Goal: Obtain resource: Download file/media

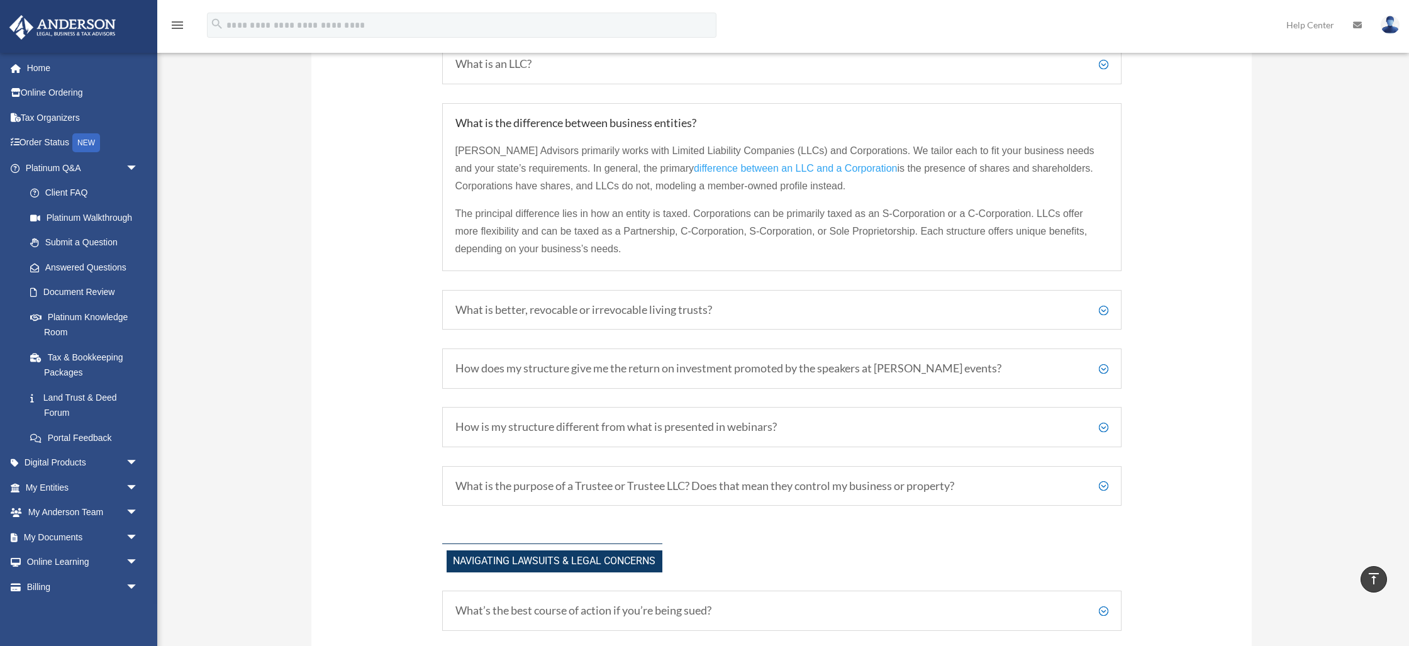
scroll to position [799, 0]
click at [1102, 367] on h5 "How does my structure give me the return on investment promoted by the speakers…" at bounding box center [781, 367] width 653 height 14
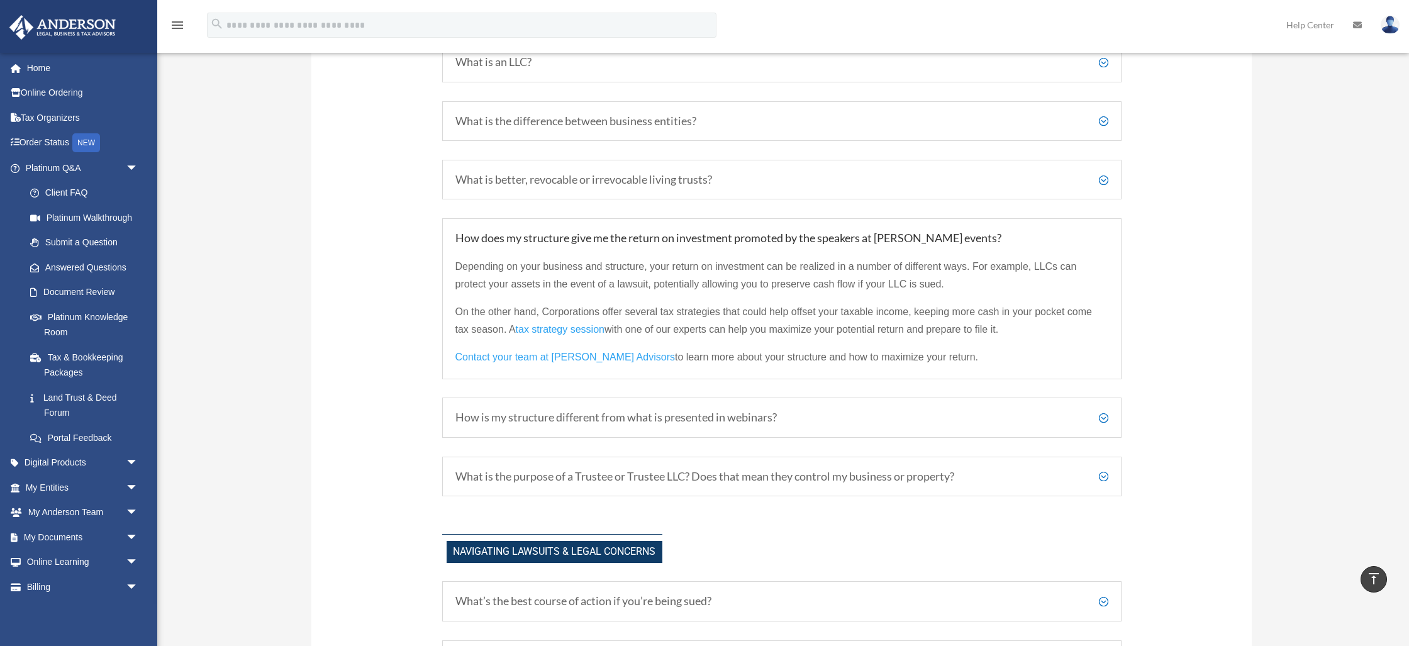
click at [567, 326] on span "tax strategy session" at bounding box center [560, 329] width 89 height 11
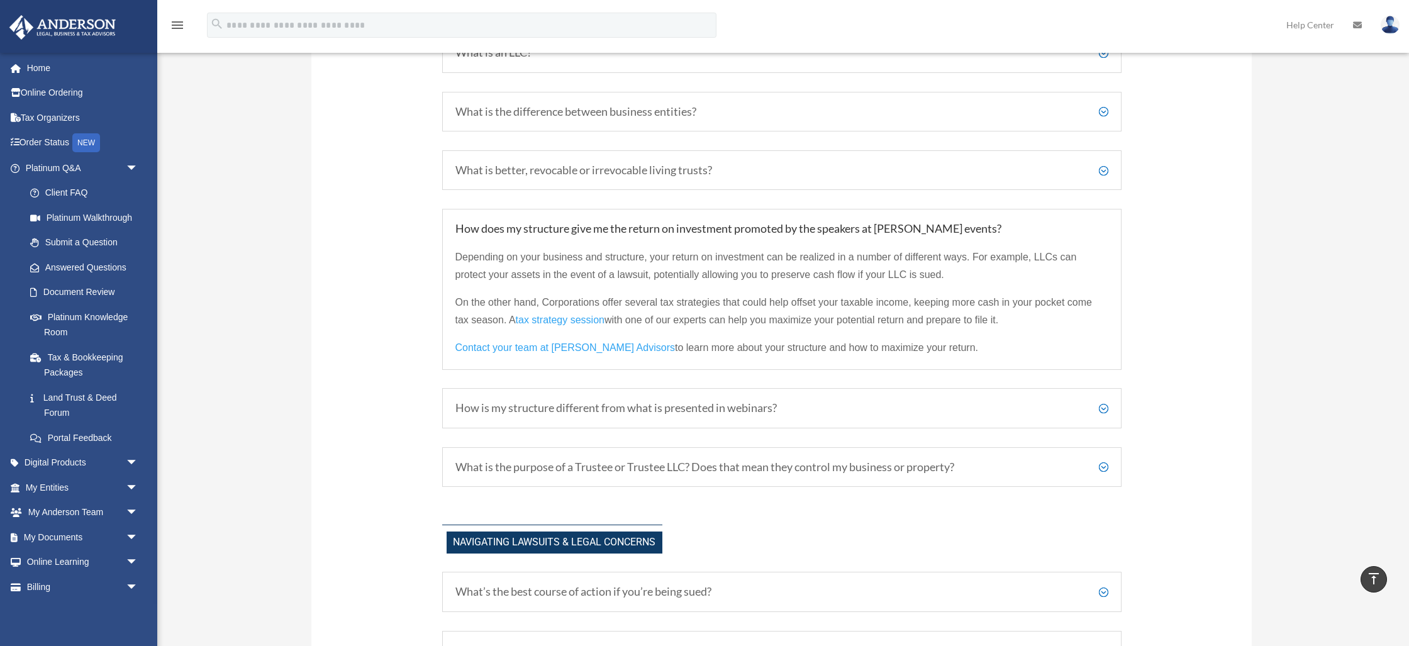
scroll to position [807, 0]
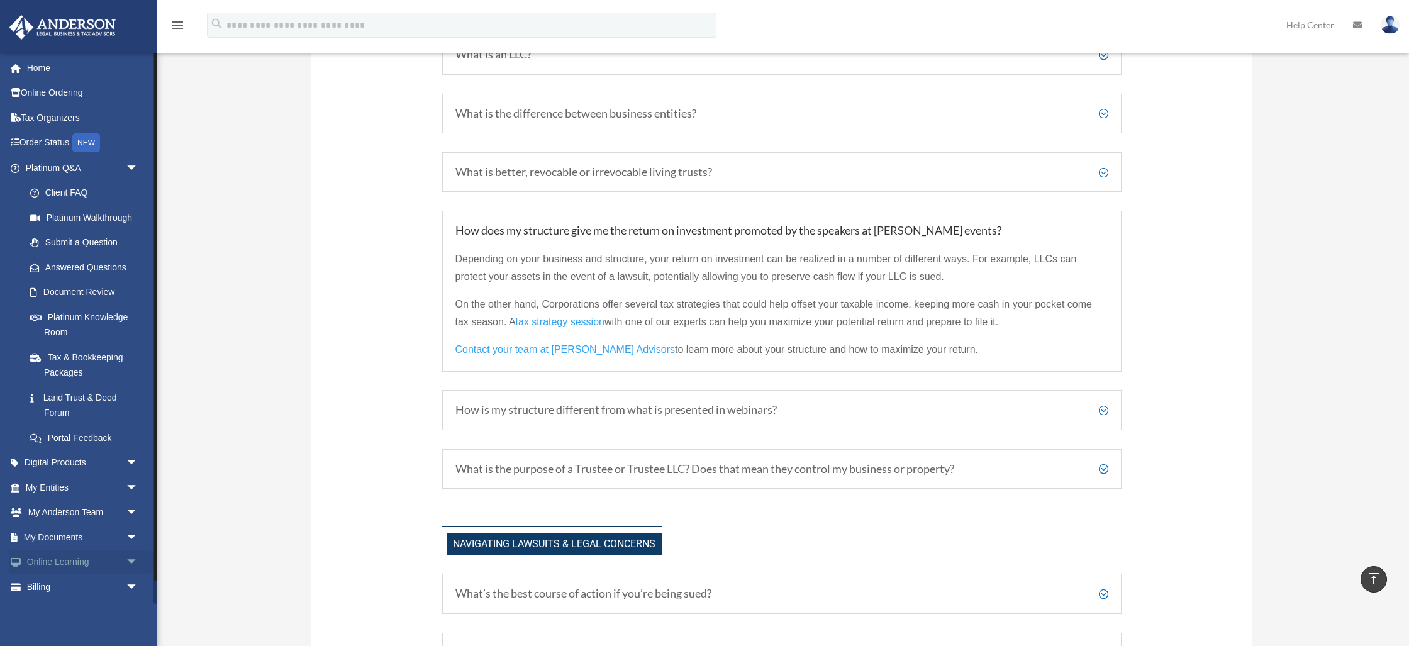
click at [128, 558] on span "arrow_drop_down" at bounding box center [138, 563] width 25 height 26
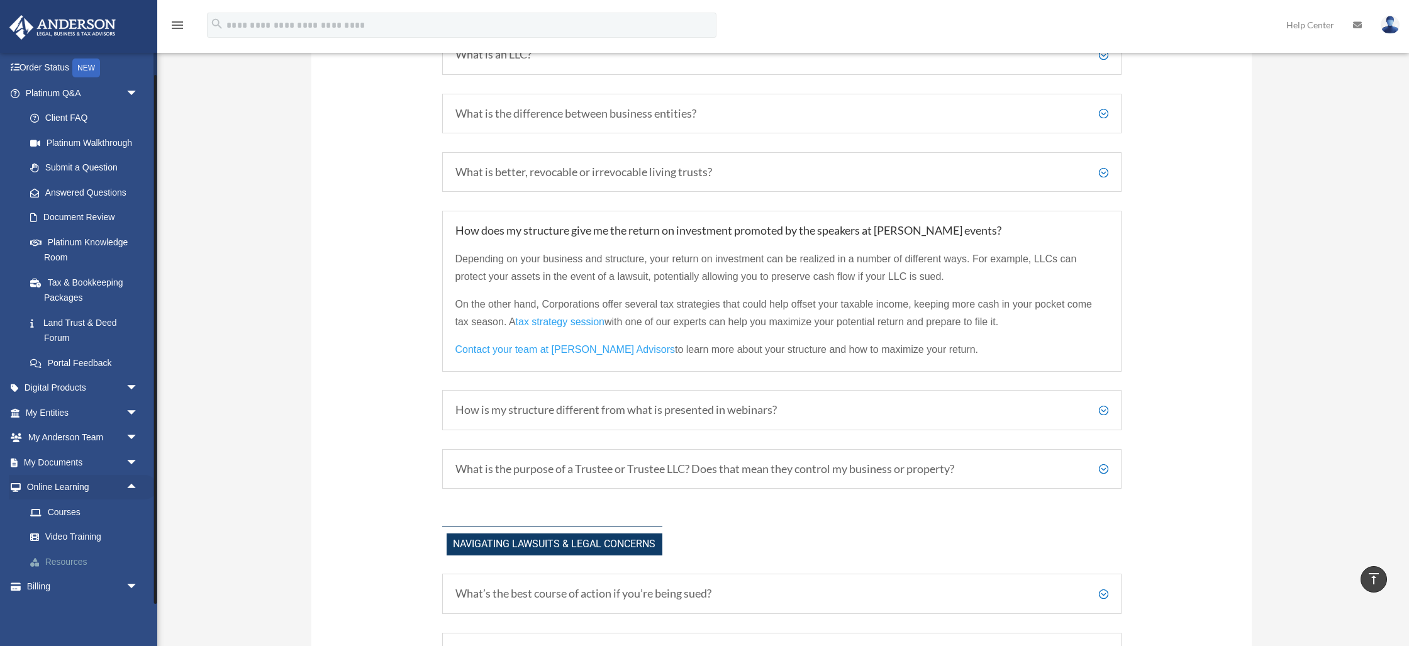
scroll to position [97, 0]
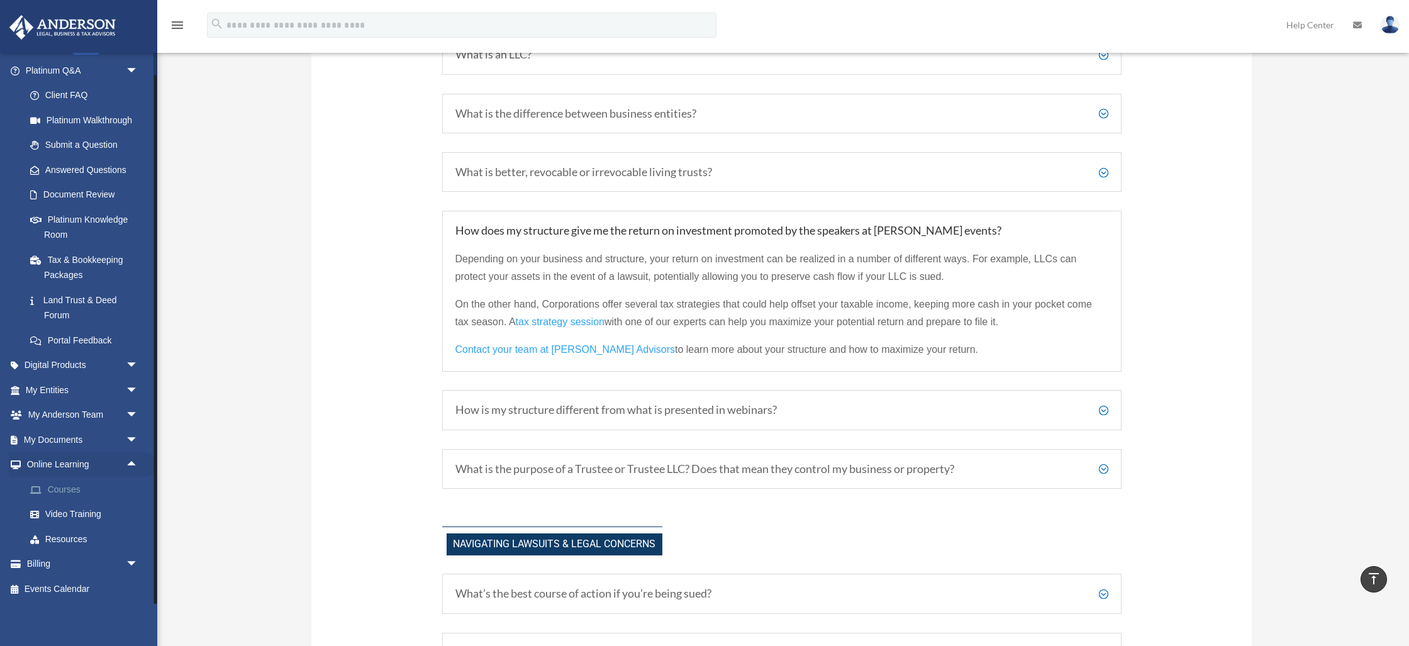
click at [55, 484] on link "Courses" at bounding box center [88, 489] width 140 height 25
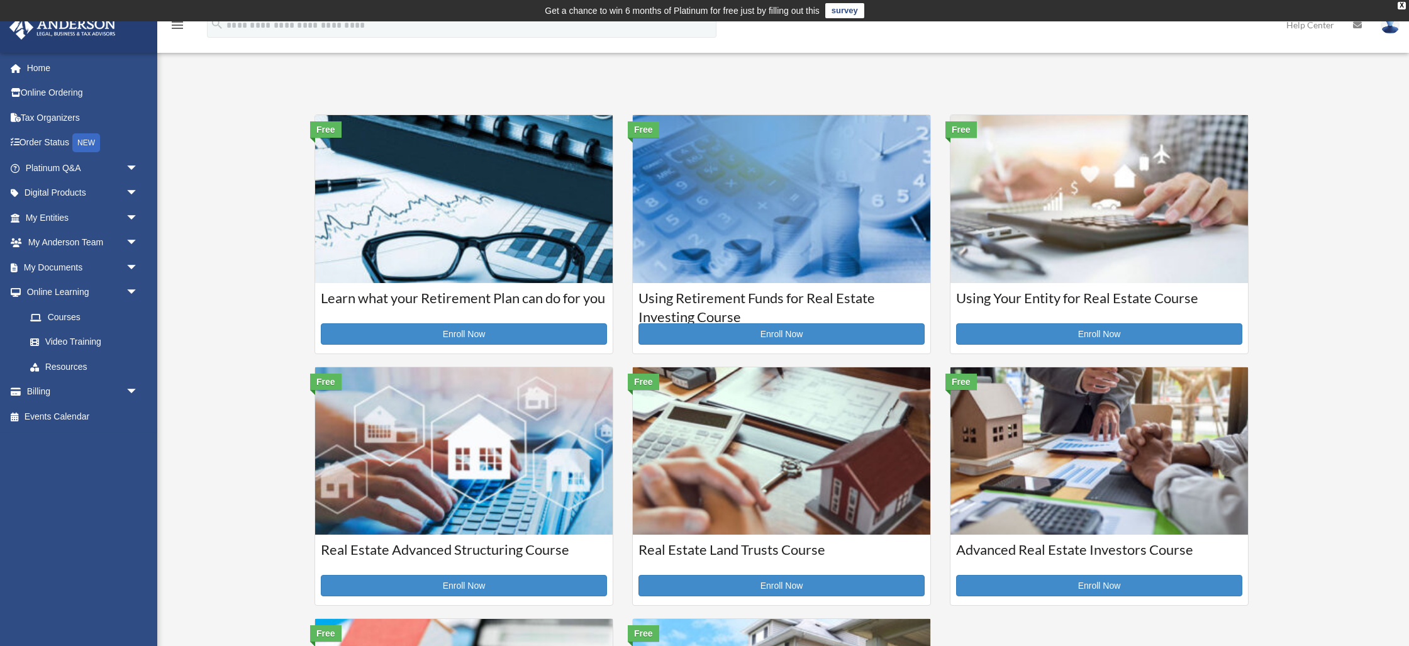
click at [459, 262] on img at bounding box center [463, 198] width 297 height 167
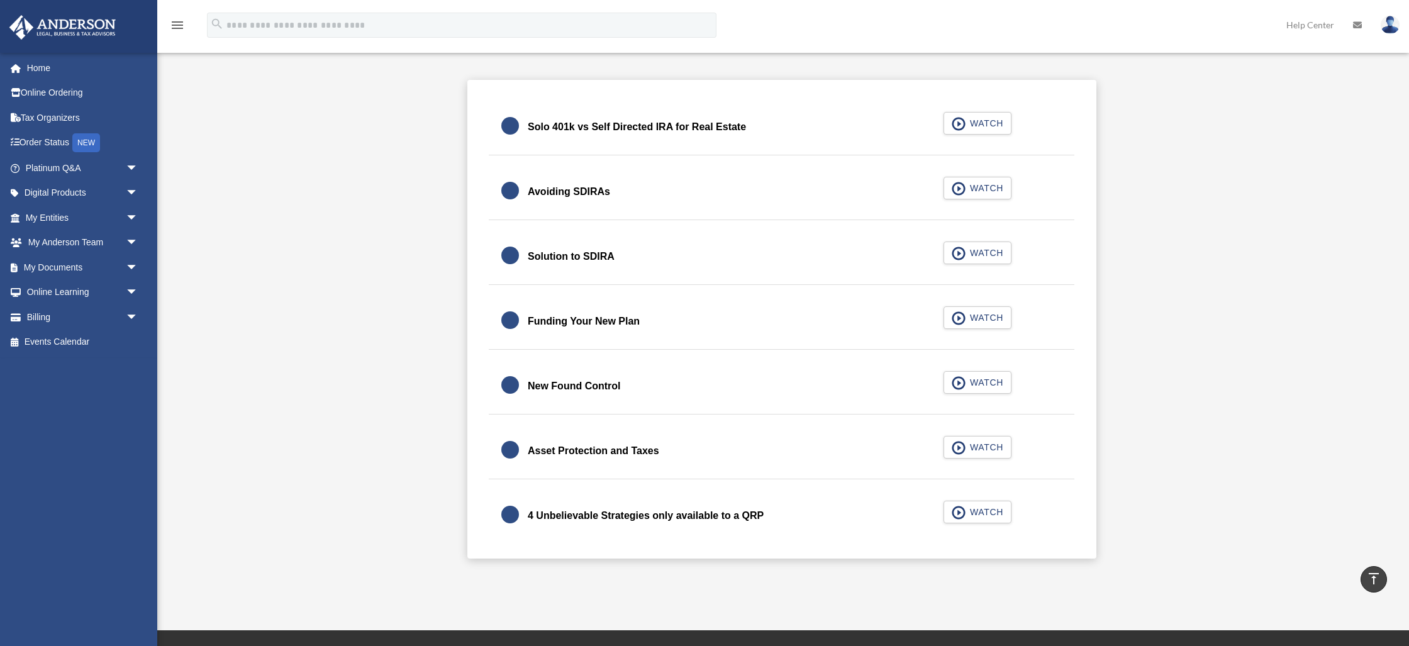
scroll to position [384, 0]
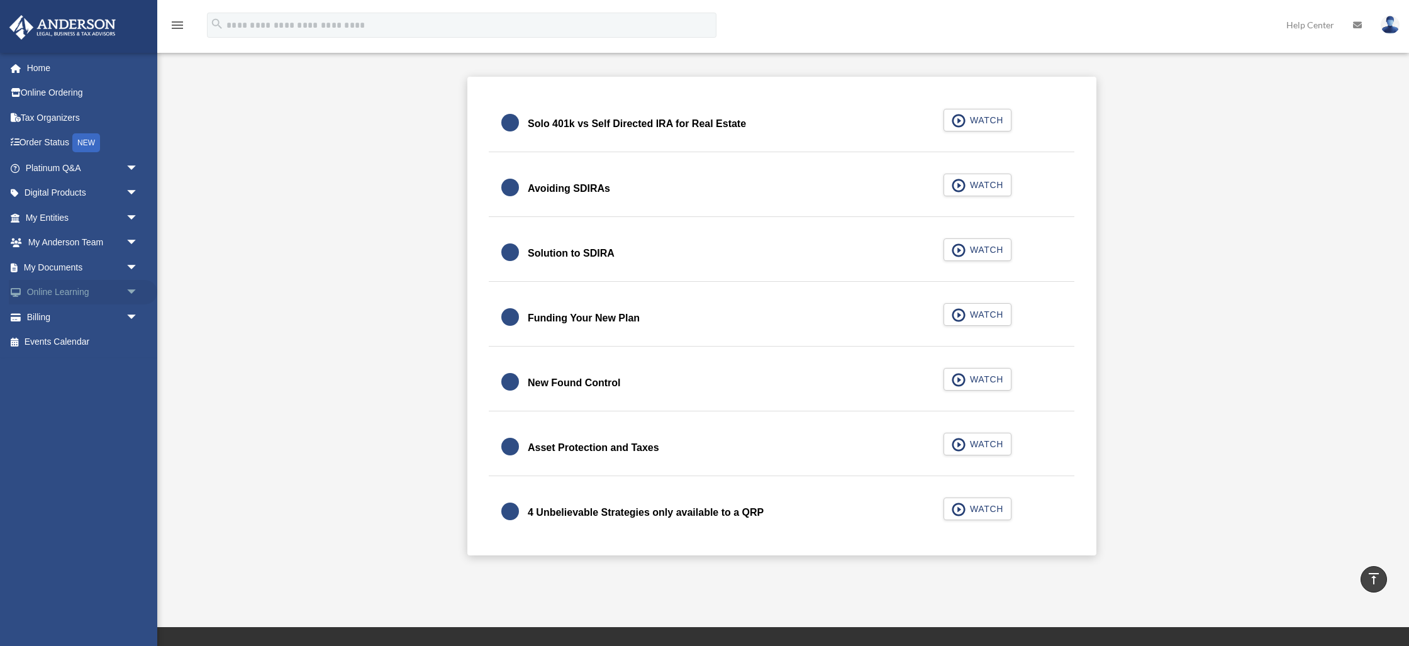
click at [126, 293] on span "arrow_drop_down" at bounding box center [138, 293] width 25 height 26
click at [58, 318] on link "Courses" at bounding box center [88, 316] width 140 height 25
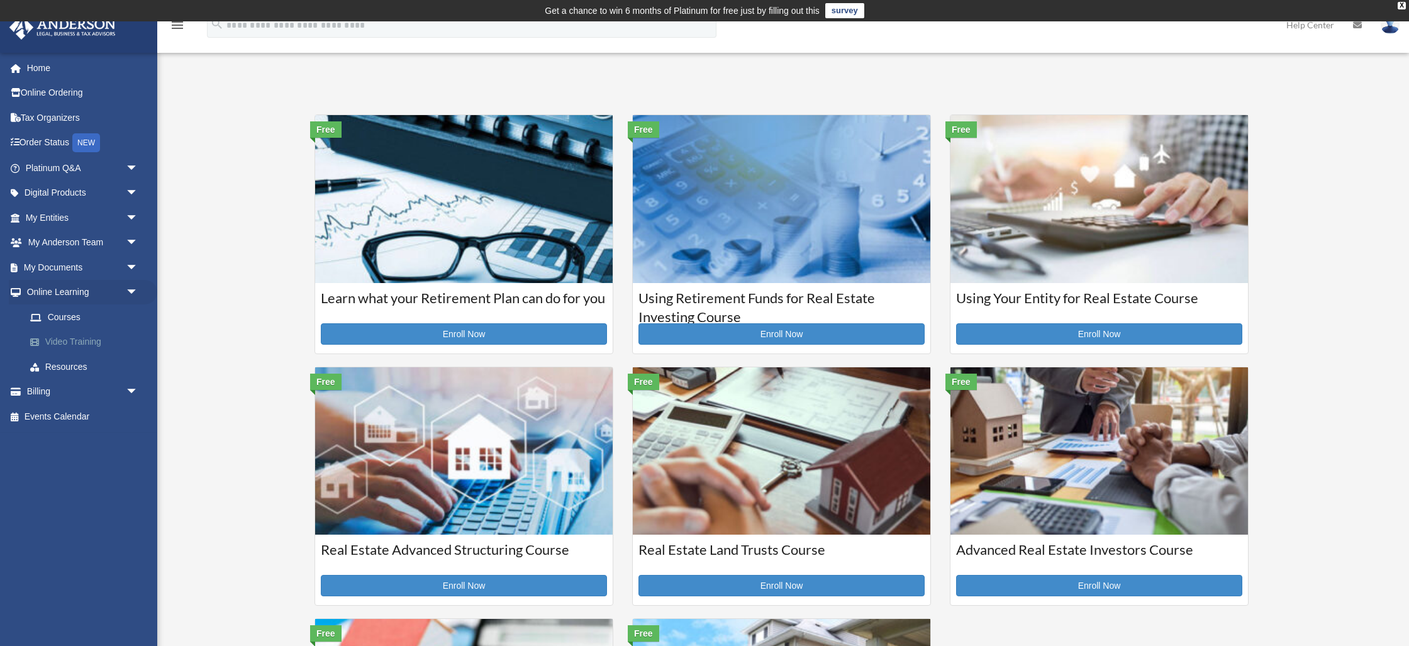
click at [102, 343] on link "Video Training" at bounding box center [88, 342] width 140 height 25
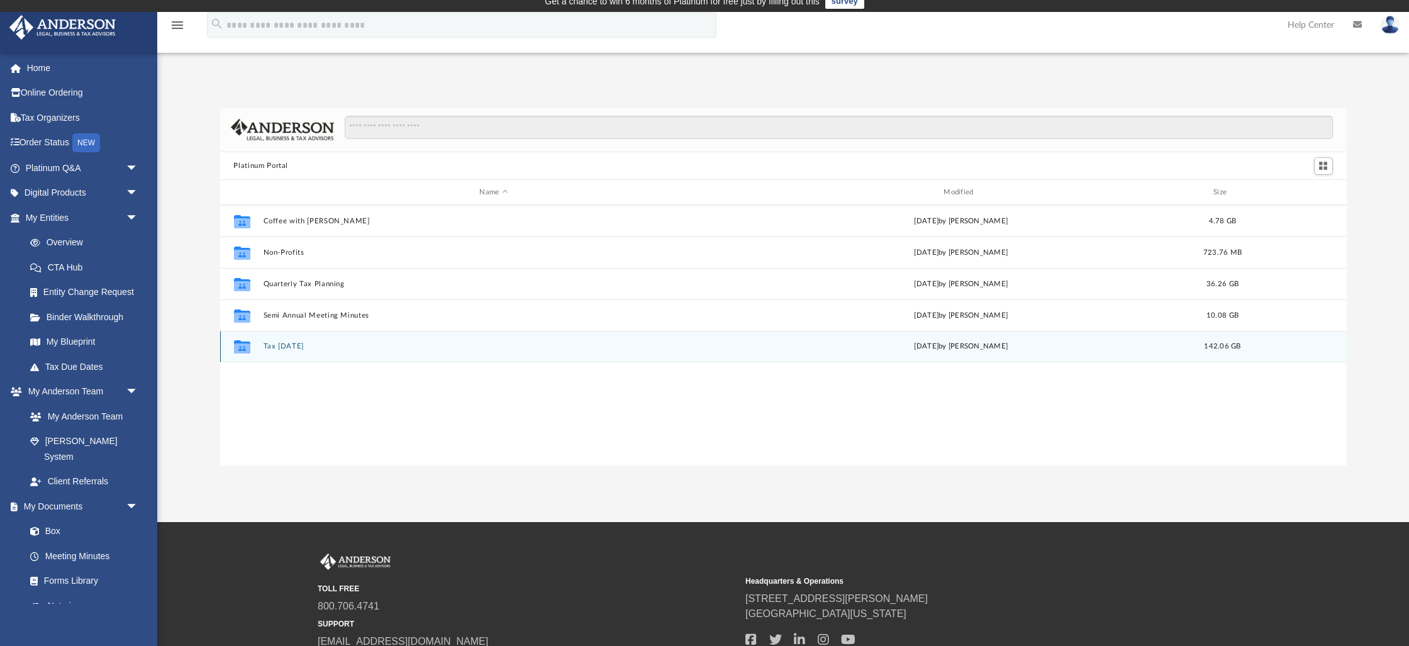
scroll to position [11, 0]
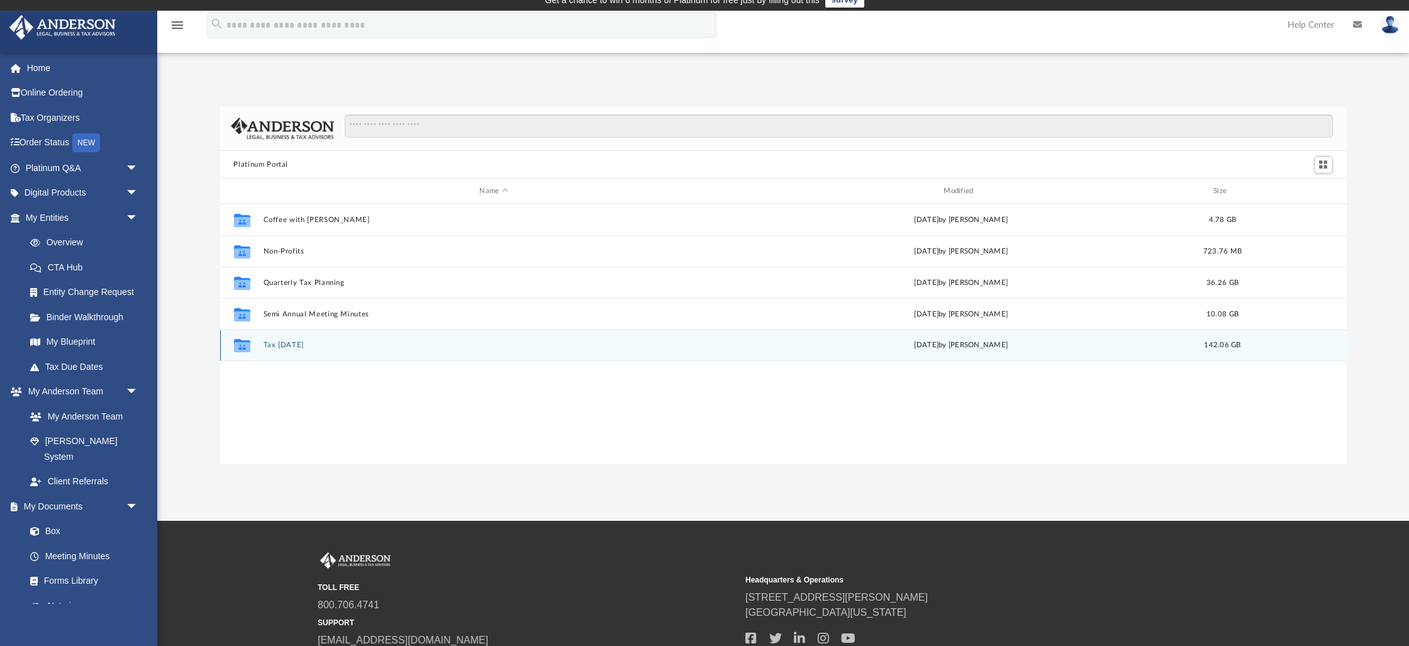
click at [287, 352] on div "Collaborated Folder Tax Tuesday Tue Aug 12 2025 by Zyan Treadwell 142.06 GB" at bounding box center [783, 345] width 1126 height 31
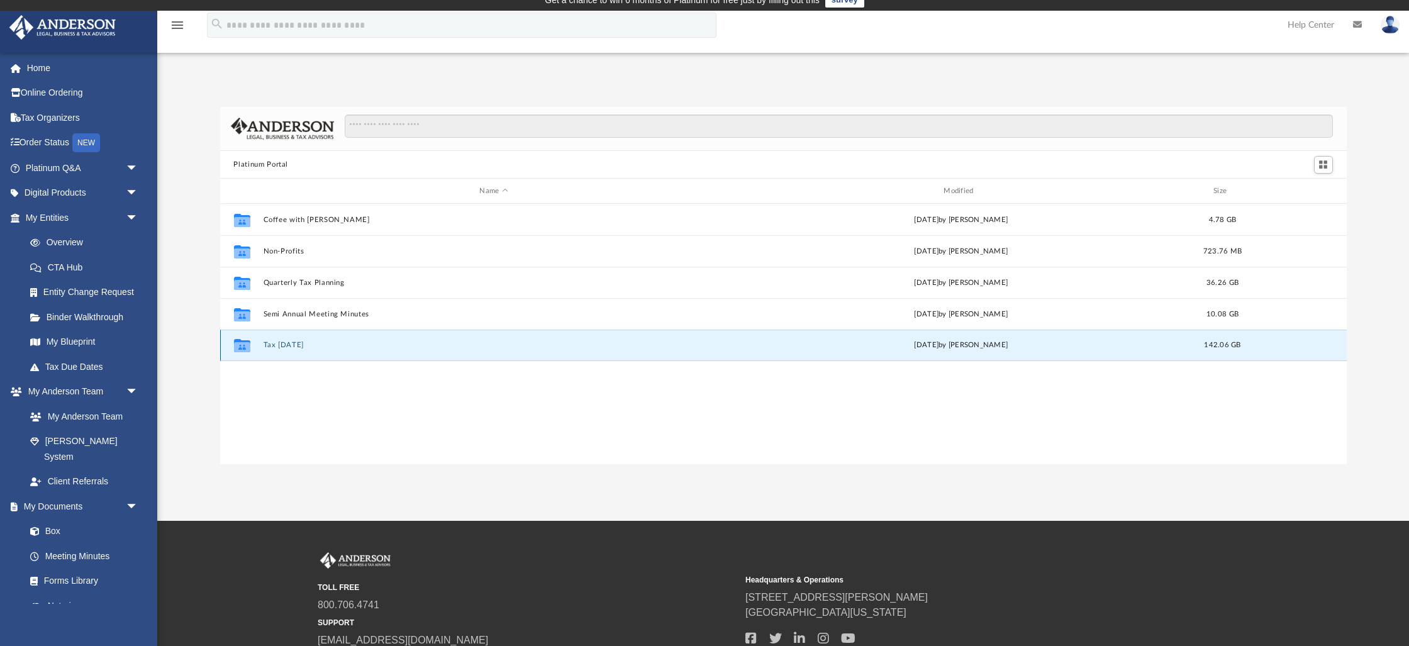
click at [287, 345] on button "Tax Tuesday" at bounding box center [494, 345] width 462 height 8
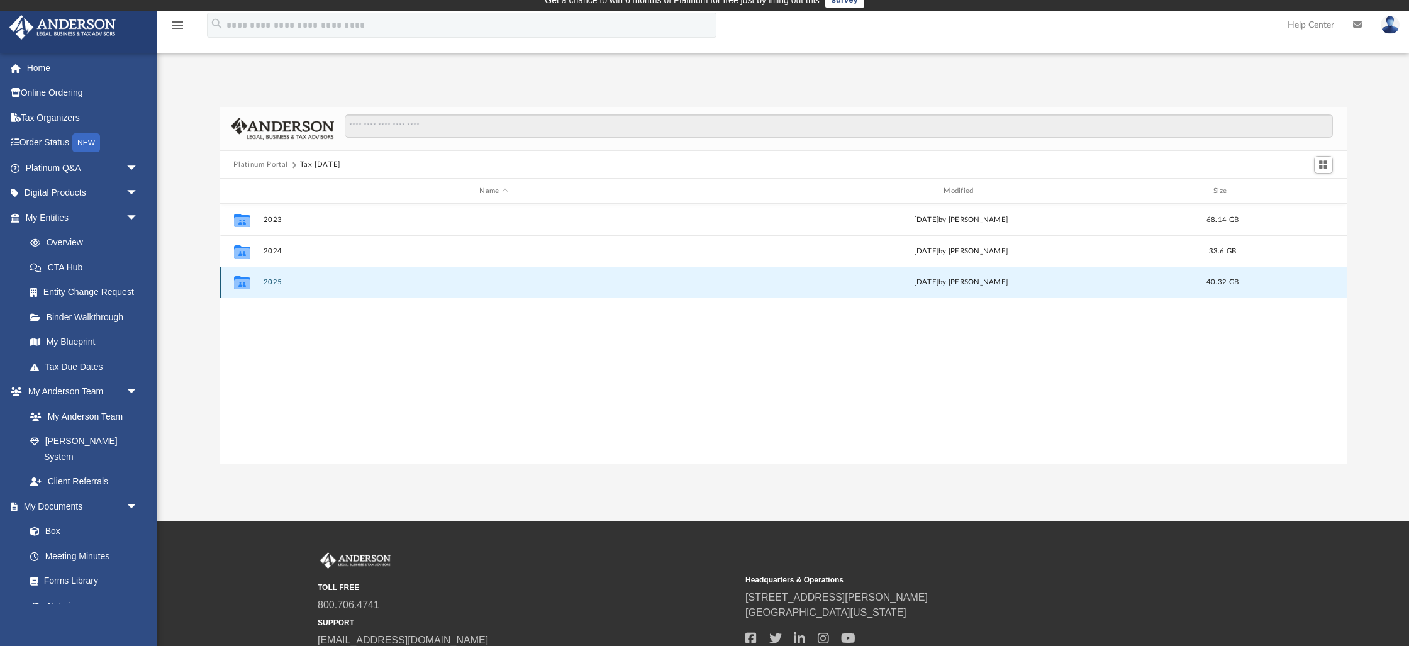
click at [270, 282] on button "2025" at bounding box center [494, 283] width 462 height 8
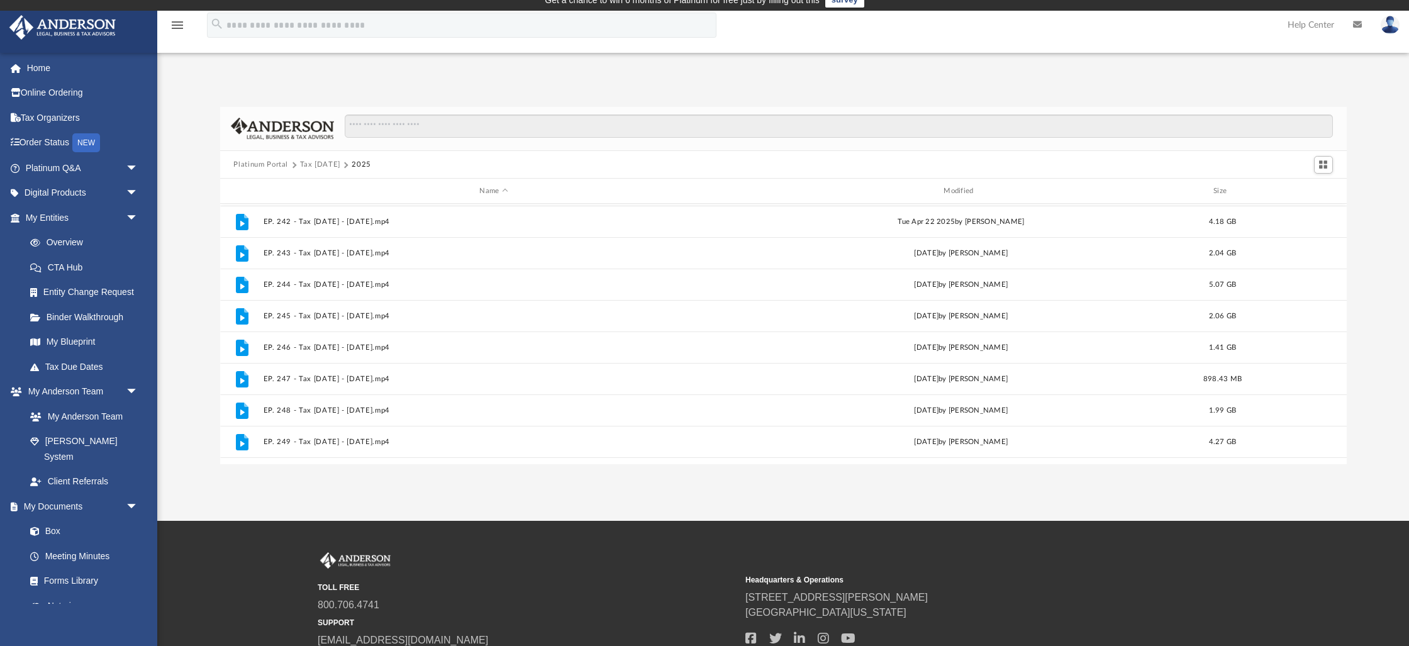
scroll to position [242, 0]
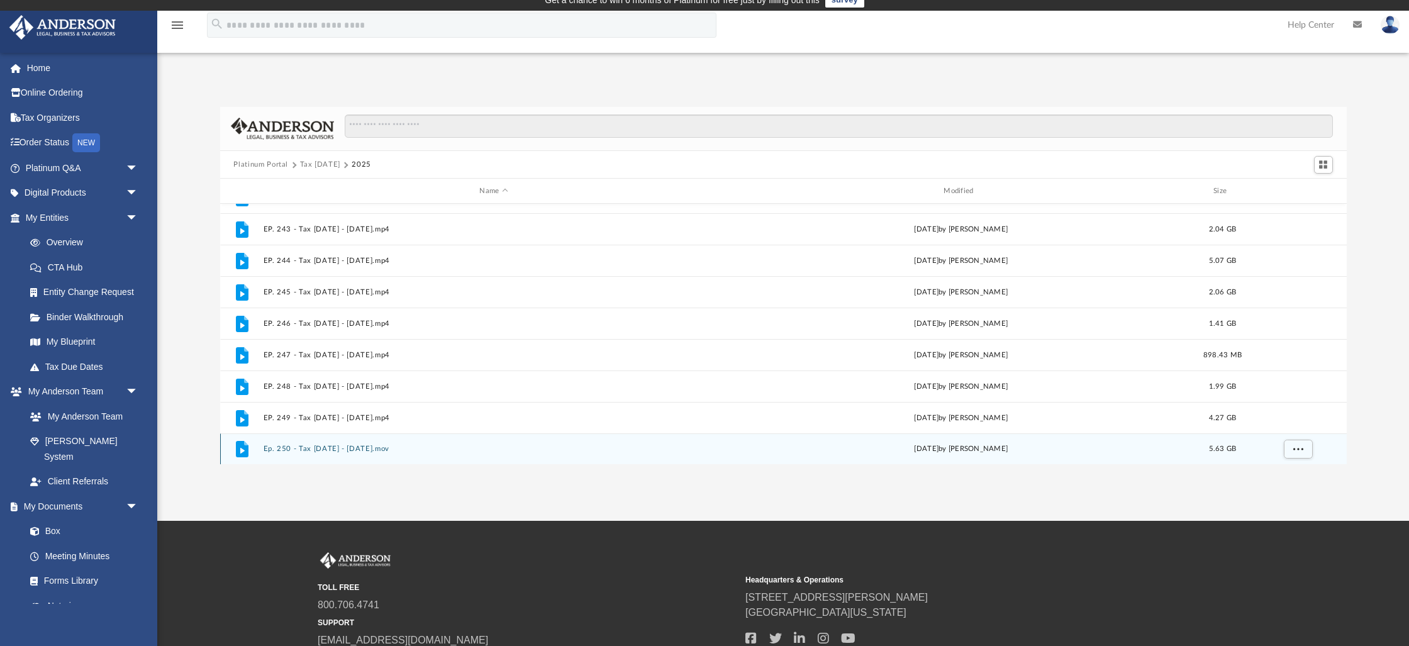
click at [294, 447] on button "Ep. 250 - Tax Tuesday - August 12th, 2025.mov" at bounding box center [494, 449] width 462 height 8
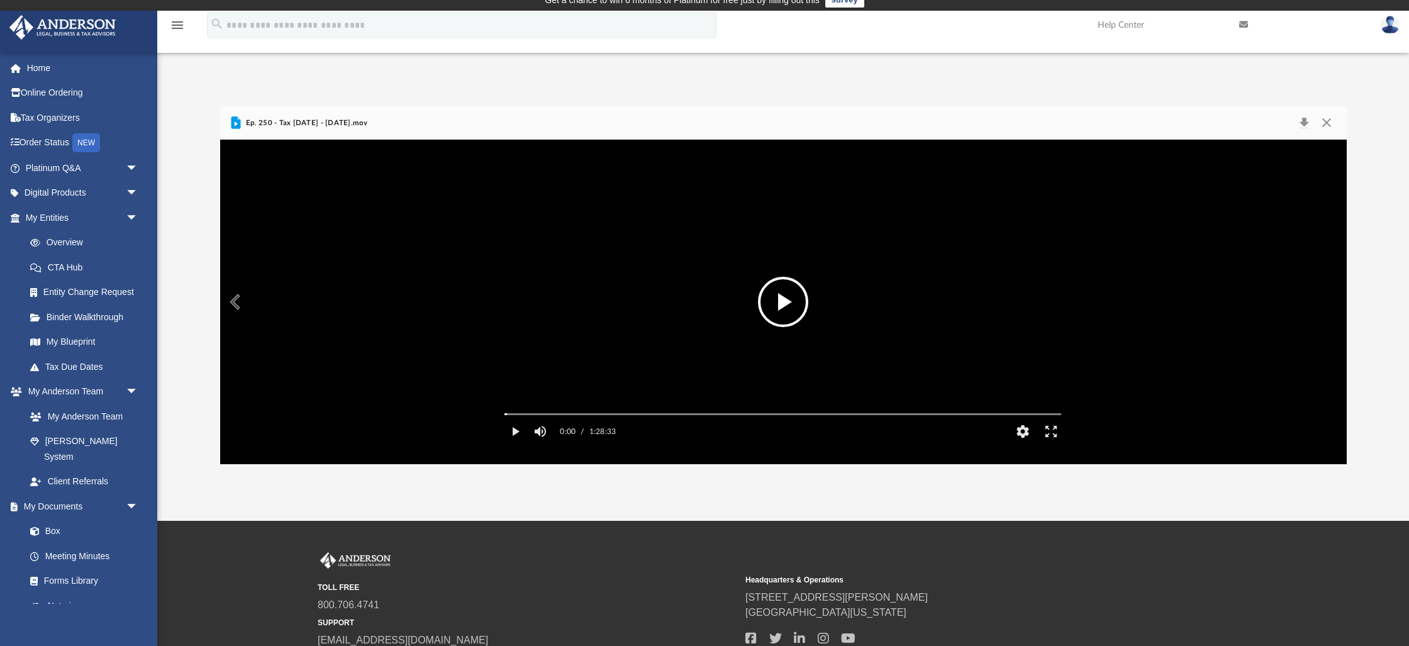
click at [784, 302] on button "File preview" at bounding box center [783, 302] width 50 height 50
click at [521, 430] on div "Autoplay Disabled Speed Normal Quality Auto Subtitles/CC Off Audio Autoplay Dis…" at bounding box center [783, 302] width 1126 height 324
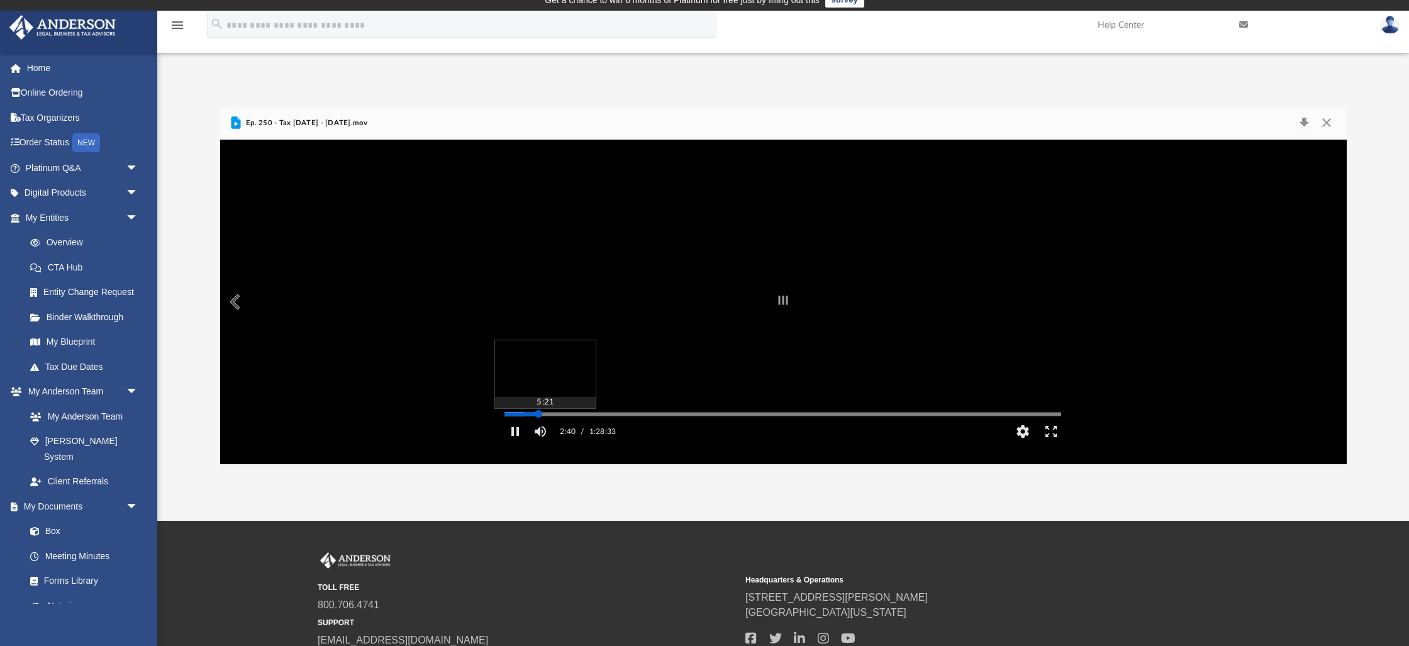
click at [538, 432] on div "Autoplay Disabled Speed Normal Quality Auto Subtitles/CC Off Audio Autoplay Dis…" at bounding box center [783, 302] width 1126 height 324
click at [554, 431] on div "Autoplay Disabled Speed Normal Quality Auto Subtitles/CC Off Audio Autoplay Dis…" at bounding box center [783, 302] width 1126 height 324
click at [571, 430] on div "Autoplay Disabled Speed Normal Quality Auto Subtitles/CC Off Audio Autoplay Dis…" at bounding box center [783, 302] width 1126 height 324
click at [584, 430] on div "Autoplay Disabled Speed Normal Quality Auto Subtitles/CC Off Audio Autoplay Dis…" at bounding box center [783, 302] width 1126 height 324
click at [596, 430] on div "Autoplay Disabled Speed Normal Quality Auto Subtitles/CC Off Audio Autoplay Dis…" at bounding box center [783, 302] width 1126 height 324
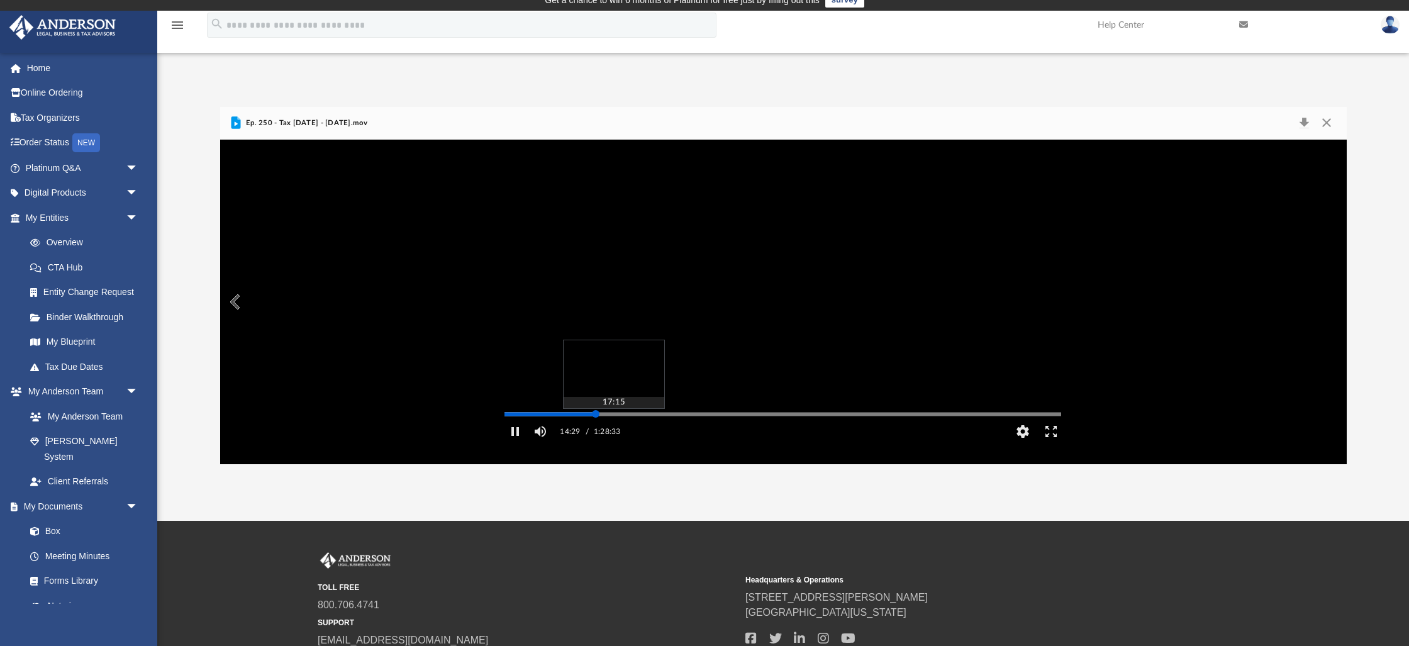
click at [613, 431] on div "Autoplay Disabled Speed Normal Quality Auto Subtitles/CC Off Audio Autoplay Dis…" at bounding box center [783, 302] width 1126 height 324
click at [633, 431] on div "Autoplay Disabled Speed Normal Quality Auto Subtitles/CC Off Audio Autoplay Dis…" at bounding box center [783, 302] width 1126 height 324
click at [662, 433] on div "Autoplay Disabled Speed Normal Quality Auto Subtitles/CC Off Audio Autoplay Dis…" at bounding box center [783, 302] width 1126 height 324
click at [689, 432] on div "Autoplay Disabled Speed Normal Quality Auto Subtitles/CC Off Audio Autoplay Dis…" at bounding box center [783, 302] width 1126 height 324
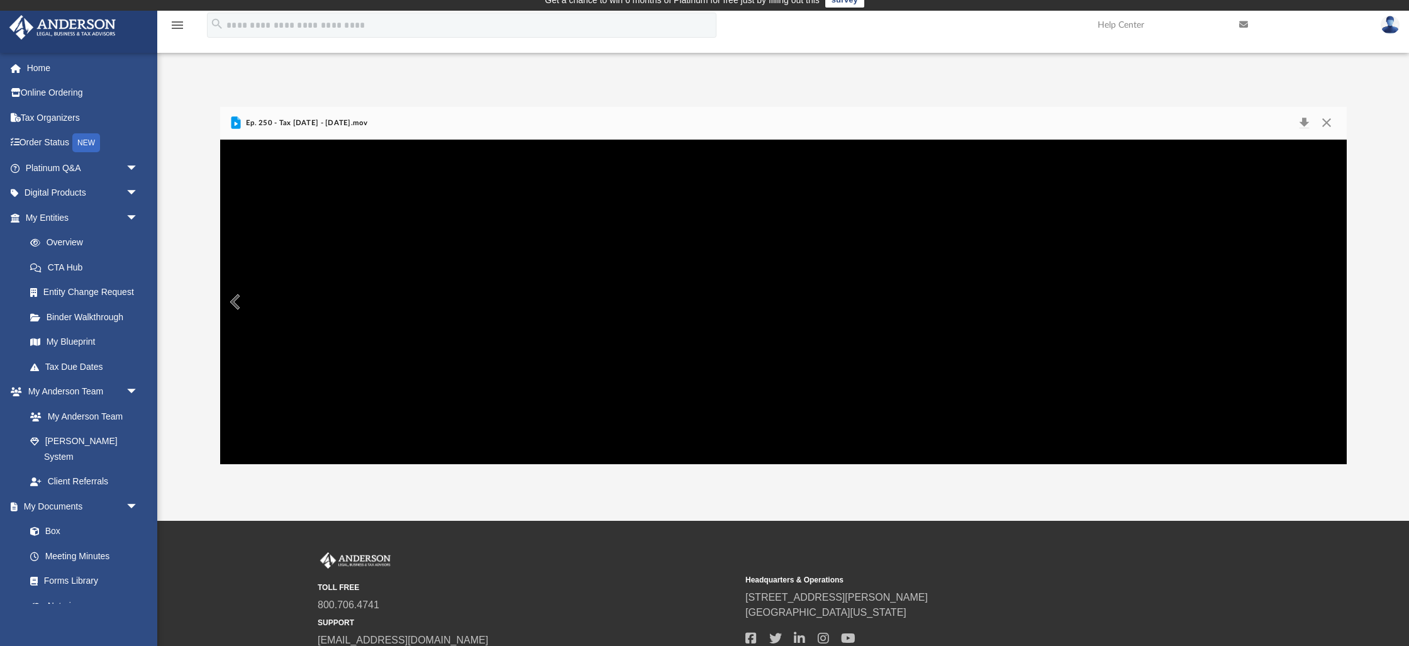
click at [235, 304] on button "Preview" at bounding box center [234, 301] width 28 height 35
click at [1322, 121] on button "Close" at bounding box center [1326, 123] width 23 height 18
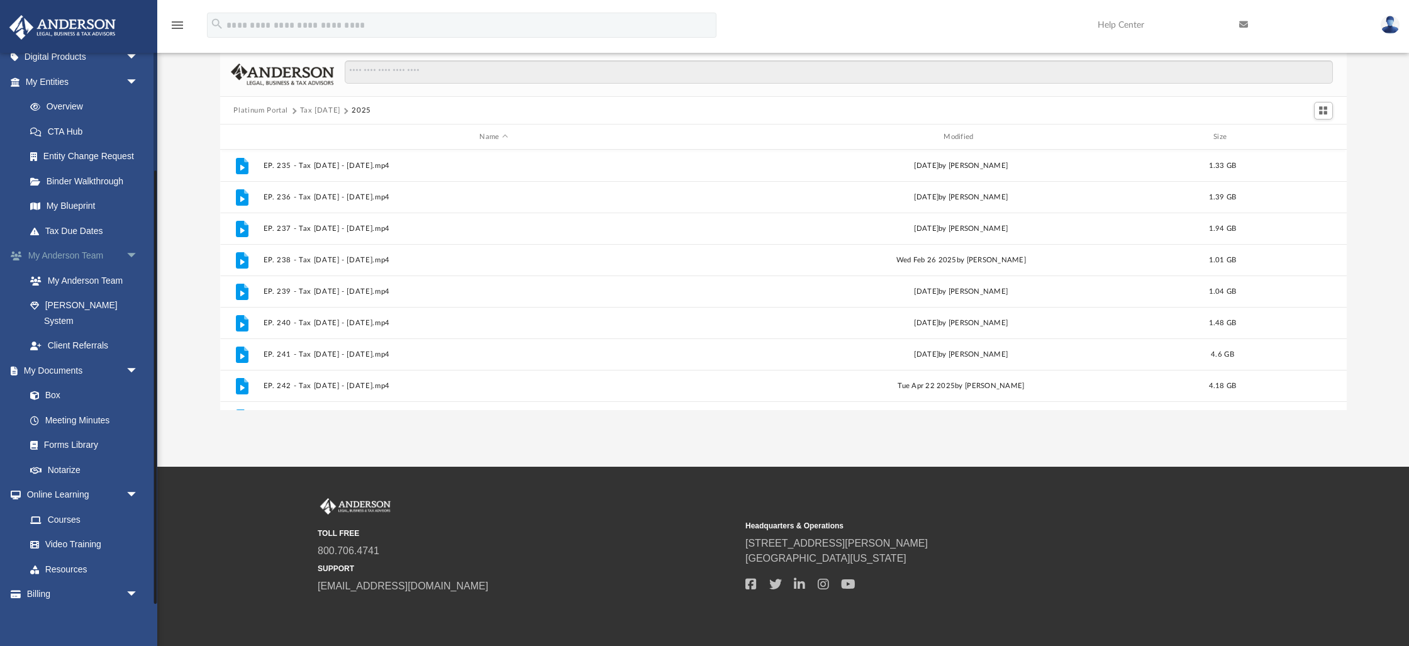
scroll to position [151, 0]
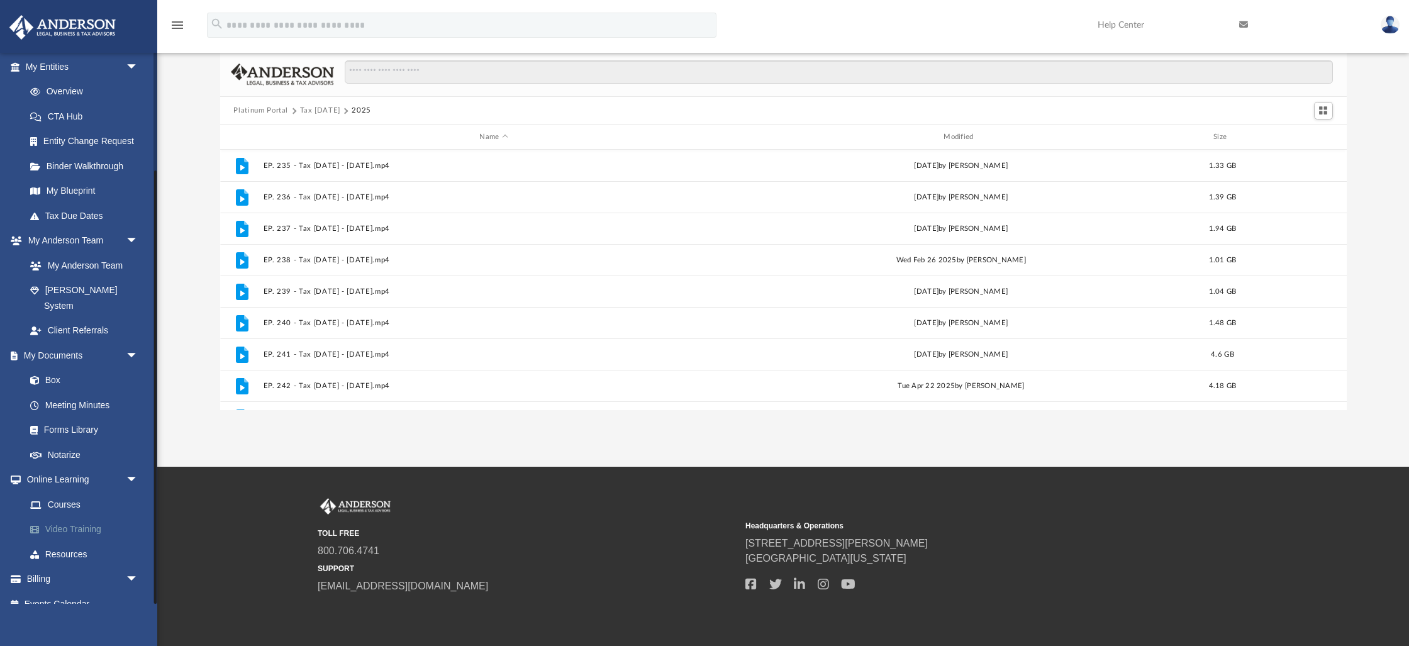
click at [80, 517] on link "Video Training" at bounding box center [88, 529] width 140 height 25
click at [47, 517] on link "Video Training" at bounding box center [88, 529] width 140 height 25
click at [256, 109] on button "Platinum Portal" at bounding box center [260, 110] width 55 height 11
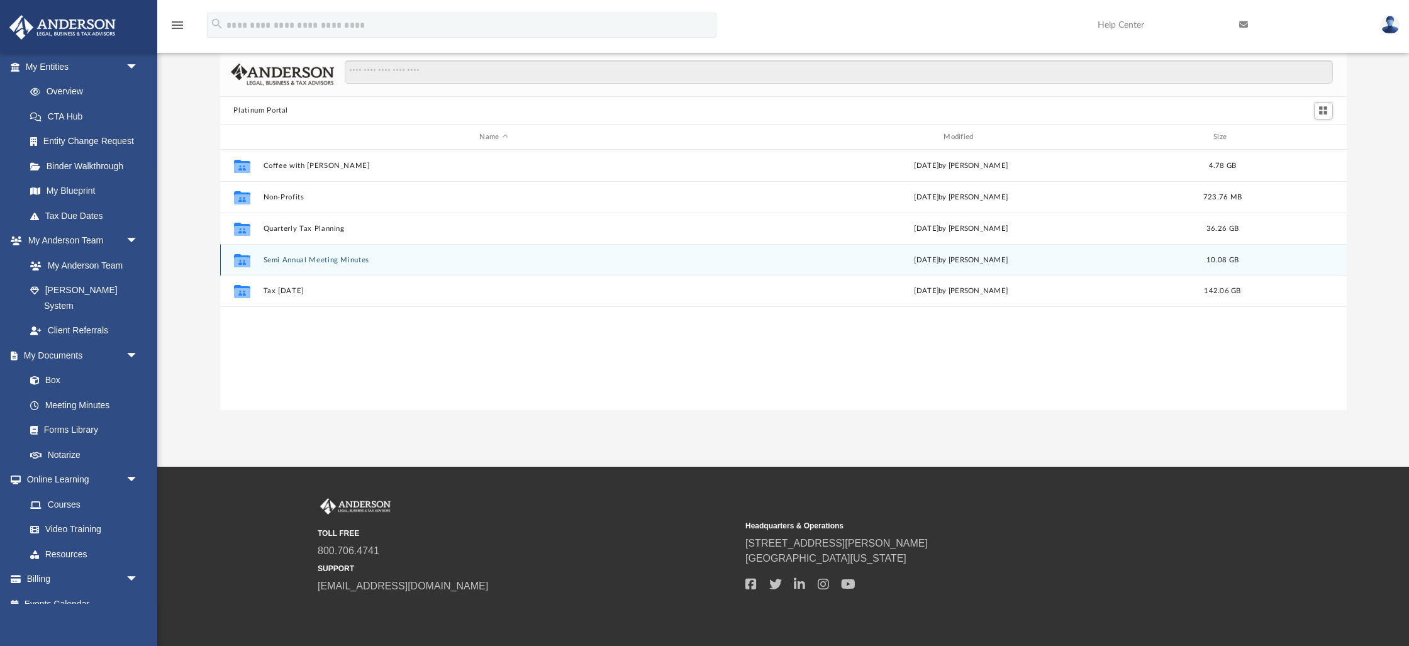
click at [283, 259] on button "Semi Annual Meeting Minutes" at bounding box center [494, 260] width 462 height 8
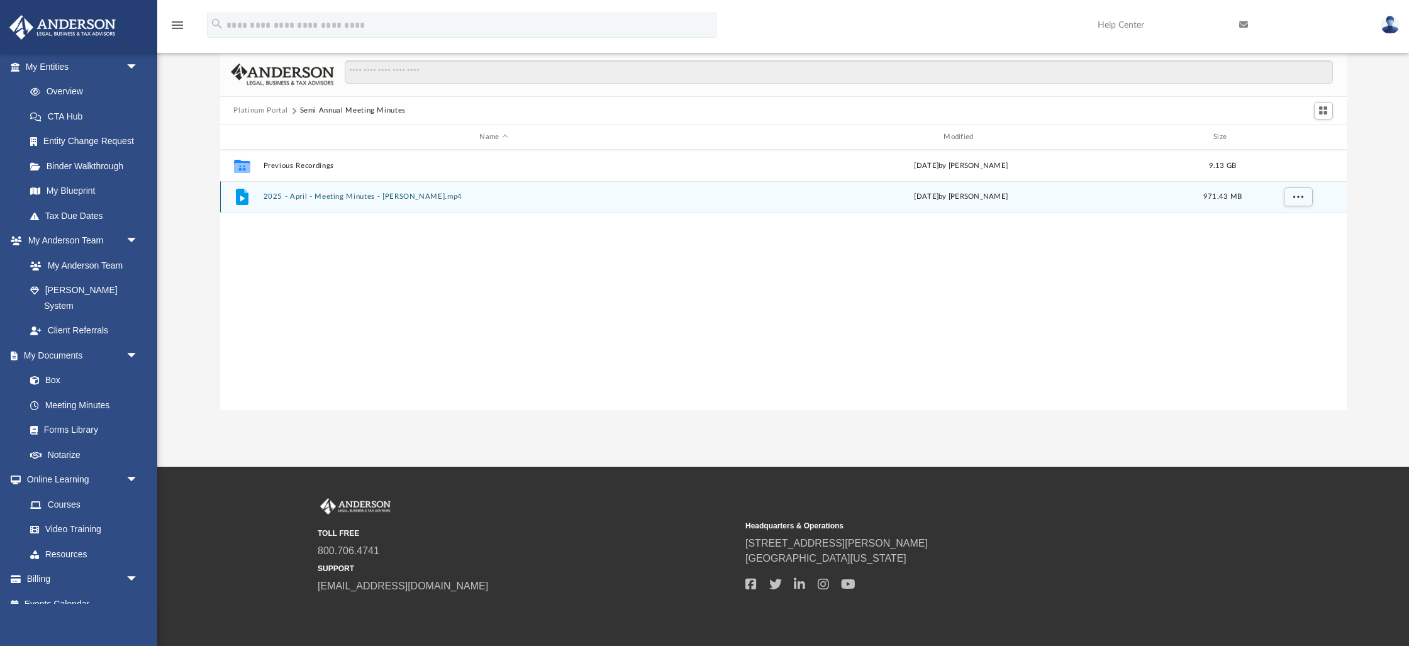
click at [312, 196] on button "2025 - April - Meeting Minutes - EJ McCaffrey.mp4" at bounding box center [494, 197] width 462 height 8
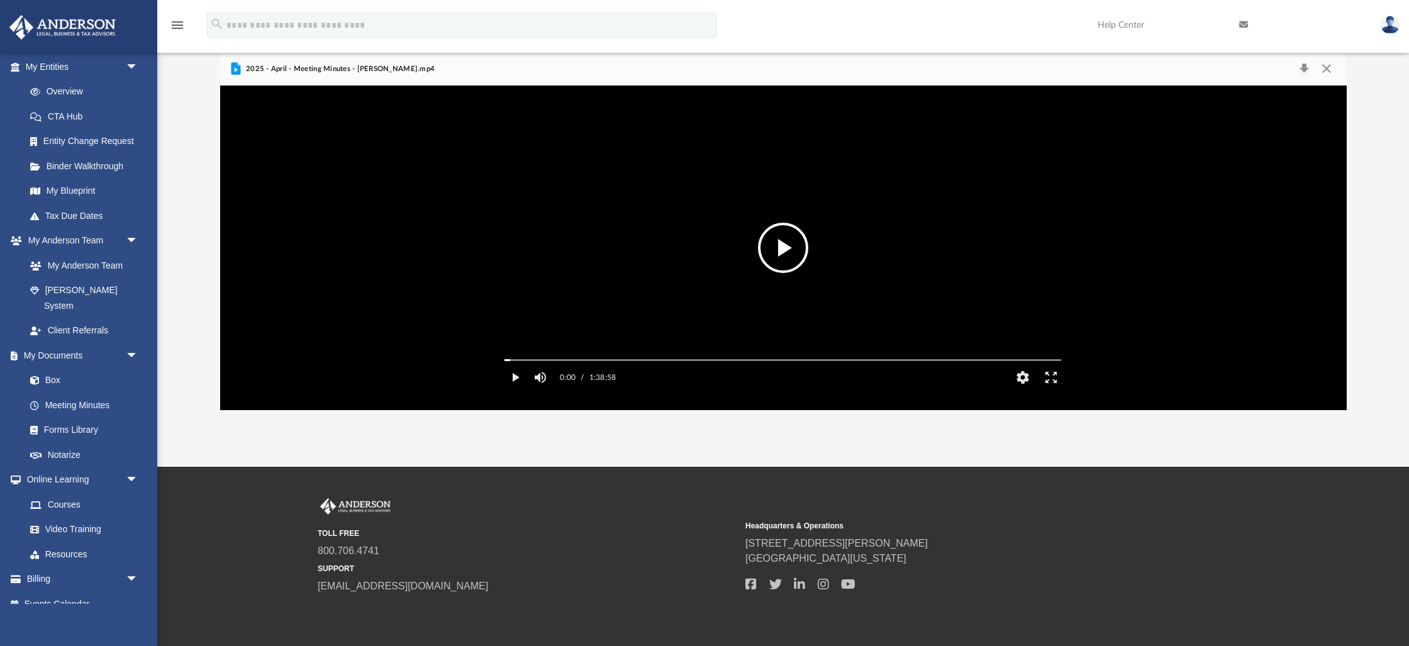
click at [785, 247] on button "File preview" at bounding box center [783, 248] width 50 height 50
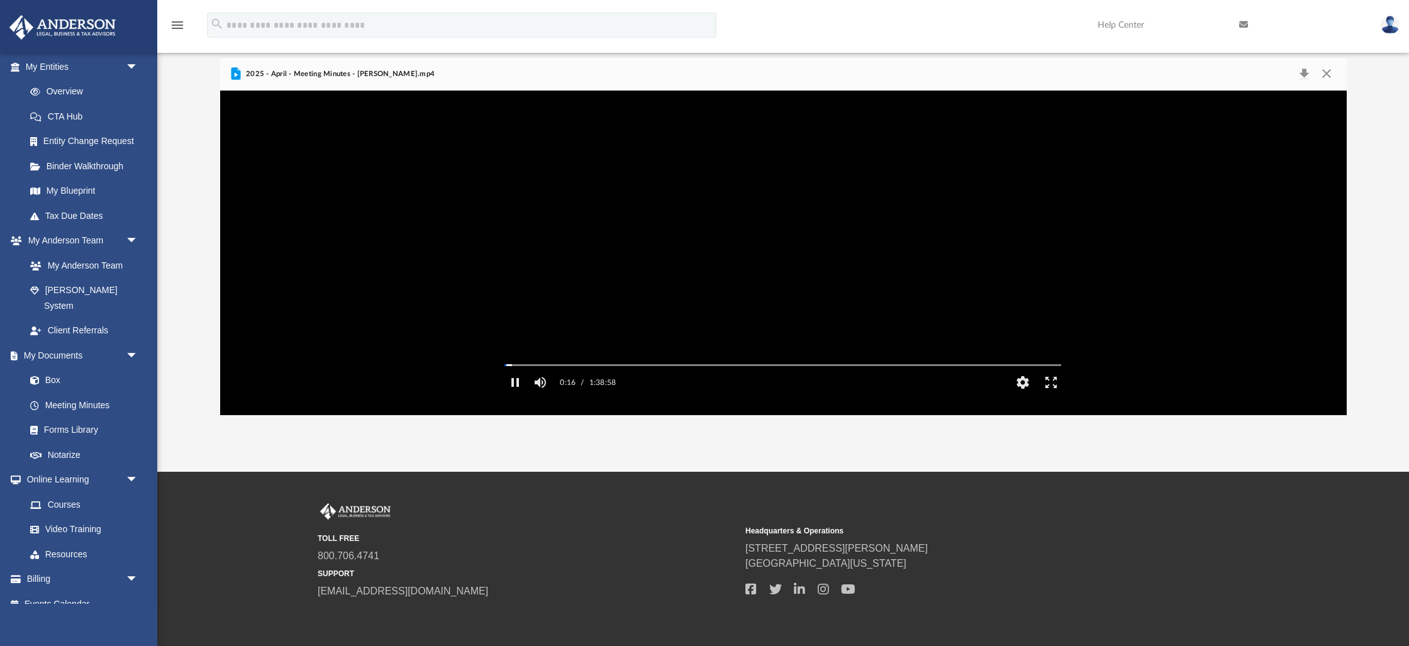
scroll to position [61, 0]
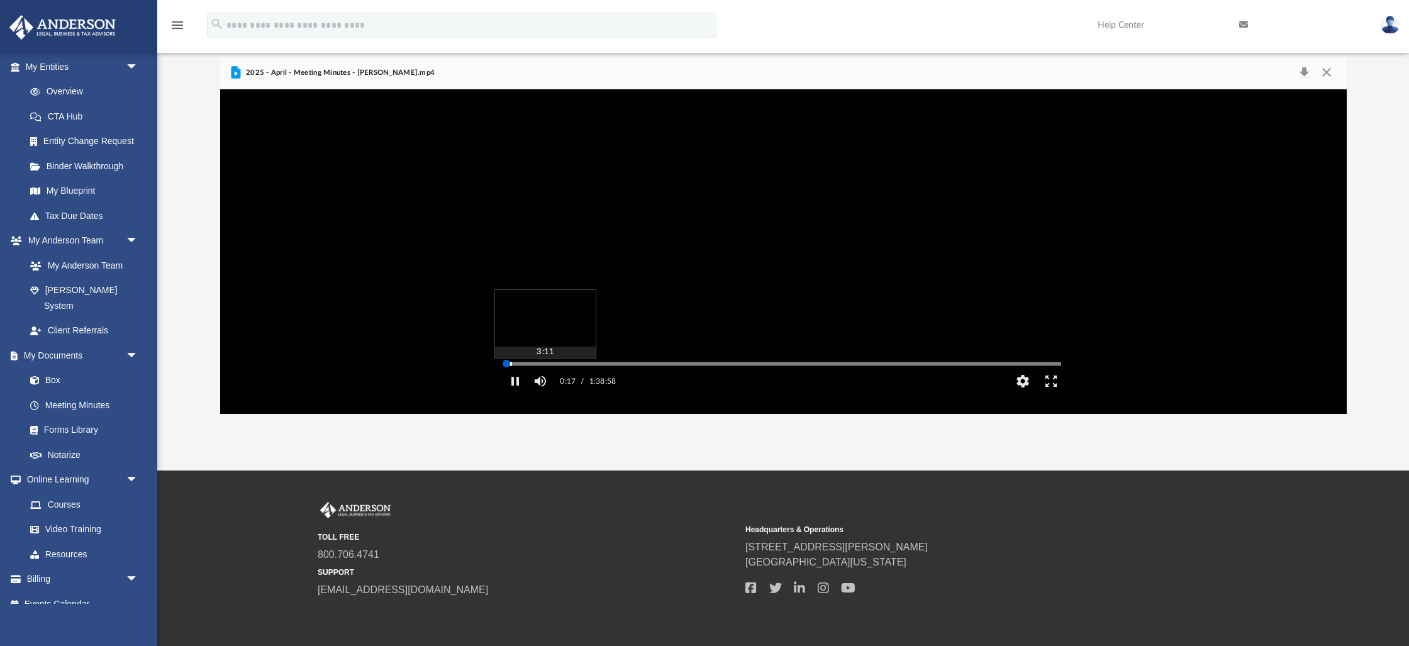
click at [523, 380] on div "Autoplay Disabled Speed Normal Quality Auto Subtitles/CC Off Audio Autoplay Dis…" at bounding box center [783, 251] width 1126 height 324
click at [535, 381] on div "Autoplay Disabled Speed Normal Quality Auto Subtitles/CC Off Audio Autoplay Dis…" at bounding box center [783, 251] width 1126 height 324
click at [546, 380] on div "Autoplay Disabled Speed Normal Quality Auto Subtitles/CC Off Audio Autoplay Dis…" at bounding box center [783, 251] width 1126 height 324
click at [556, 381] on div "Autoplay Disabled Speed Normal Quality Auto Subtitles/CC Off Audio Autoplay Dis…" at bounding box center [783, 251] width 1126 height 324
click at [563, 380] on div "Autoplay Disabled Speed Normal Quality Auto Subtitles/CC Off Audio Autoplay Dis…" at bounding box center [783, 251] width 1126 height 324
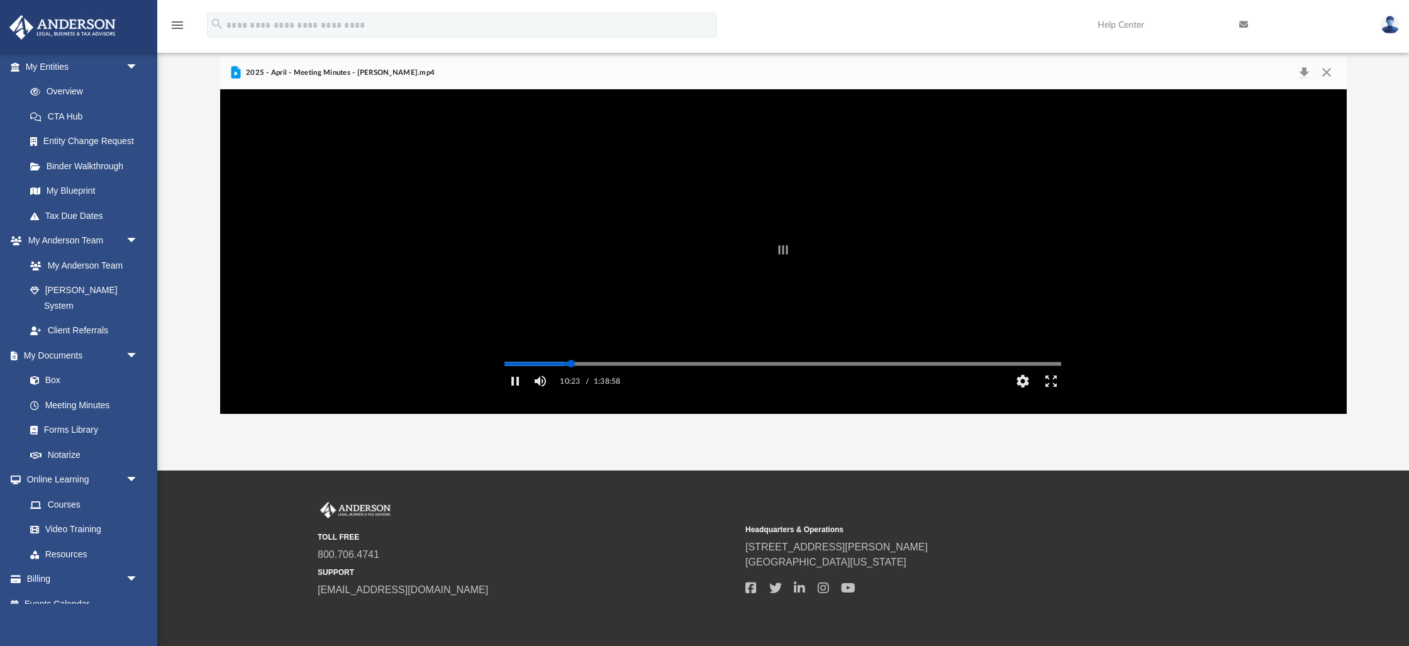
click at [571, 381] on div "Autoplay Disabled Speed Normal Quality Auto Subtitles/CC Off Audio Autoplay Dis…" at bounding box center [783, 251] width 1126 height 324
click at [577, 381] on div "Autoplay Disabled Speed Normal Quality Auto Subtitles/CC Off Audio Autoplay Dis…" at bounding box center [783, 251] width 1126 height 324
click at [589, 382] on div "Autoplay Disabled Speed Normal Quality Auto Subtitles/CC Off Audio Autoplay Dis…" at bounding box center [783, 251] width 1126 height 324
click at [599, 382] on div "Autoplay Disabled Speed Normal Quality Auto Subtitles/CC Off Audio Autoplay Dis…" at bounding box center [783, 251] width 1126 height 324
click at [610, 380] on div "Autoplay Disabled Speed Normal Quality Auto Subtitles/CC Off Audio Autoplay Dis…" at bounding box center [783, 251] width 1126 height 324
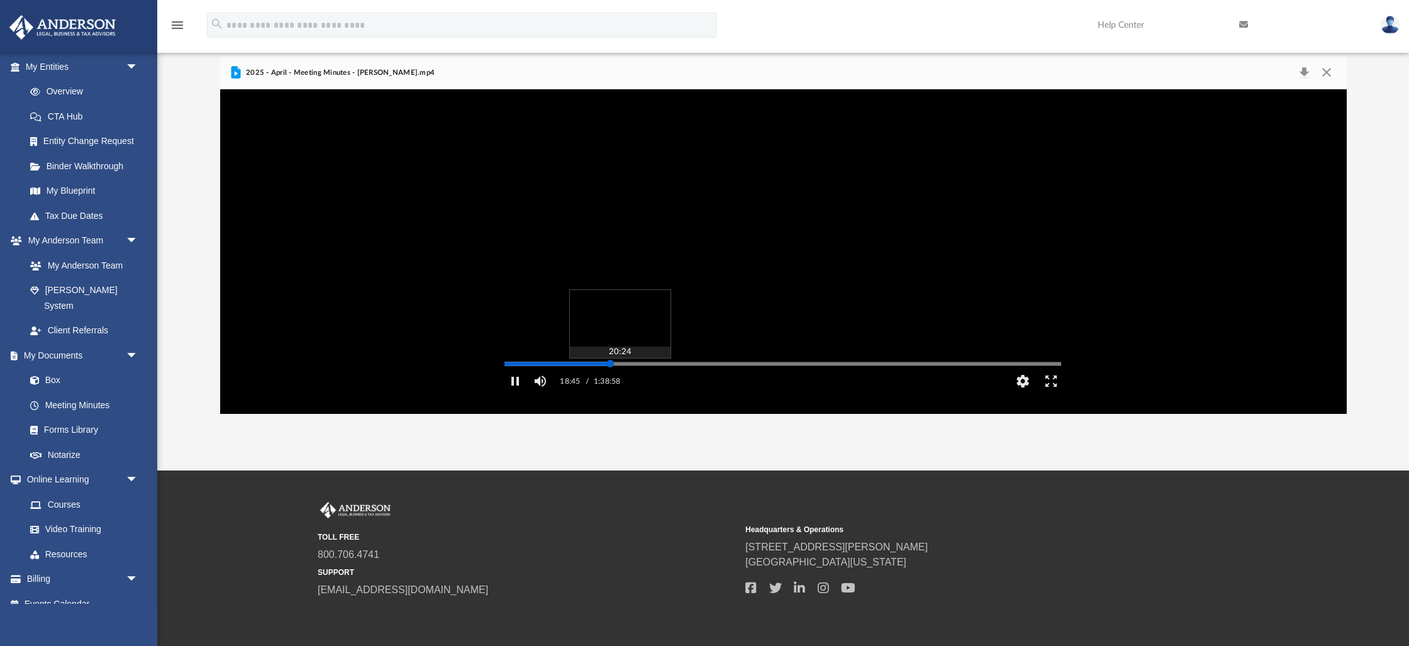
click at [619, 381] on div "Autoplay Disabled Speed Normal Quality Auto Subtitles/CC Off Audio Autoplay Dis…" at bounding box center [783, 251] width 1126 height 324
click at [626, 380] on div "Autoplay Disabled Speed Normal Quality Auto Subtitles/CC Off Audio Autoplay Dis…" at bounding box center [783, 251] width 1126 height 324
click at [636, 380] on div "Autoplay Disabled Speed Normal Quality Auto Subtitles/CC Off Audio Autoplay Dis…" at bounding box center [783, 251] width 1126 height 324
click at [646, 381] on div "Autoplay Disabled Speed Normal Quality Auto Subtitles/CC Off Audio Autoplay Dis…" at bounding box center [783, 251] width 1126 height 324
click at [660, 381] on div "Autoplay Disabled Speed Normal Quality Auto Subtitles/CC Off Audio Autoplay Dis…" at bounding box center [783, 251] width 1126 height 324
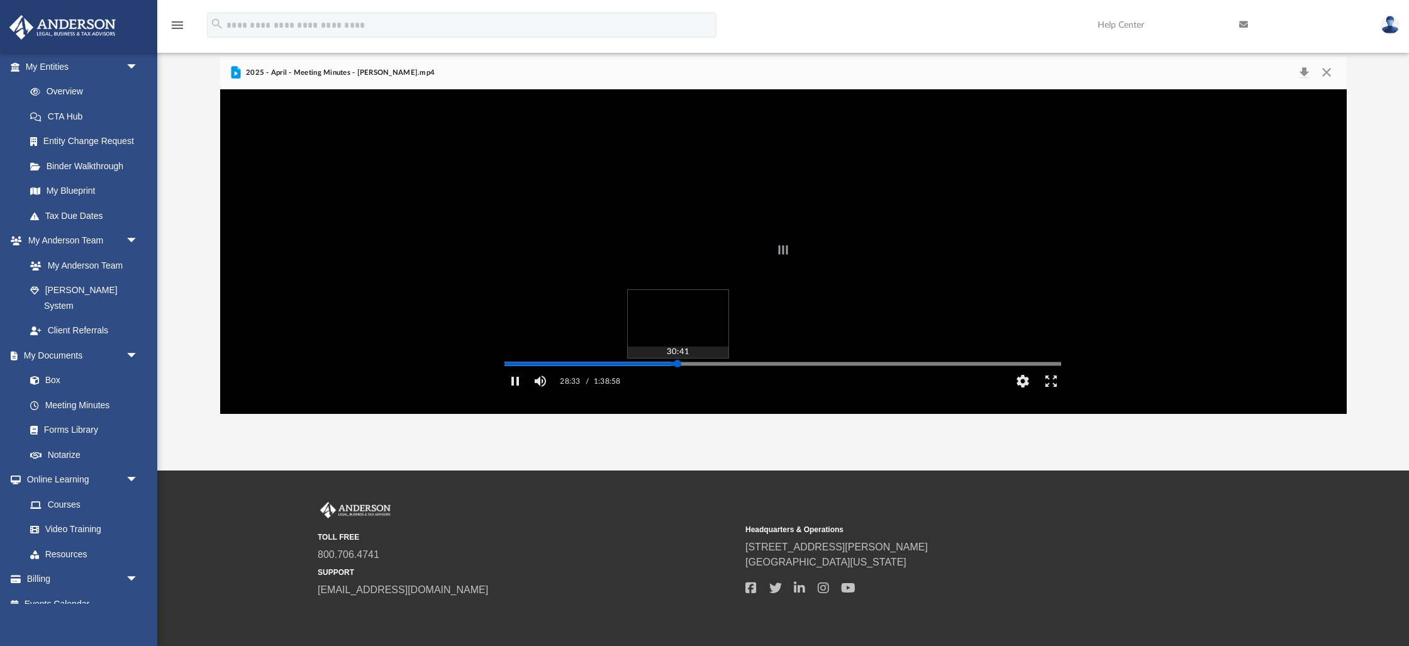
click at [677, 381] on div "Autoplay Disabled Speed Normal Quality Auto Subtitles/CC Off Audio Autoplay Dis…" at bounding box center [783, 251] width 1126 height 324
click at [685, 381] on div "Autoplay Disabled Speed Normal Quality Auto Subtitles/CC Off Audio Autoplay Dis…" at bounding box center [783, 251] width 1126 height 324
click at [695, 381] on div "Autoplay Disabled Speed Normal Quality Auto Subtitles/CC Off Audio Autoplay Dis…" at bounding box center [783, 251] width 1126 height 324
click at [709, 382] on div "Autoplay Disabled Speed Normal Quality Auto Subtitles/CC Off Audio Autoplay Dis…" at bounding box center [783, 251] width 1126 height 324
click at [722, 381] on div "Autoplay Disabled Speed Normal Quality Auto Subtitles/CC Off Audio Autoplay Dis…" at bounding box center [783, 251] width 1126 height 324
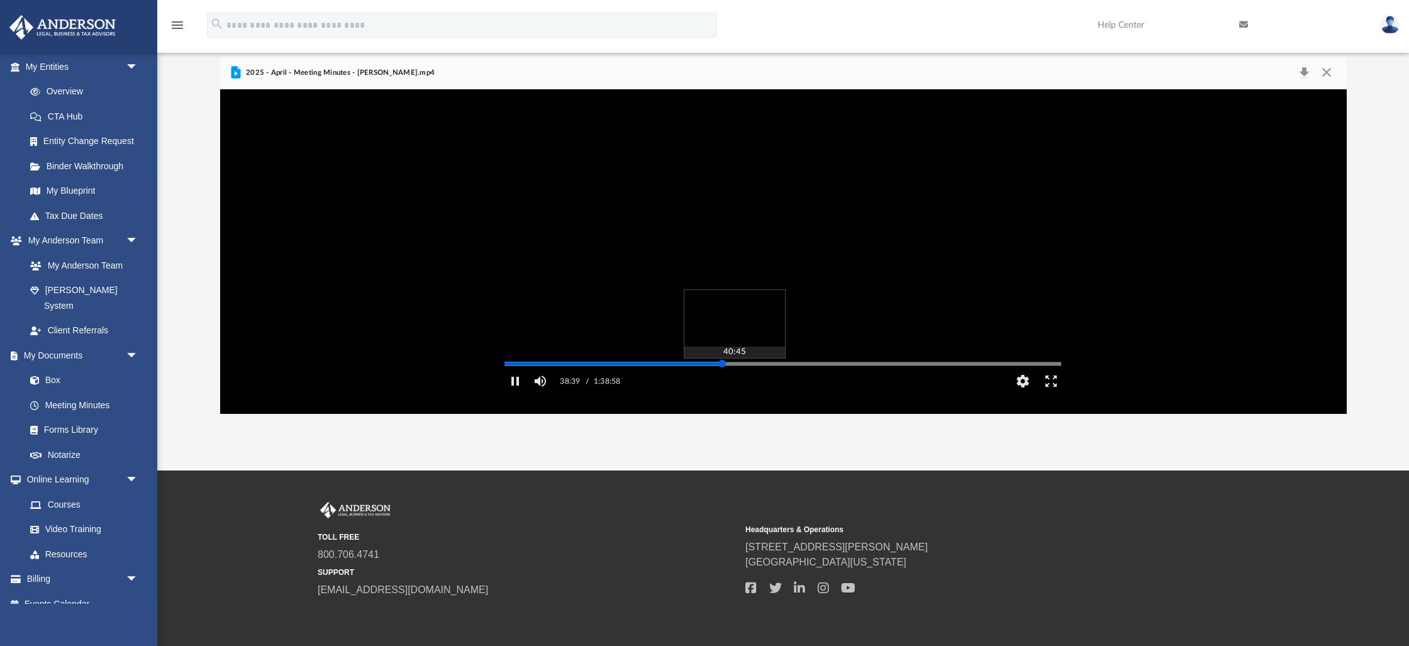
click at [734, 381] on div "Autoplay Disabled Speed Normal Quality Auto Subtitles/CC Off Audio Autoplay Dis…" at bounding box center [783, 251] width 1126 height 324
click at [743, 381] on div "Autoplay Disabled Speed Normal Quality Auto Subtitles/CC Off Audio Autoplay Dis…" at bounding box center [783, 251] width 1126 height 324
click at [753, 381] on div "Autoplay Disabled Speed Normal Quality Auto Subtitles/CC Off Audio Autoplay Dis…" at bounding box center [783, 251] width 1126 height 324
click at [764, 381] on div "Autoplay Disabled Speed Normal Quality Auto Subtitles/CC Off Audio Autoplay Dis…" at bounding box center [783, 251] width 1126 height 324
click at [777, 380] on div "Autoplay Disabled Speed Normal Quality Auto Subtitles/CC Off Audio Autoplay Dis…" at bounding box center [783, 251] width 1126 height 324
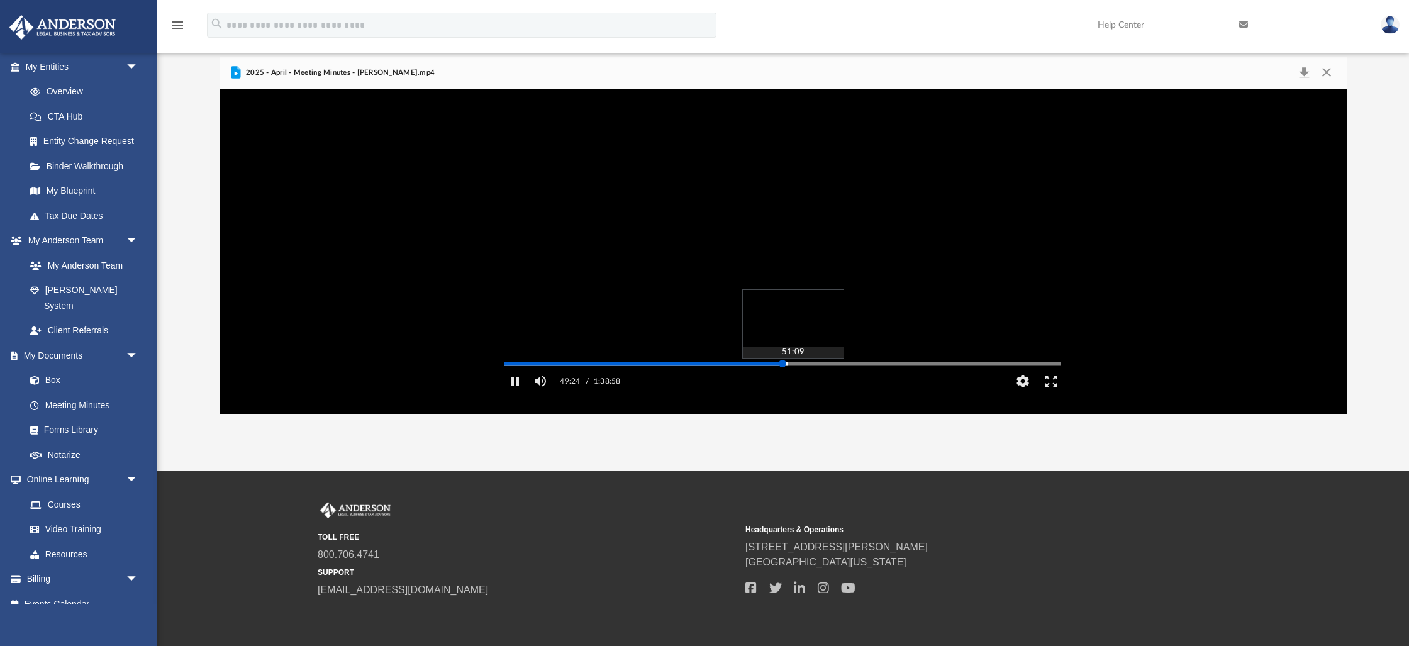
scroll to position [58, 0]
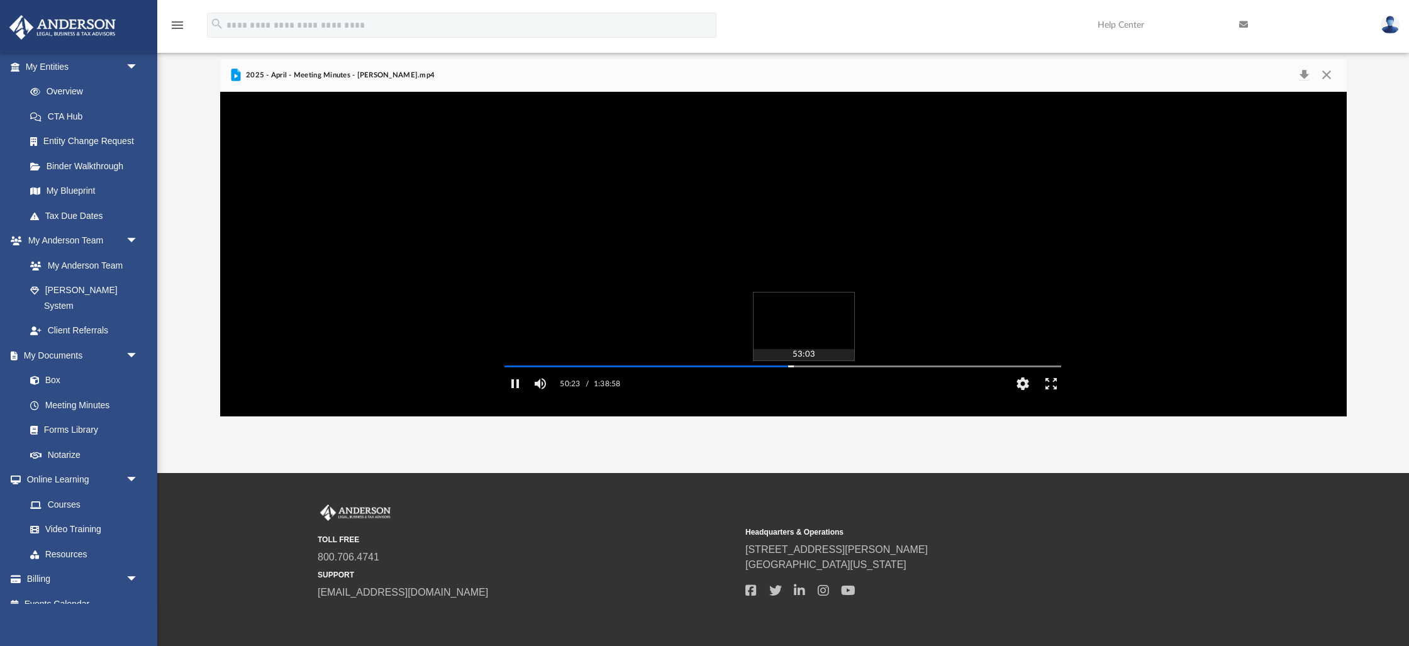
click at [802, 382] on div "Autoplay Disabled Speed Normal Quality Auto Subtitles/CC Off Audio Autoplay Dis…" at bounding box center [783, 254] width 1126 height 324
click at [813, 382] on div "Autoplay Disabled Speed Normal Quality Auto Subtitles/CC Off Audio Autoplay Dis…" at bounding box center [783, 254] width 1126 height 324
click at [825, 382] on div "Autoplay Disabled Speed Normal Quality Auto Subtitles/CC Off Audio Autoplay Dis…" at bounding box center [783, 254] width 1126 height 324
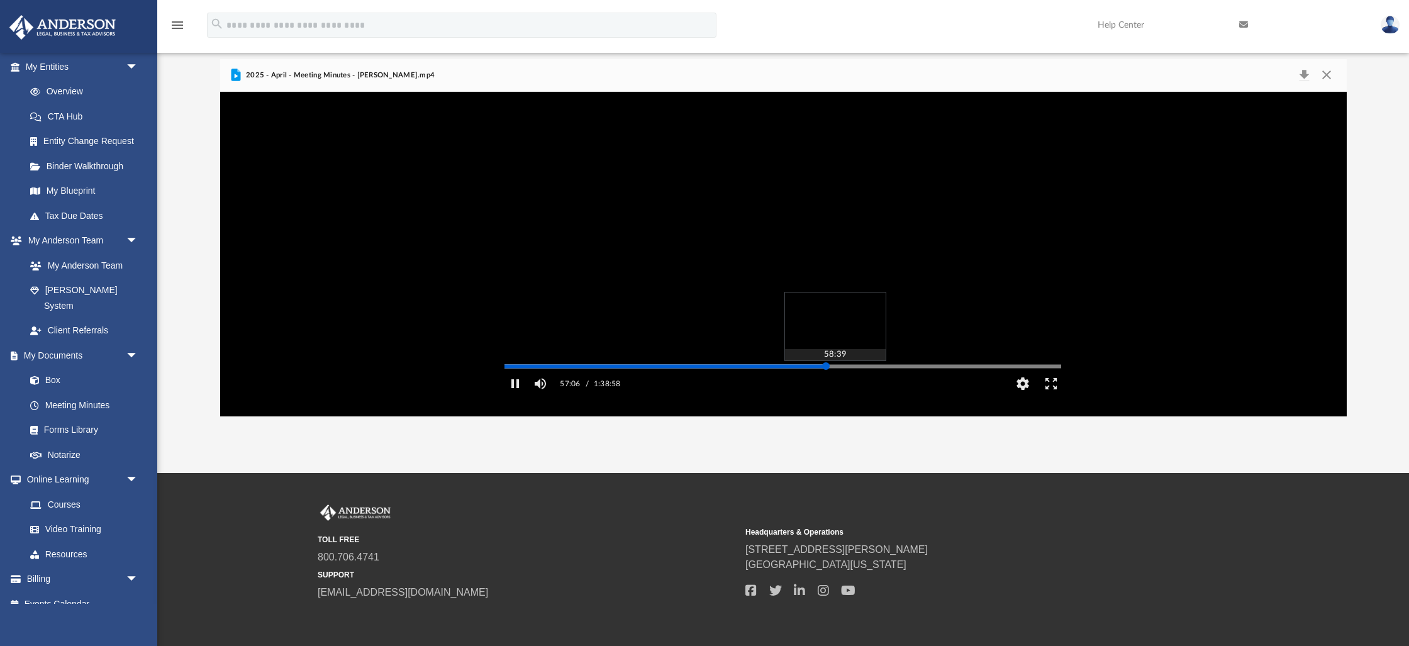
click at [835, 382] on div "Autoplay Disabled Speed Normal Quality Auto Subtitles/CC Off Audio Autoplay Dis…" at bounding box center [783, 254] width 1126 height 324
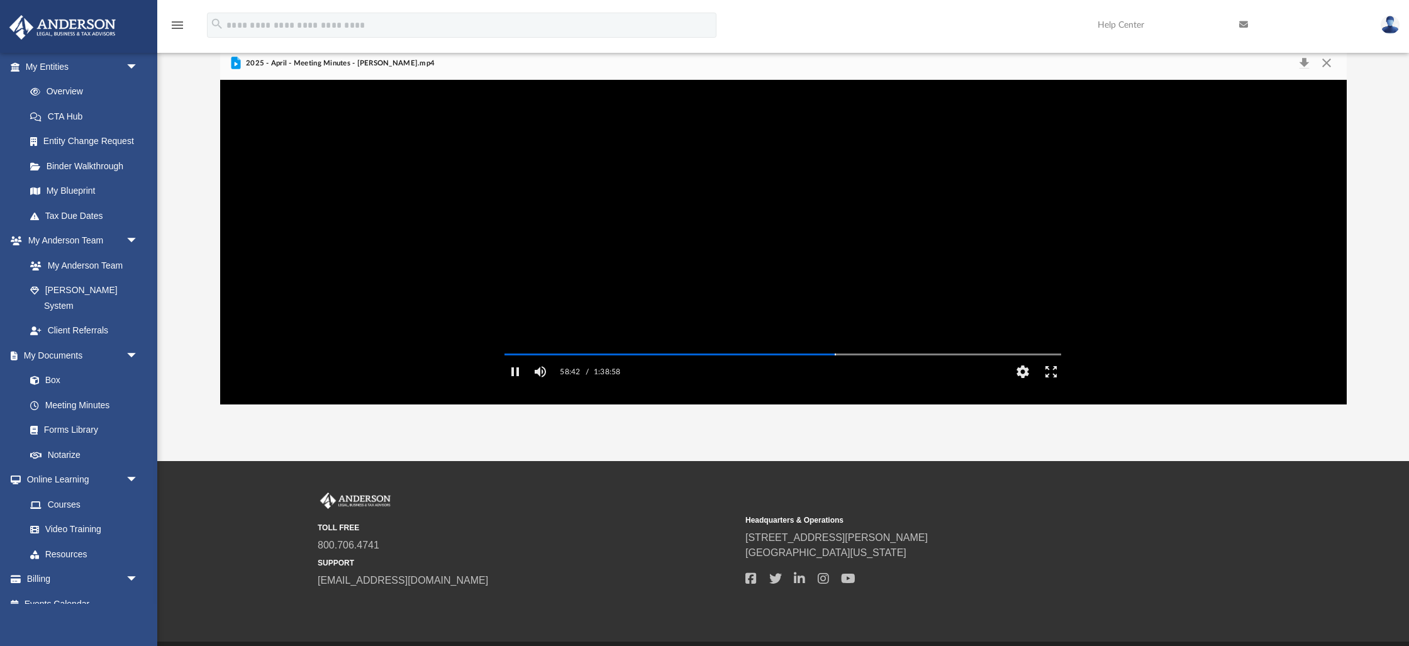
scroll to position [72, 0]
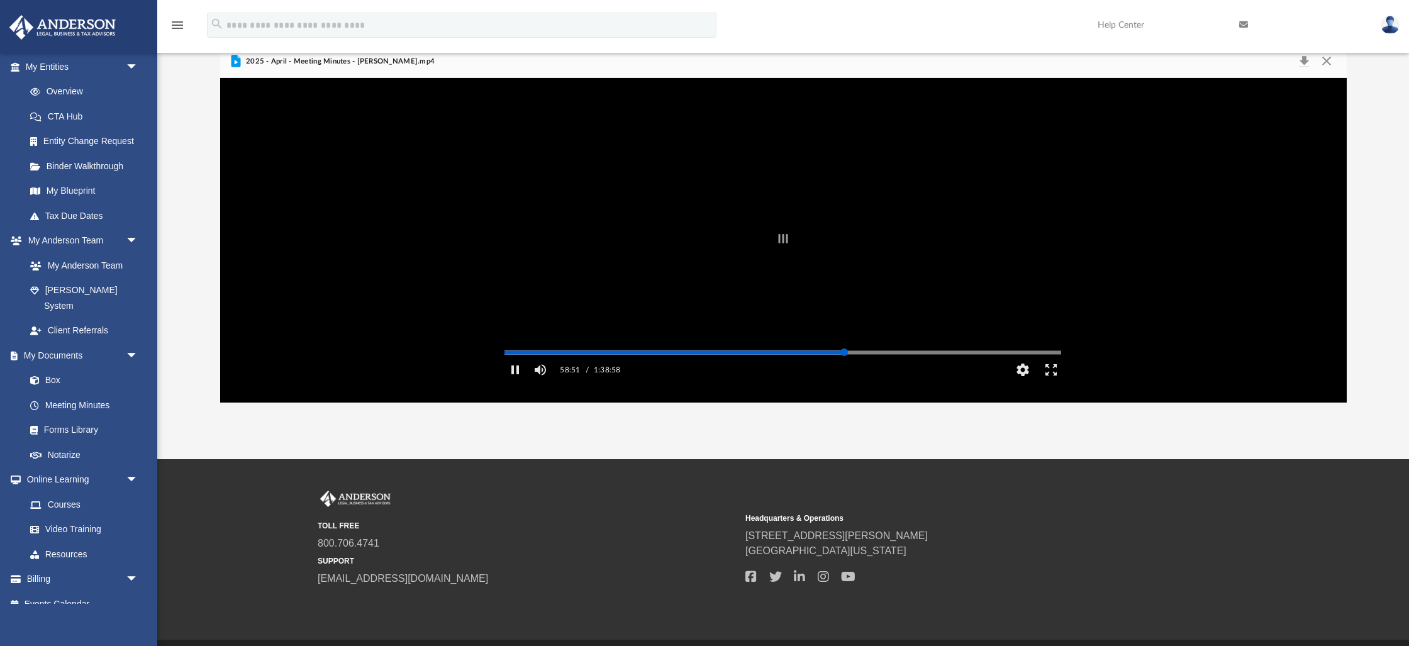
click at [844, 370] on div "Autoplay Disabled Speed Normal Quality Auto Subtitles/CC Off Audio Autoplay Dis…" at bounding box center [783, 240] width 1126 height 324
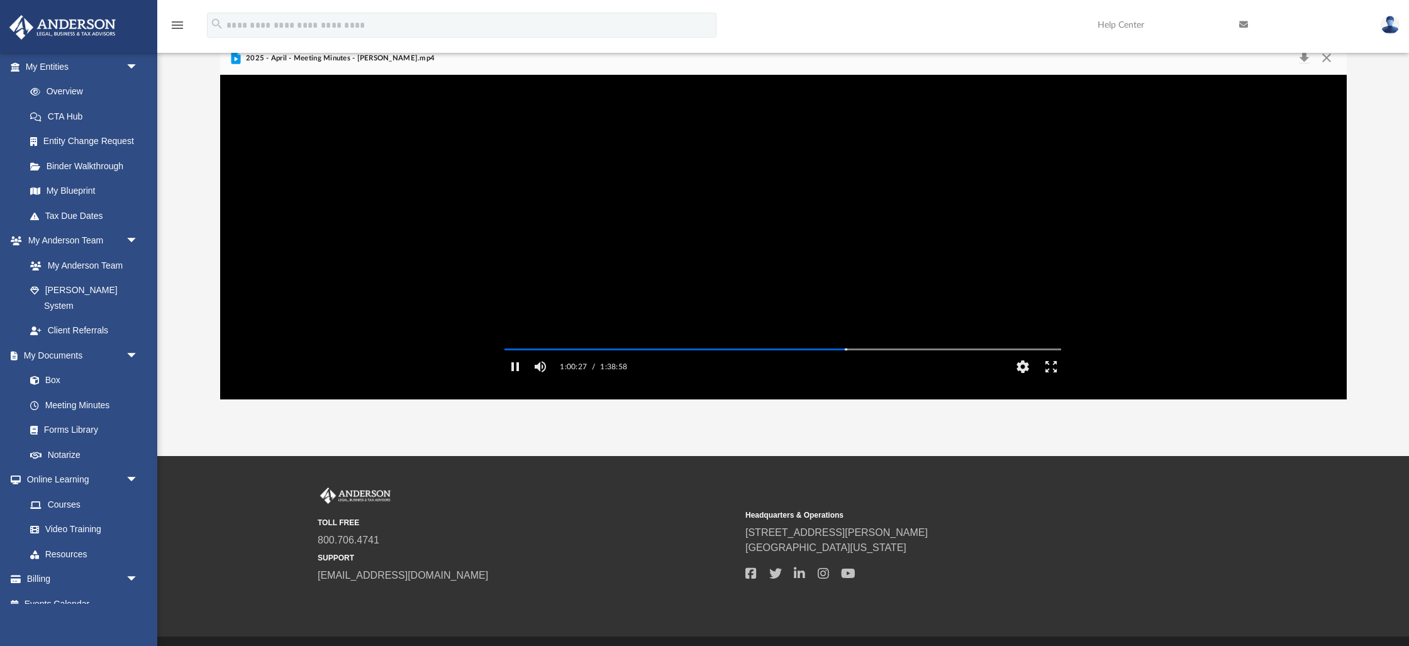
scroll to position [77, 0]
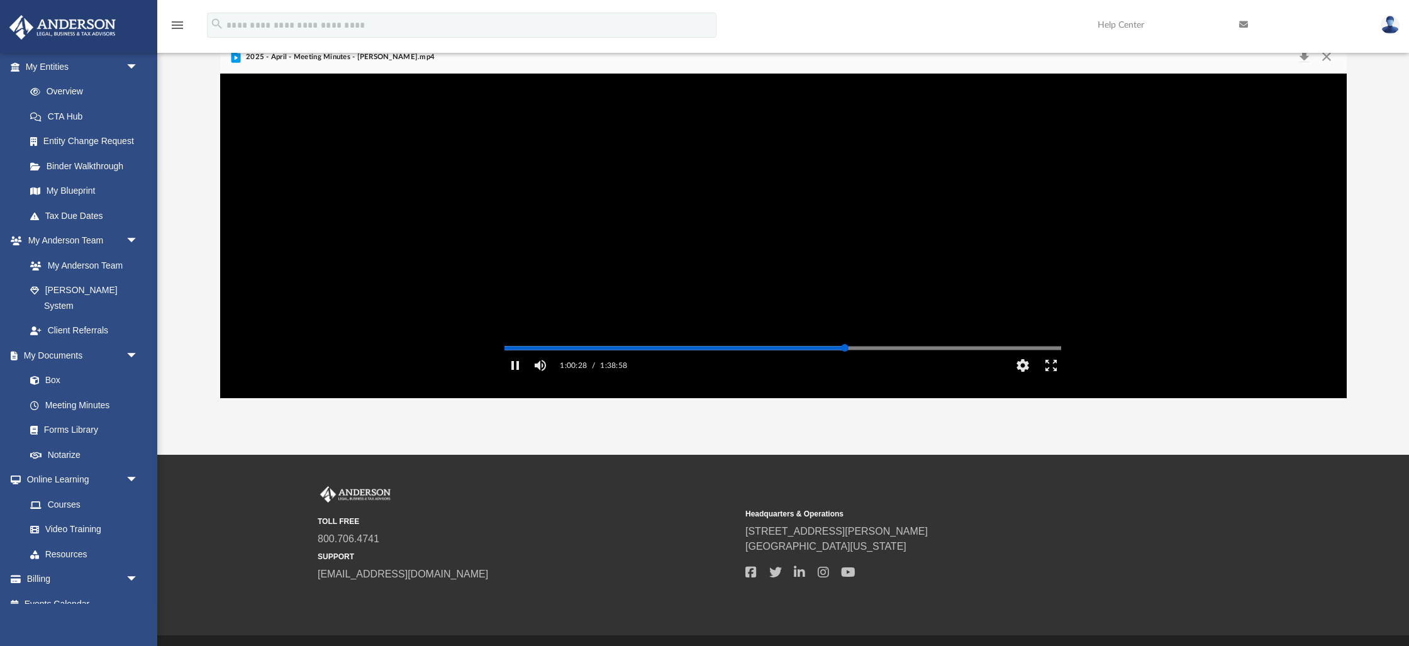
click at [855, 353] on div "Media Slider" at bounding box center [1061, 348] width 557 height 10
click at [856, 365] on div "Autoplay Disabled Speed Normal Quality Auto Subtitles/CC Off Audio Autoplay Dis…" at bounding box center [783, 236] width 1126 height 324
click at [868, 365] on div "Autoplay Disabled Speed Normal Quality Auto Subtitles/CC Off Audio Autoplay Dis…" at bounding box center [783, 236] width 1126 height 324
click at [879, 365] on div "Autoplay Disabled Speed Normal Quality Auto Subtitles/CC Off Audio Autoplay Dis…" at bounding box center [783, 236] width 1126 height 324
click at [894, 364] on div "Autoplay Disabled Speed Normal Quality Auto Subtitles/CC Off Audio Autoplay Dis…" at bounding box center [783, 236] width 1126 height 324
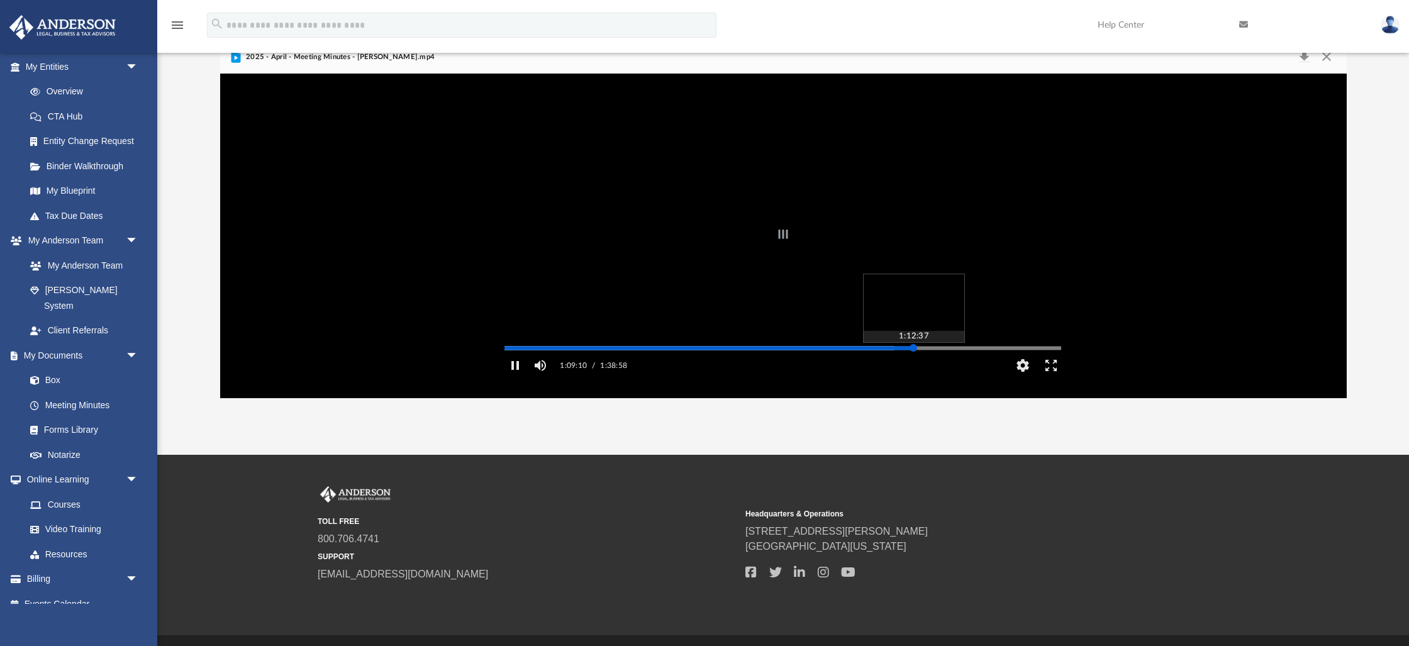
click at [913, 364] on div "Autoplay Disabled Speed Normal Quality Auto Subtitles/CC Off Audio Autoplay Dis…" at bounding box center [783, 236] width 1126 height 324
click at [928, 365] on div "Autoplay Disabled Speed Normal Quality Auto Subtitles/CC Off Audio Autoplay Dis…" at bounding box center [783, 236] width 1126 height 324
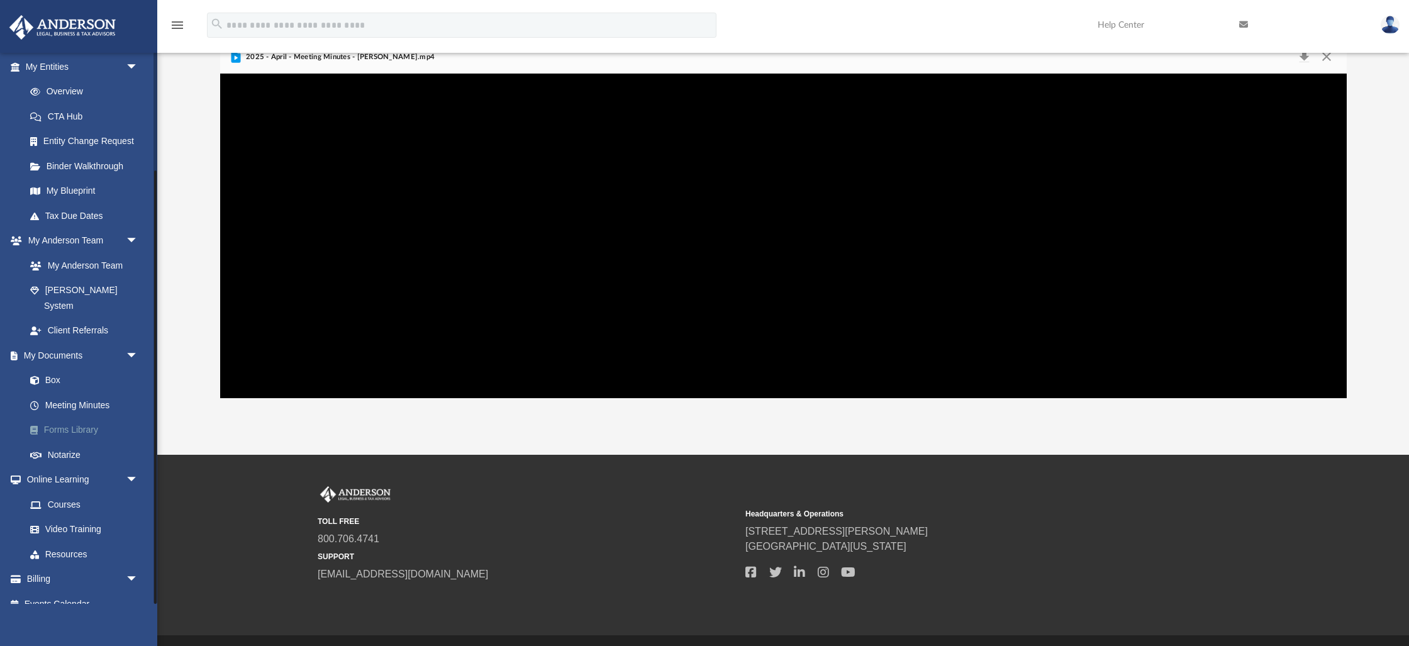
click at [78, 418] on link "Forms Library" at bounding box center [88, 430] width 140 height 25
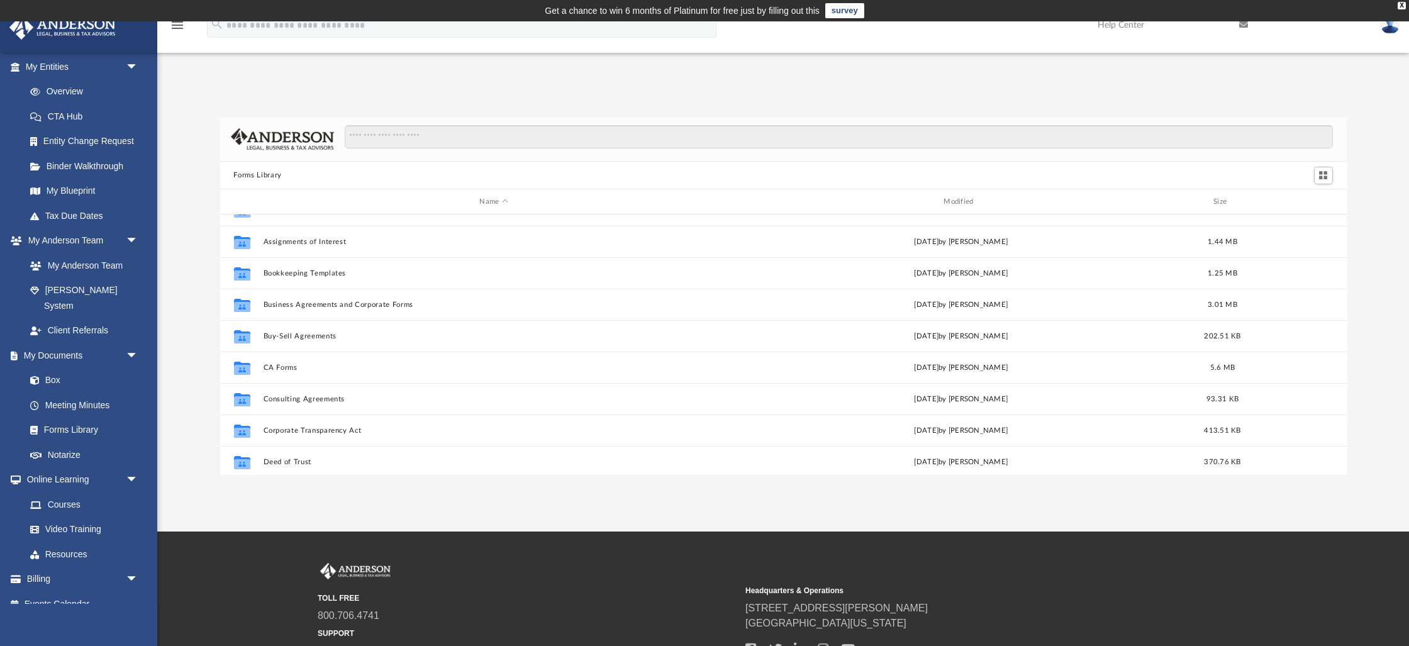
scroll to position [1, 0]
click at [78, 392] on link "Meeting Minutes" at bounding box center [88, 404] width 140 height 25
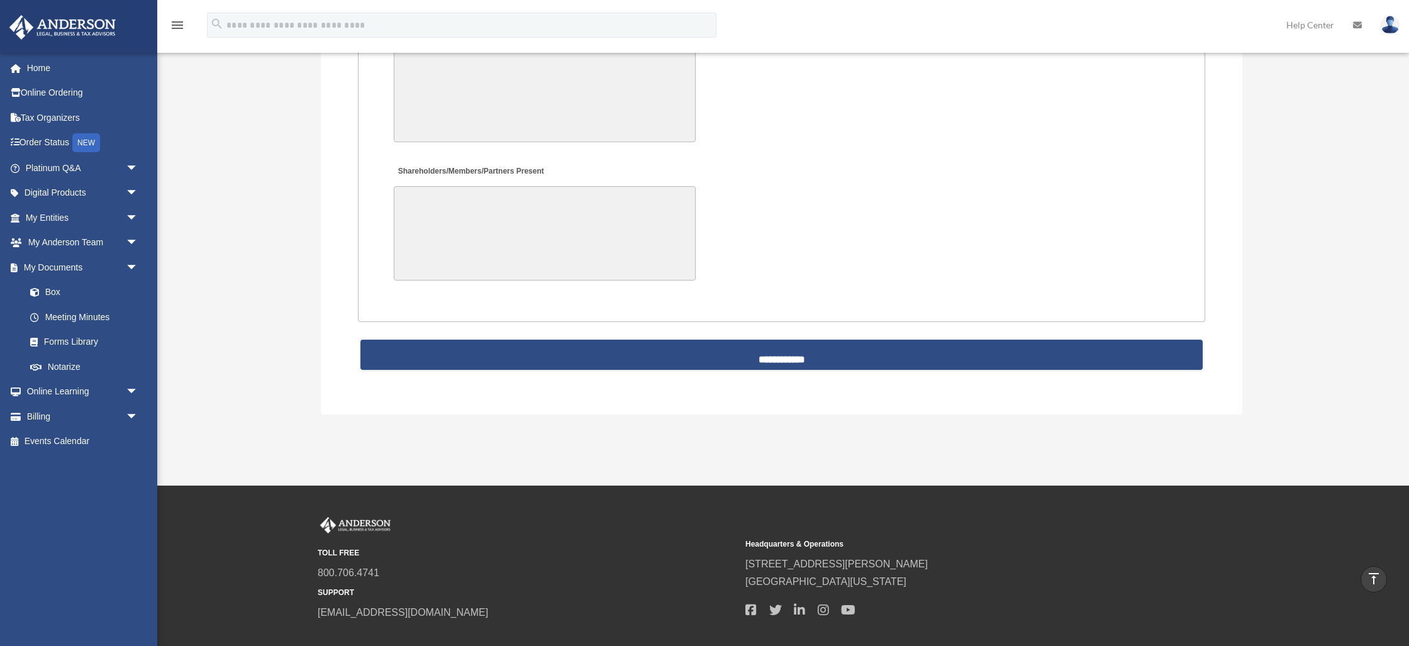
scroll to position [2751, 0]
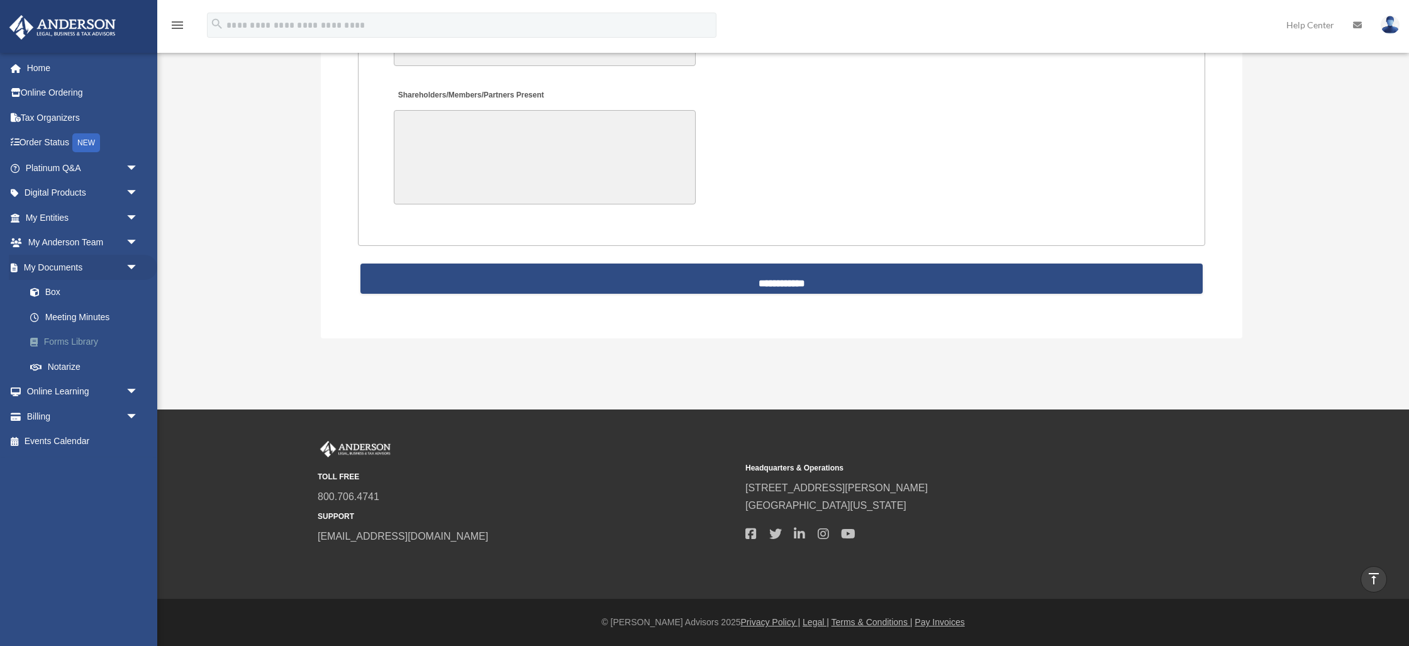
click at [72, 343] on link "Forms Library" at bounding box center [88, 342] width 140 height 25
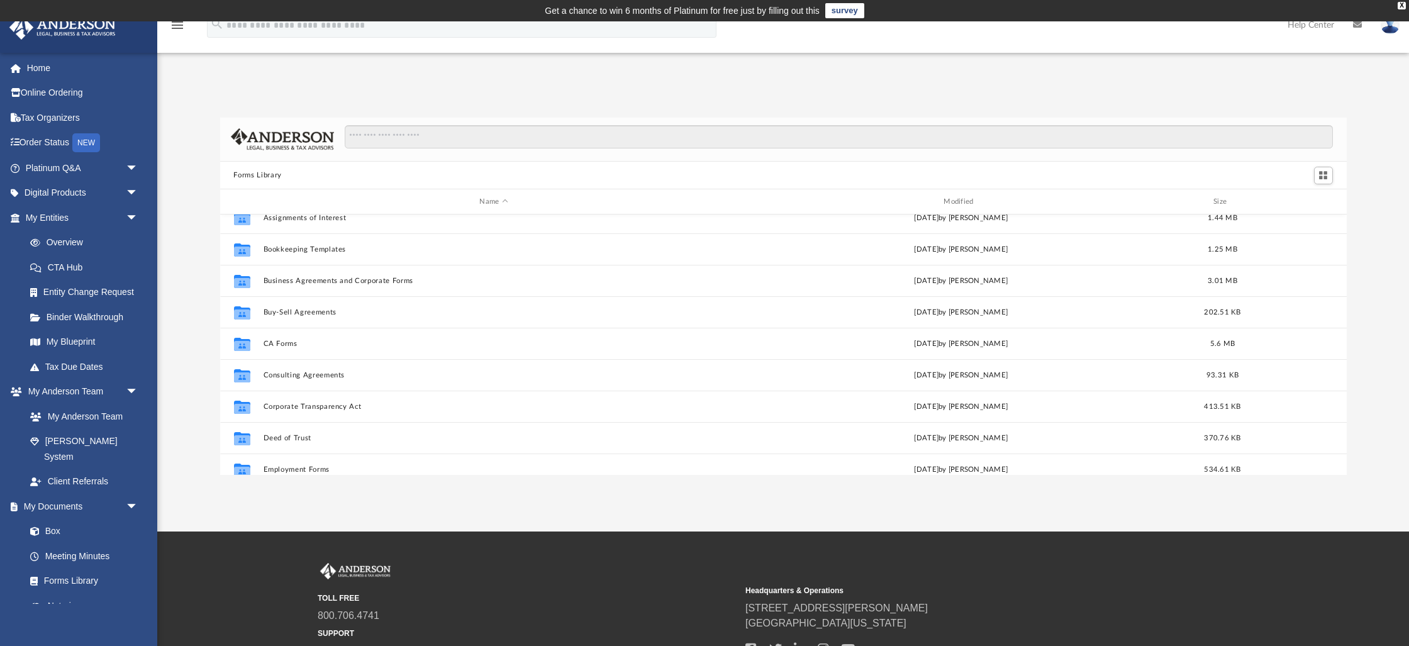
scroll to position [110, 0]
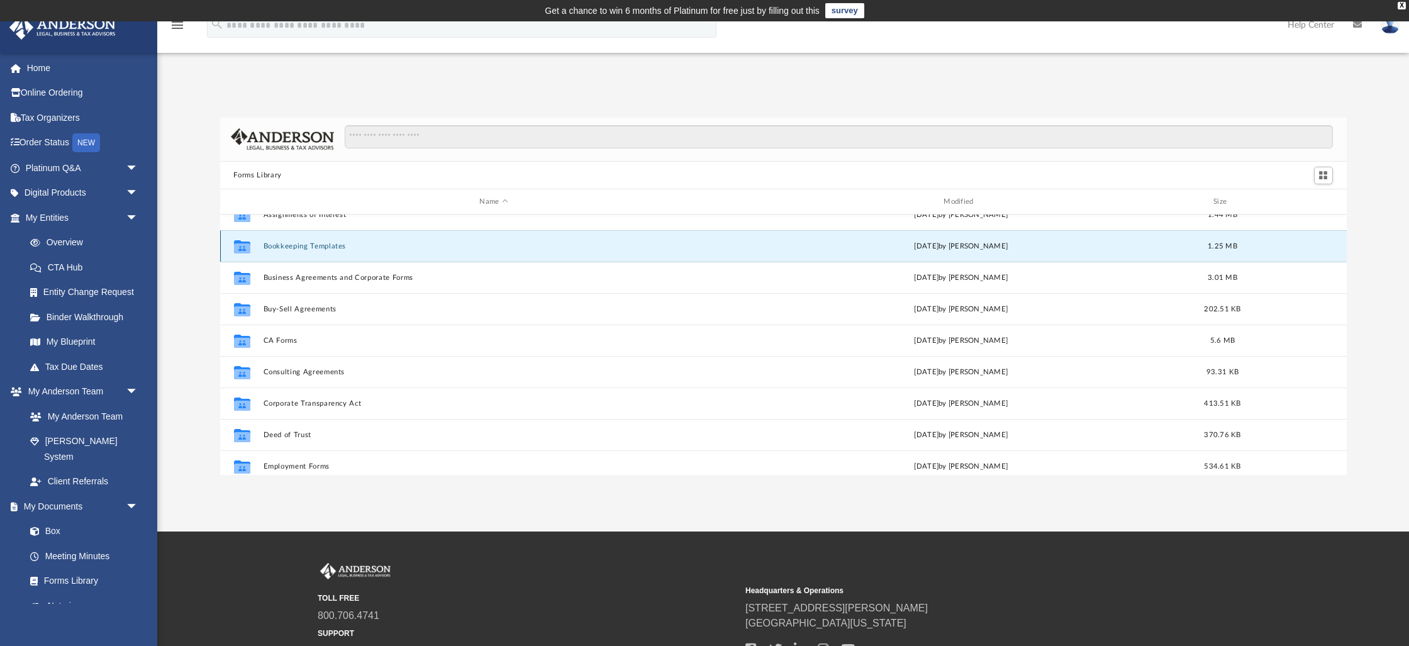
click at [281, 248] on button "Bookkeeping Templates" at bounding box center [494, 246] width 462 height 8
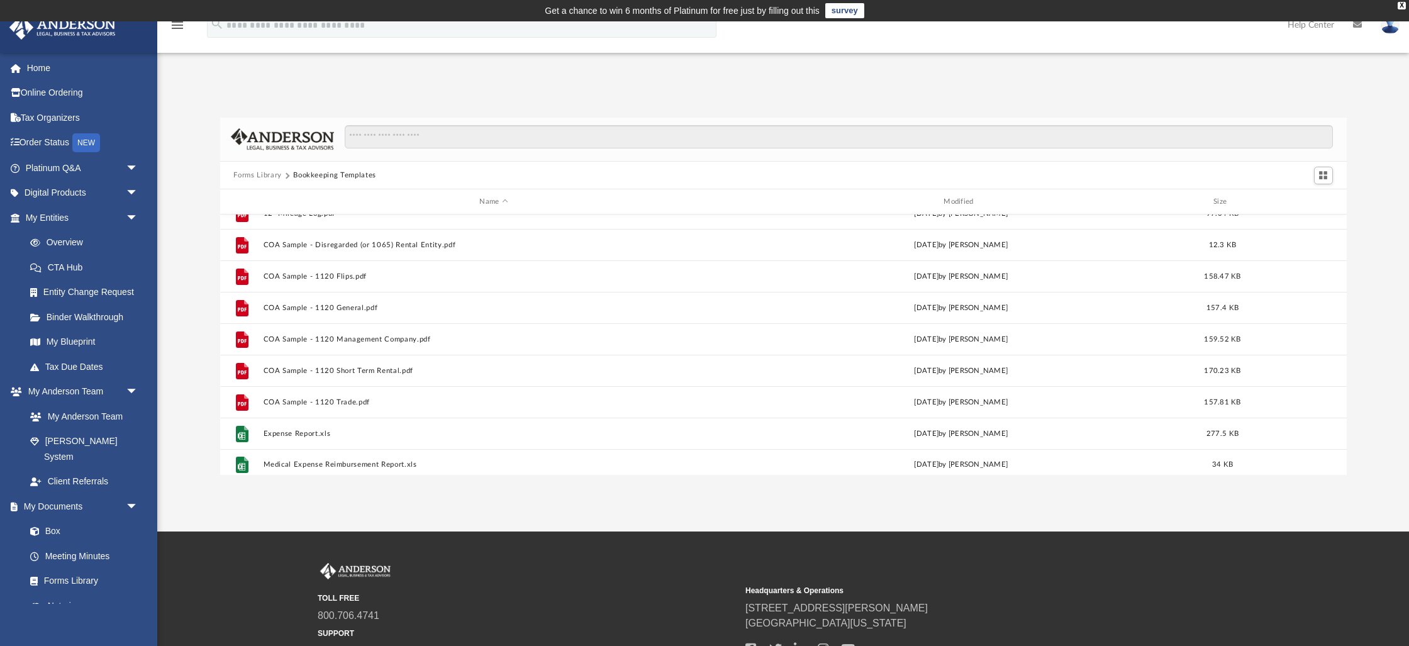
scroll to position [85, 0]
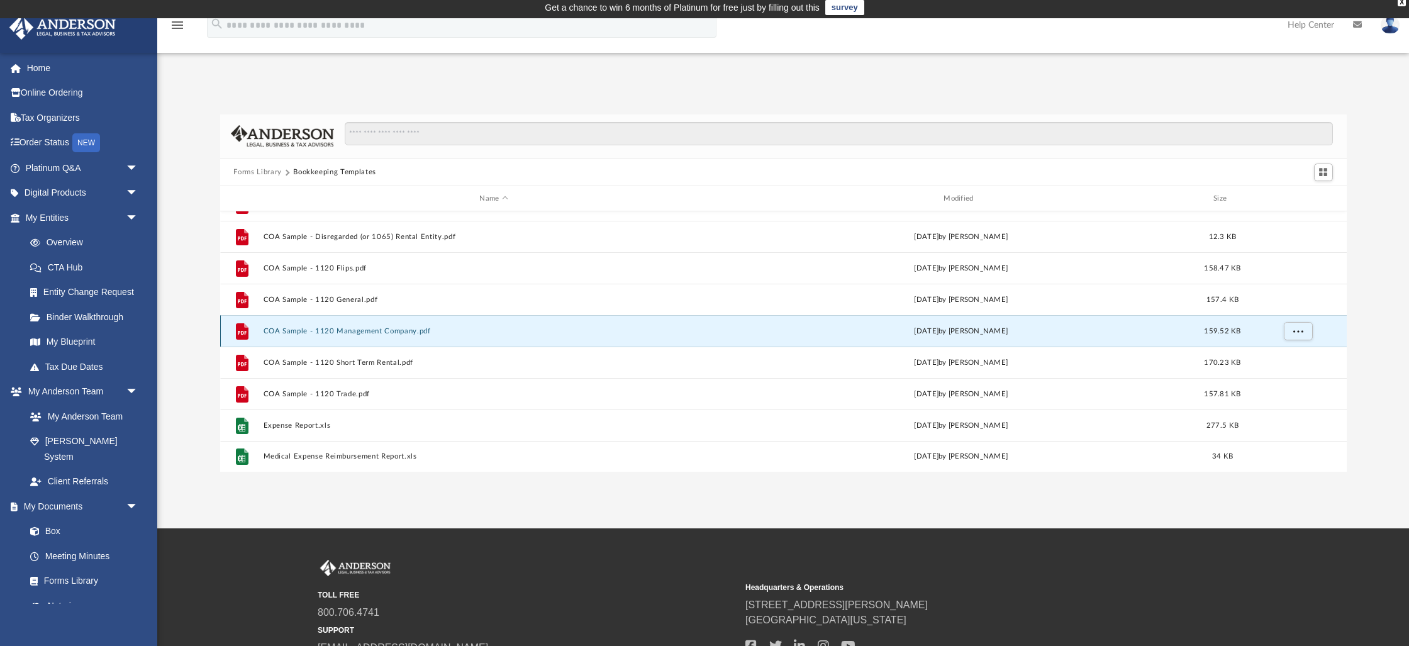
click at [344, 333] on button "COA Sample - 1120 Management Company.pdf" at bounding box center [494, 331] width 462 height 8
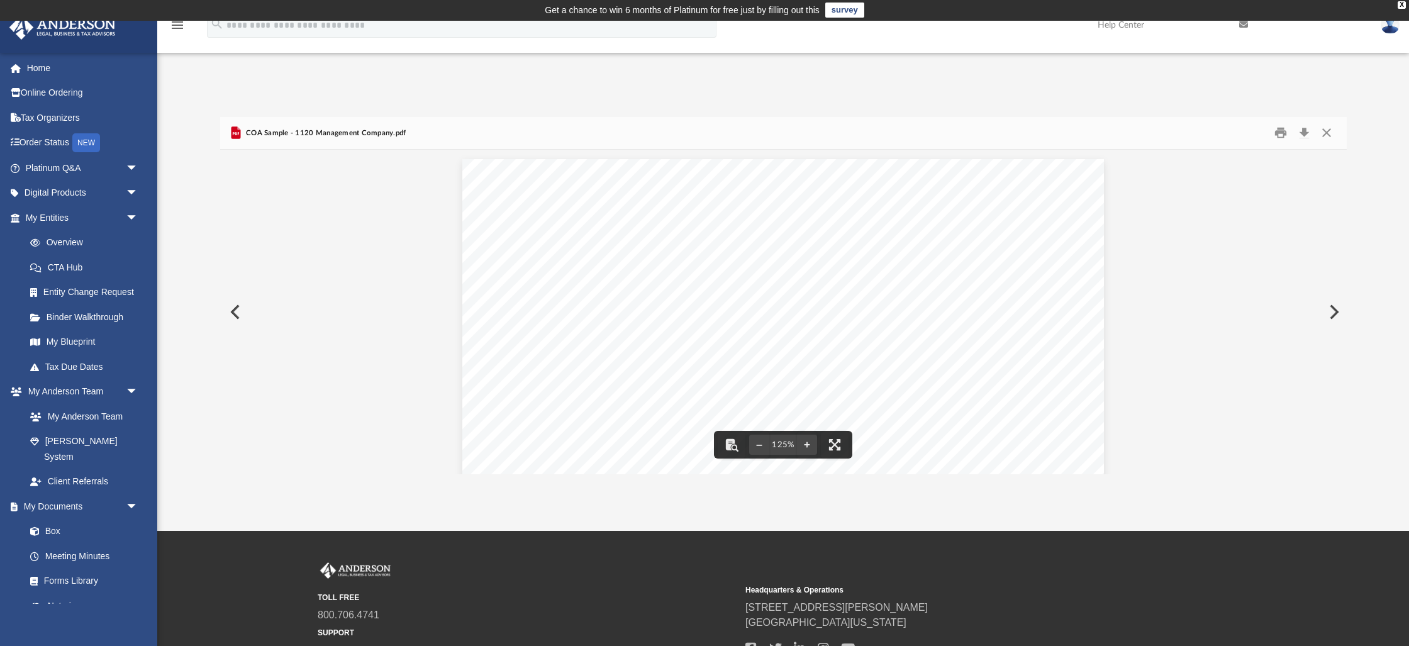
scroll to position [1, 0]
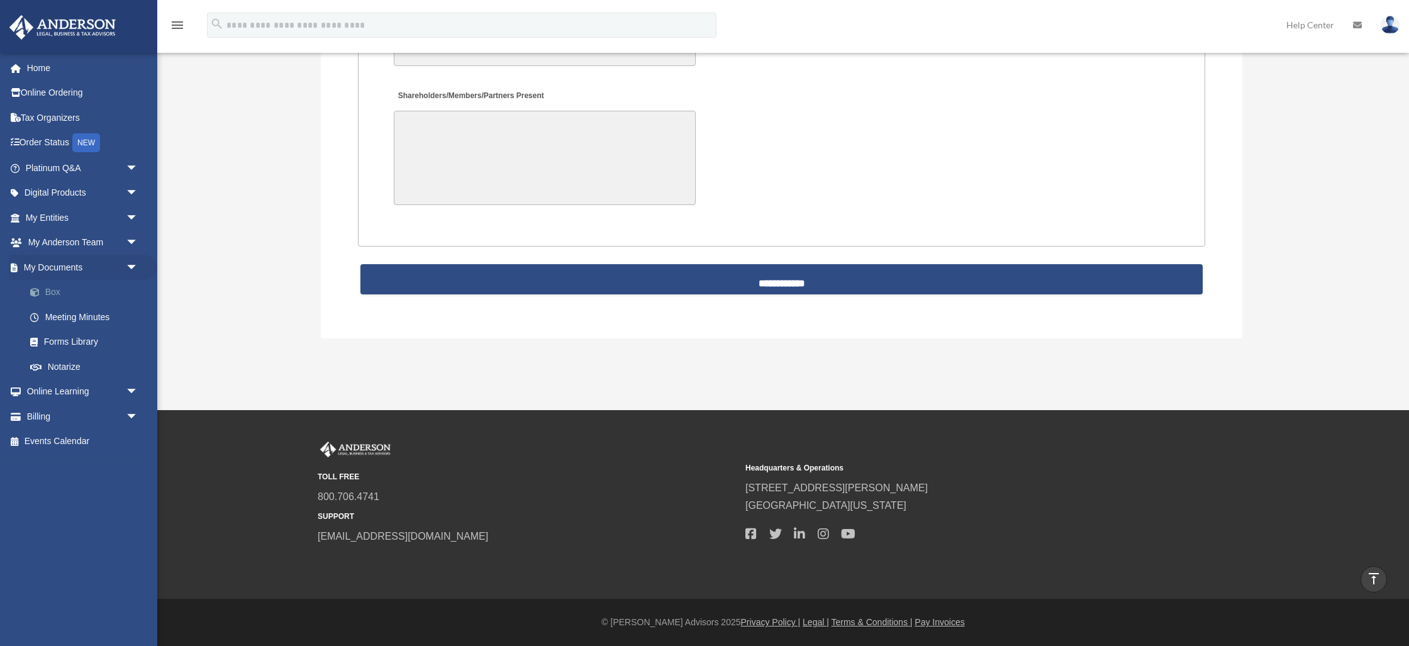
scroll to position [2751, 0]
click at [74, 337] on link "Forms Library" at bounding box center [88, 342] width 140 height 25
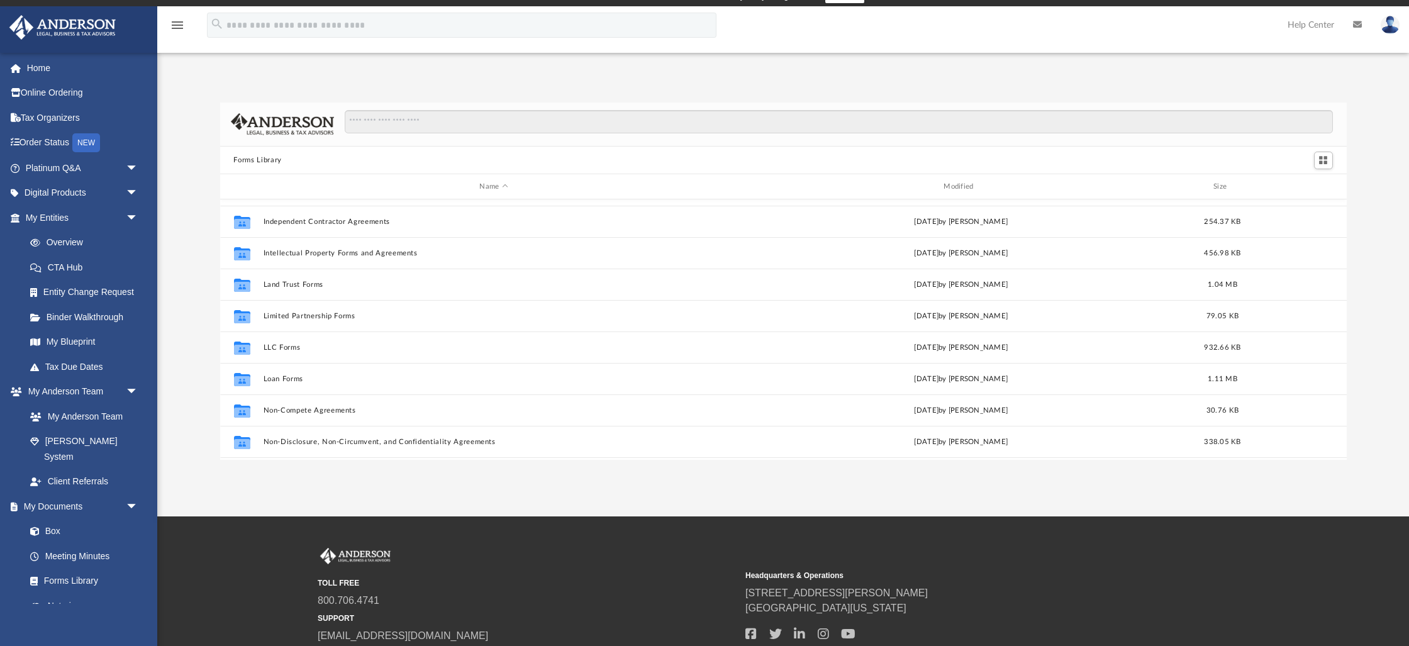
scroll to position [467, 0]
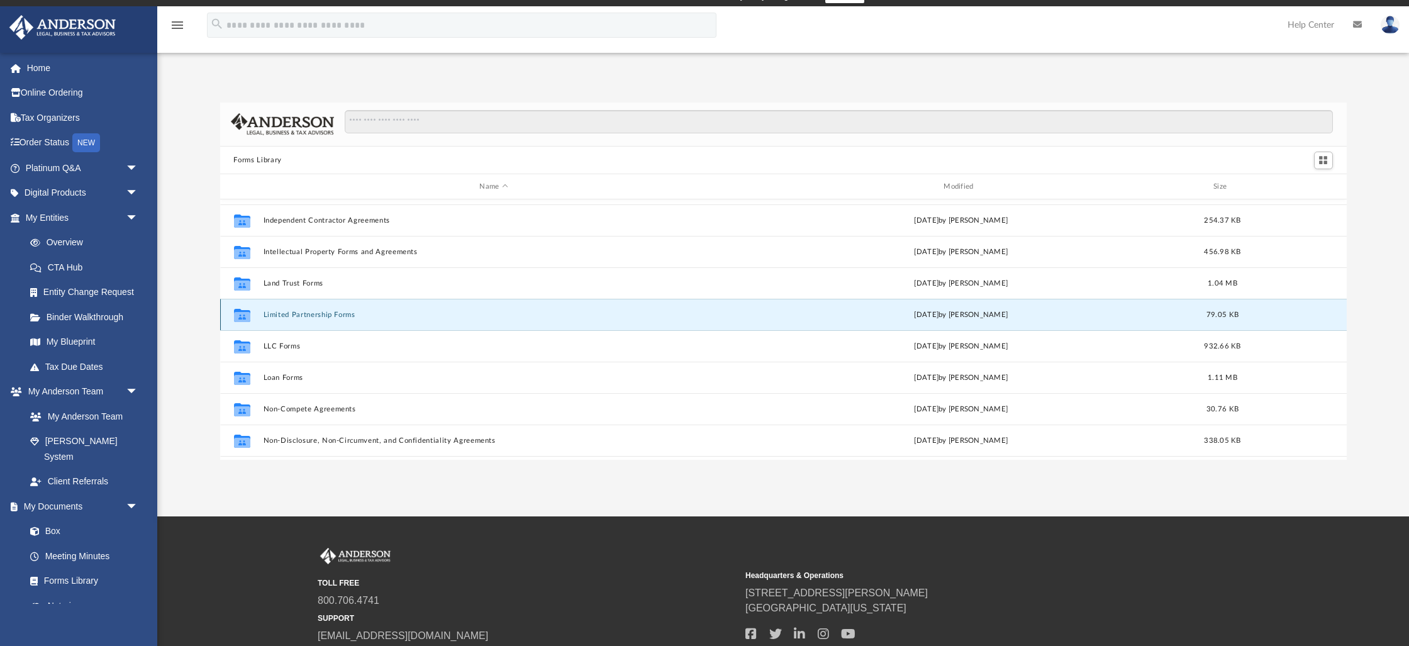
click at [318, 317] on button "Limited Partnership Forms" at bounding box center [494, 315] width 462 height 8
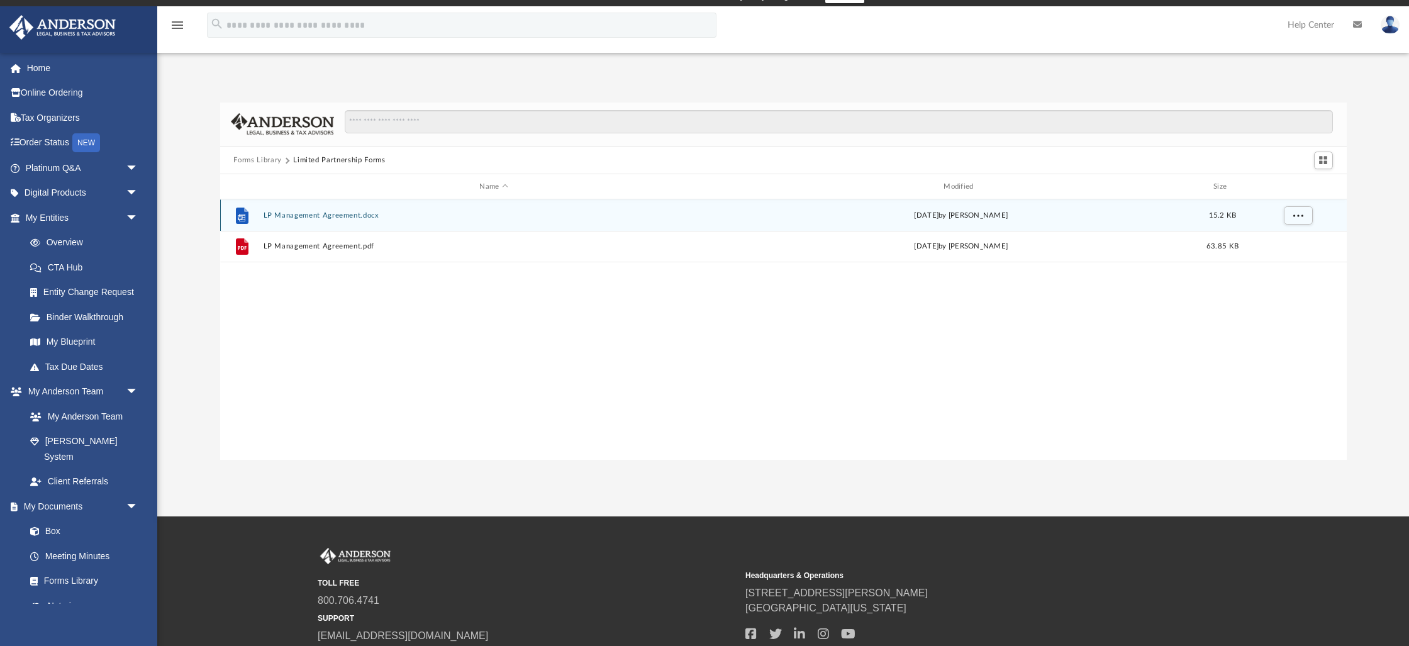
scroll to position [23, 0]
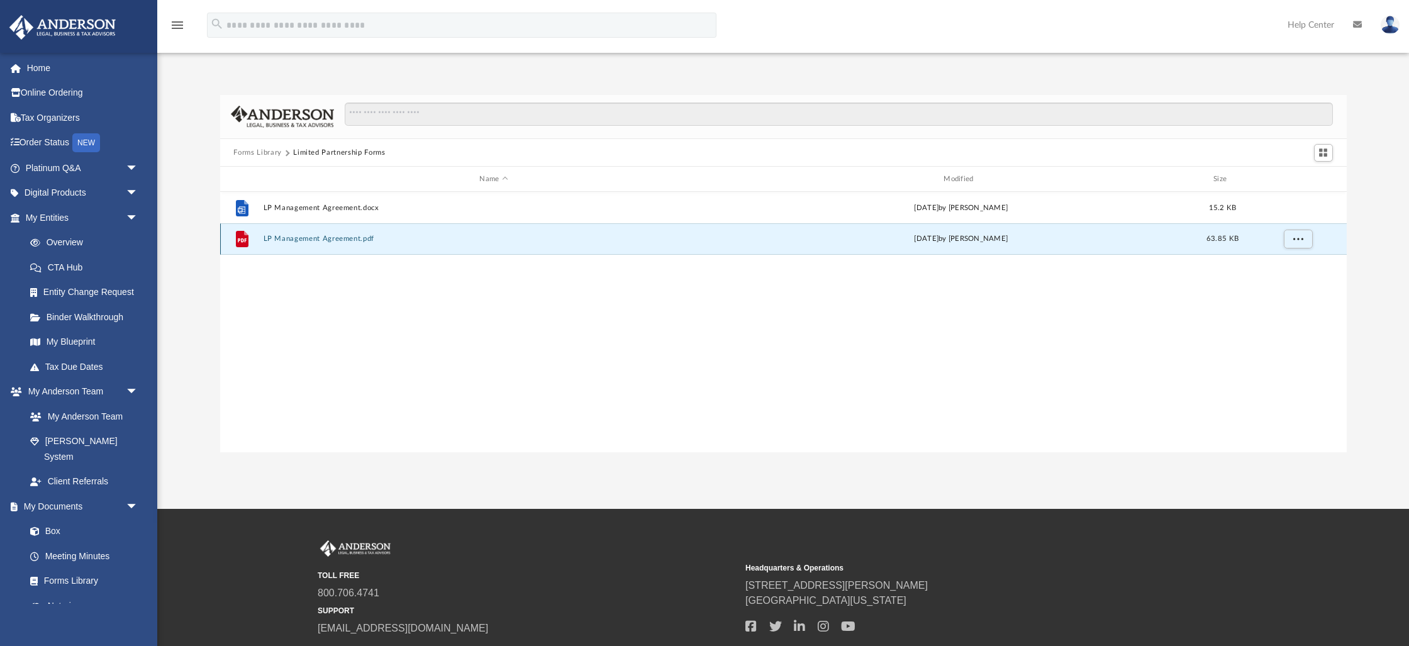
click at [302, 236] on button "LP Management Agreement.pdf" at bounding box center [494, 239] width 462 height 8
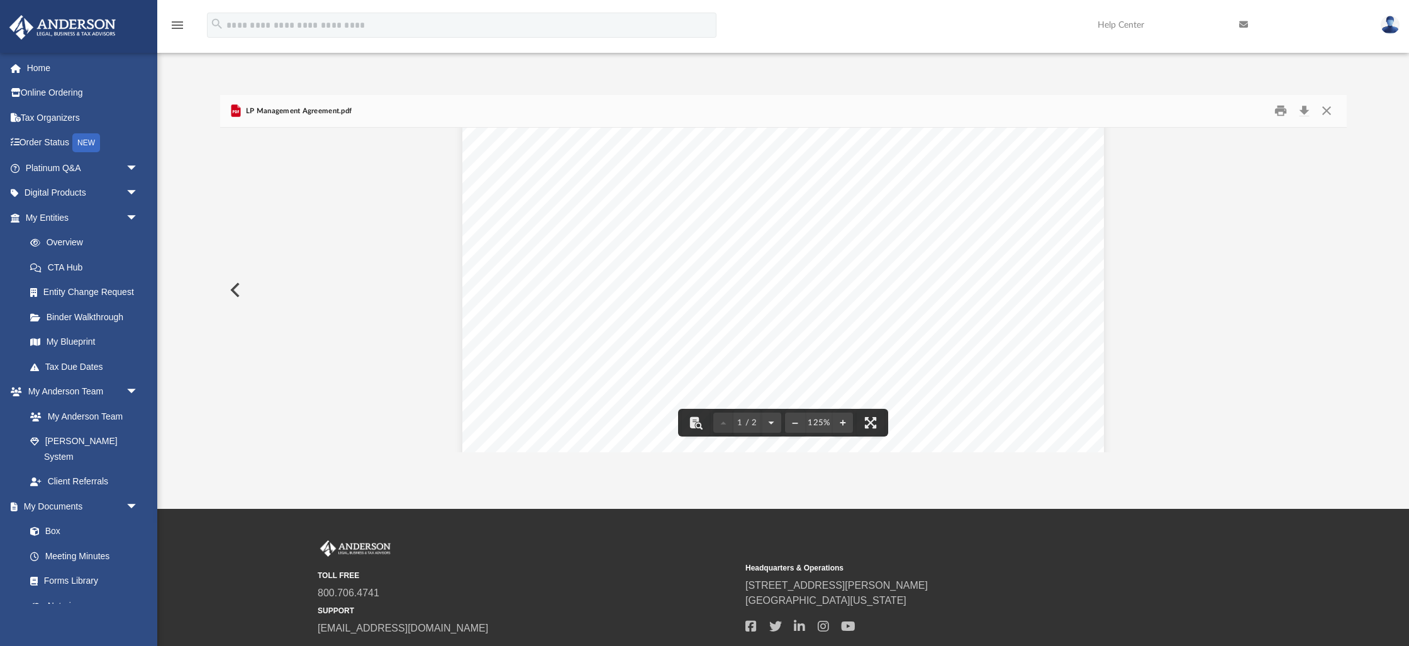
scroll to position [291, 0]
click at [1324, 109] on button "Close" at bounding box center [1326, 110] width 23 height 19
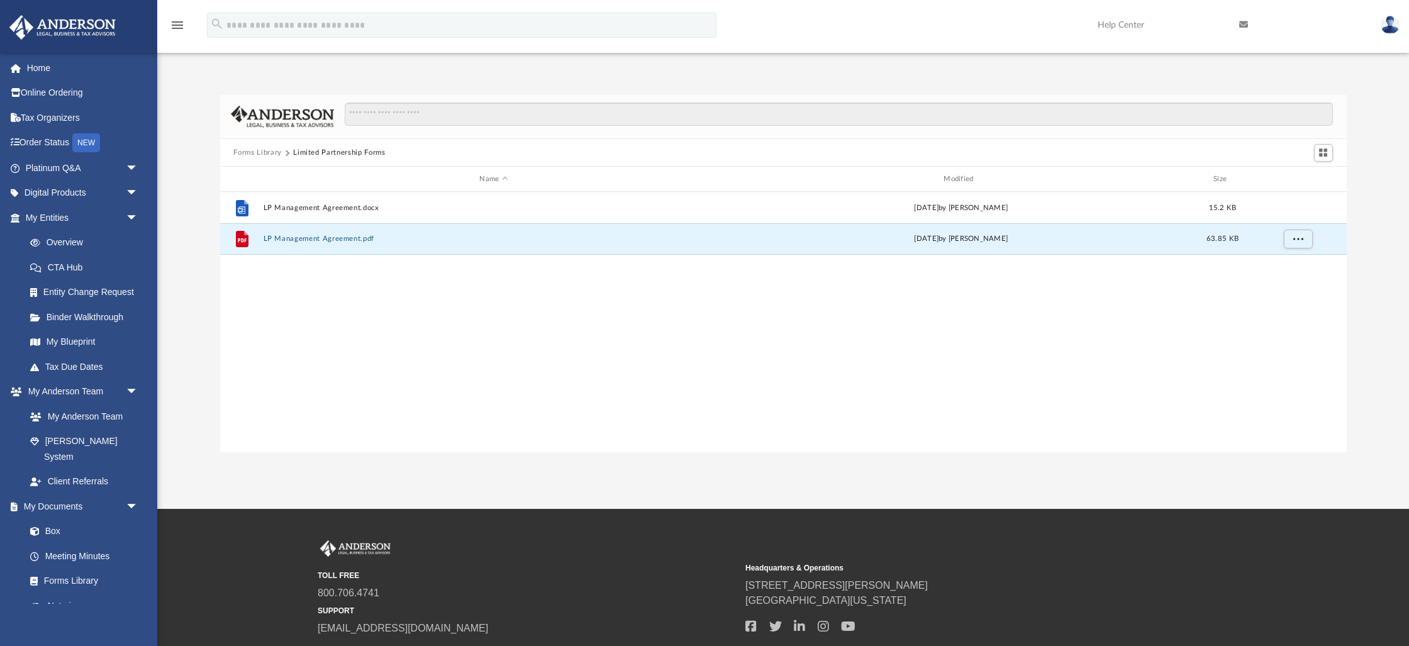
click at [260, 152] on button "Forms Library" at bounding box center [257, 152] width 48 height 11
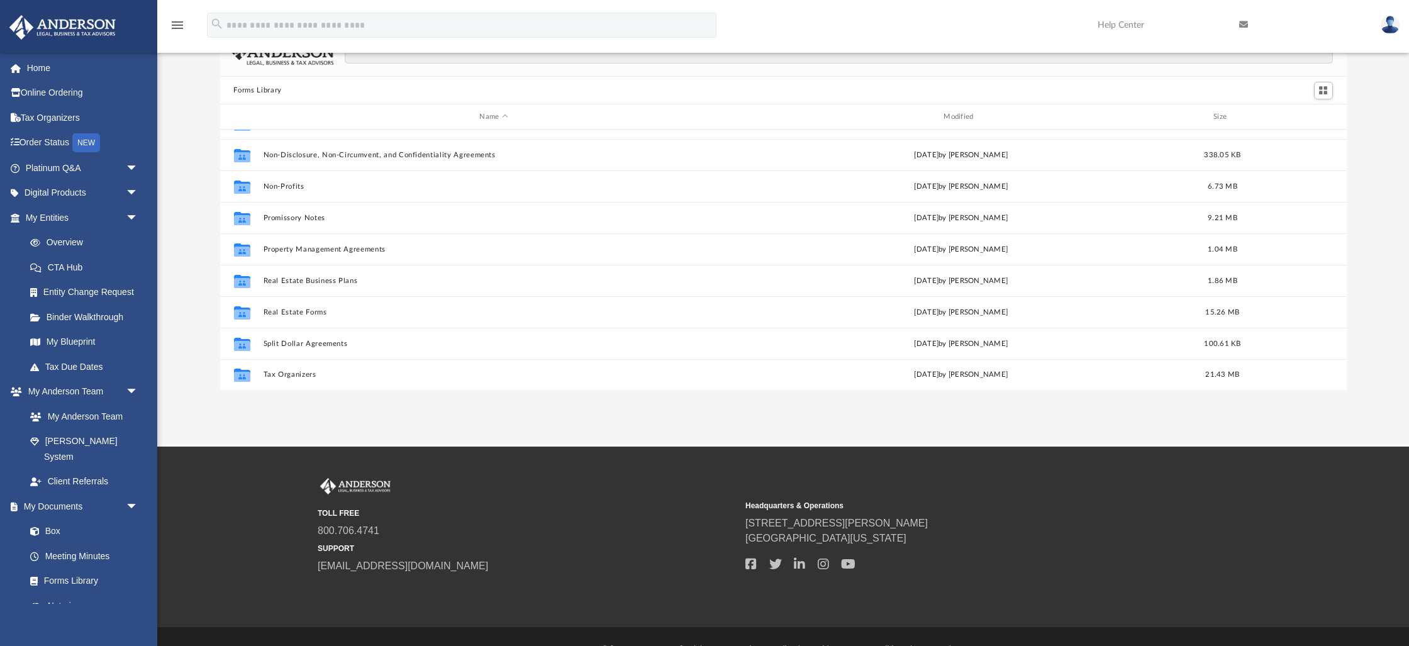
scroll to position [88, 0]
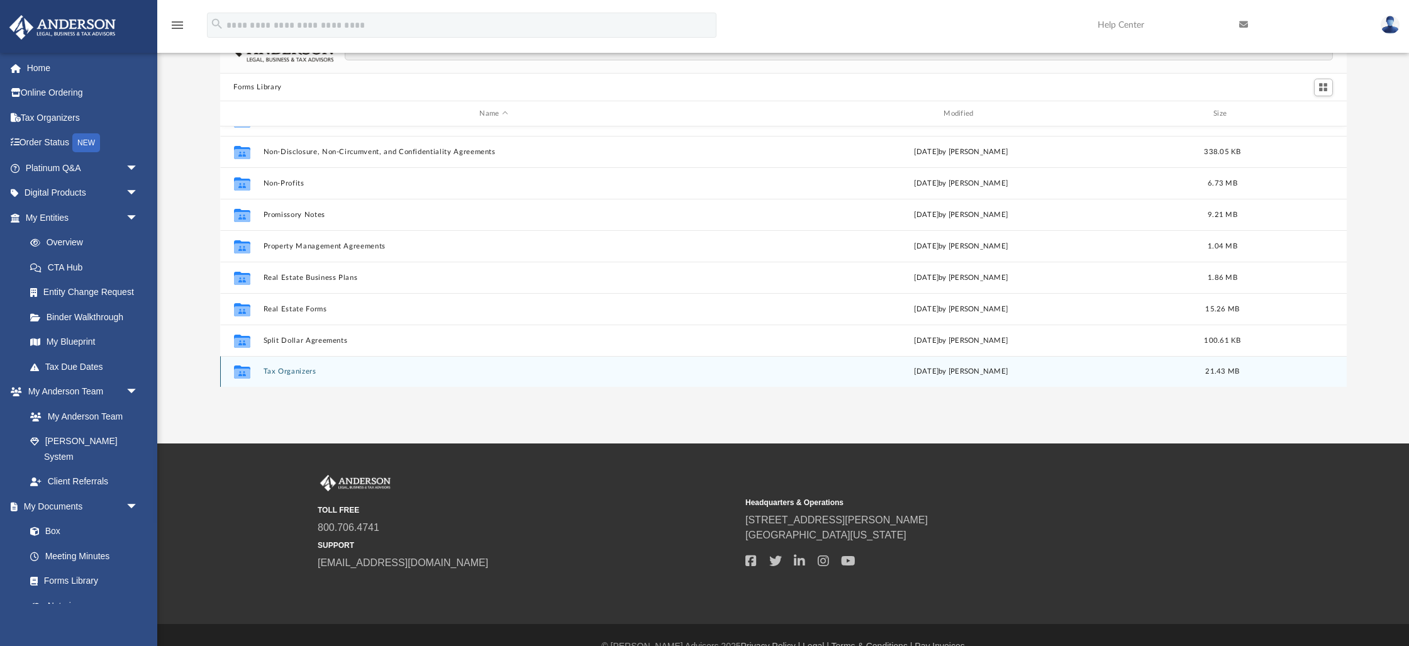
click at [280, 373] on button "Tax Organizers" at bounding box center [494, 372] width 462 height 8
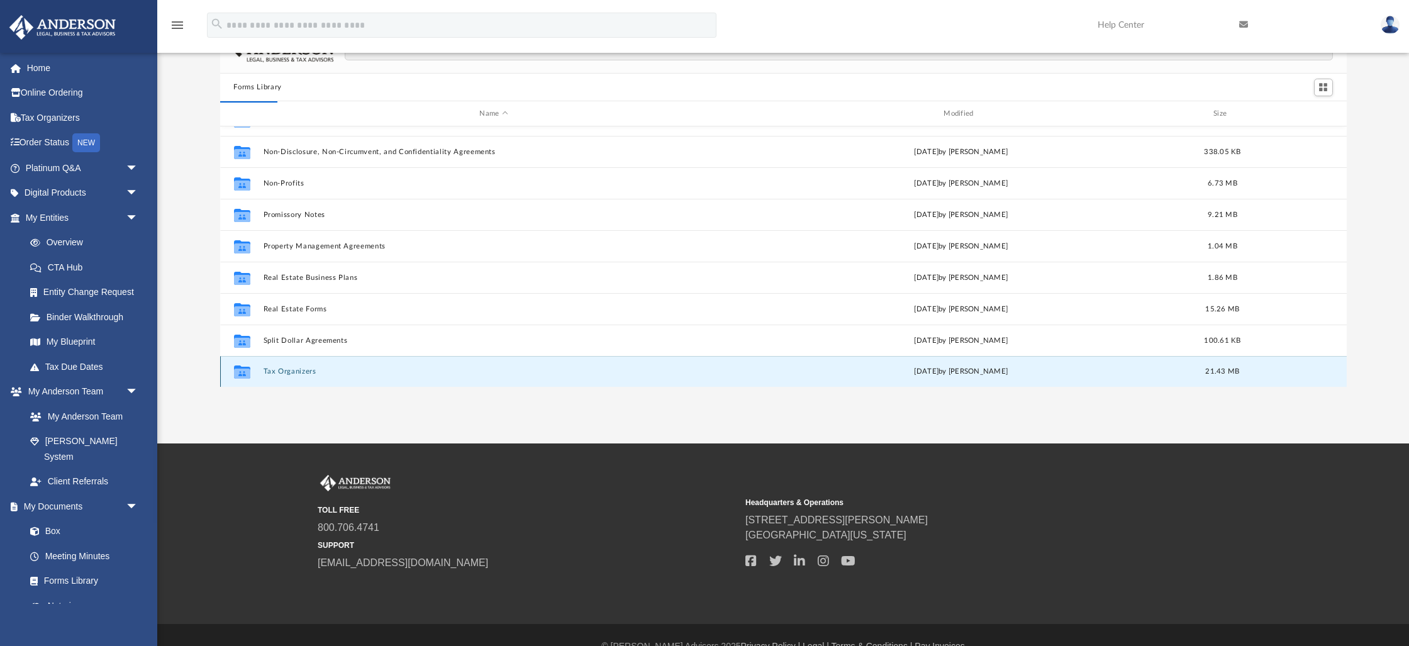
scroll to position [0, 0]
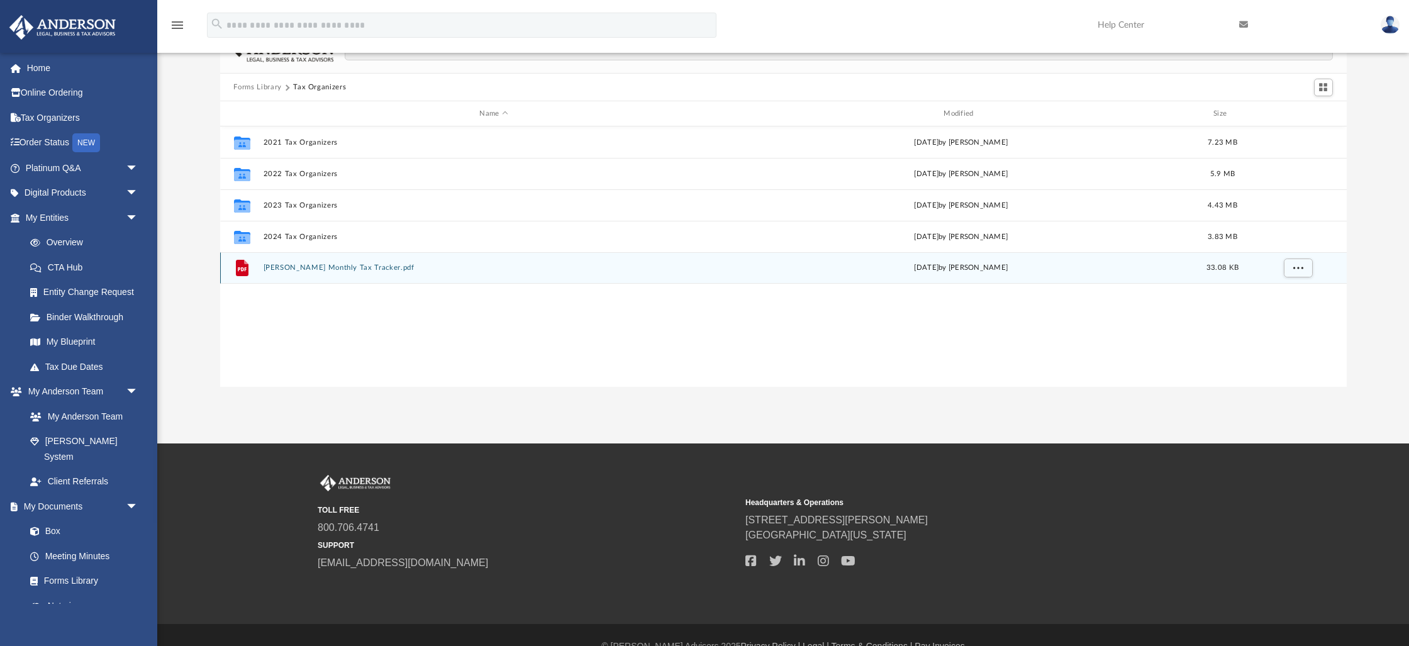
click at [296, 269] on button "Anderson Monthly Tax Tracker.pdf" at bounding box center [494, 268] width 462 height 8
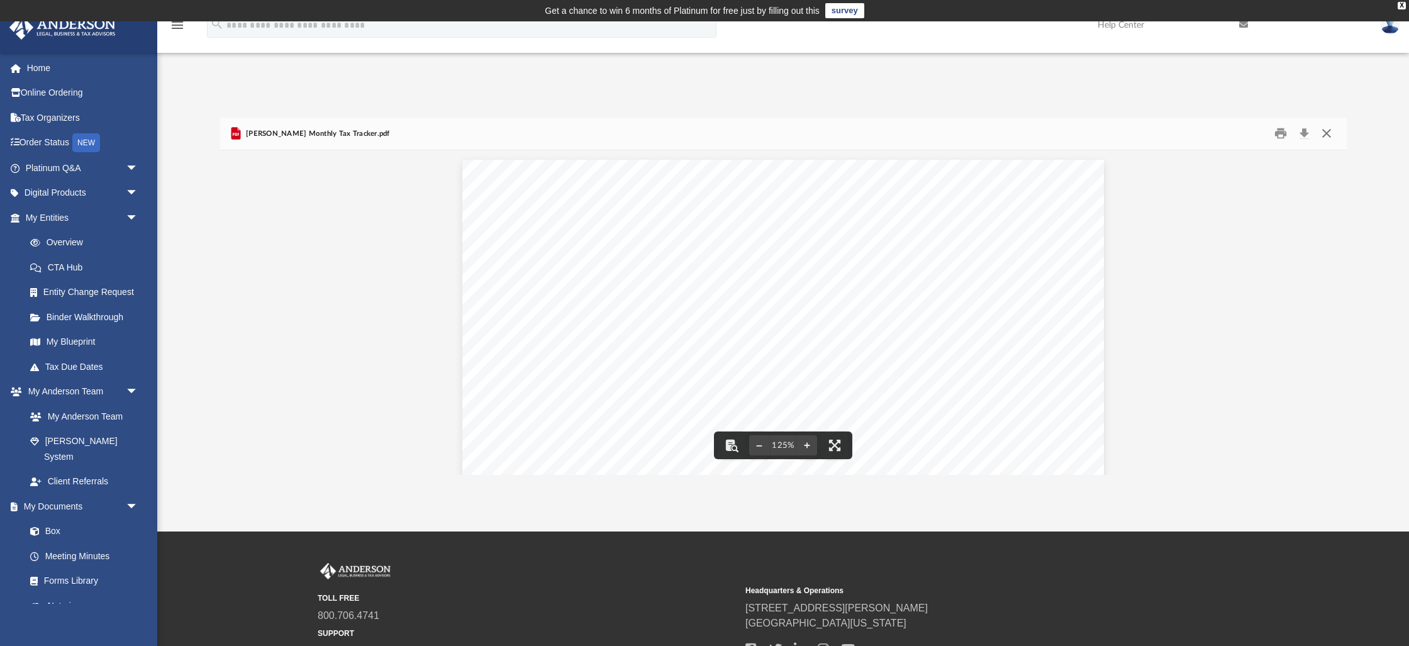
click at [1323, 130] on button "Close" at bounding box center [1326, 133] width 23 height 19
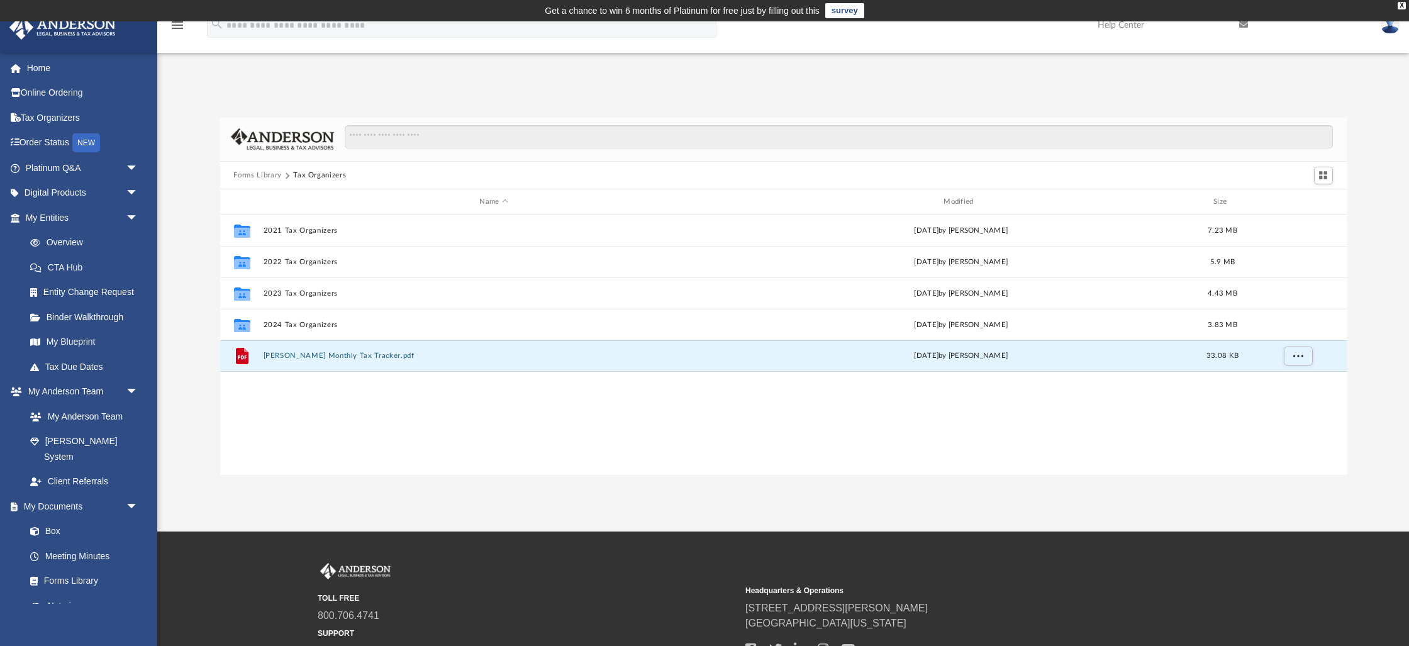
click at [247, 176] on button "Forms Library" at bounding box center [257, 175] width 48 height 11
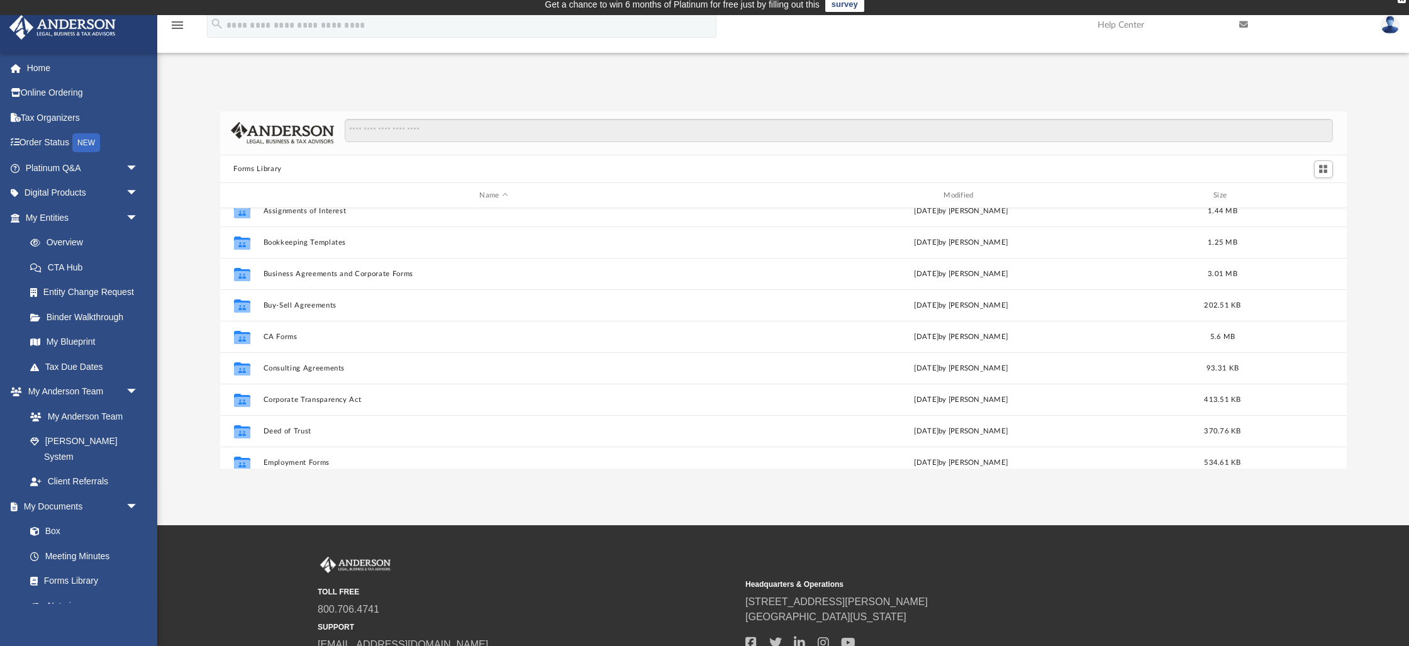
scroll to position [108, 0]
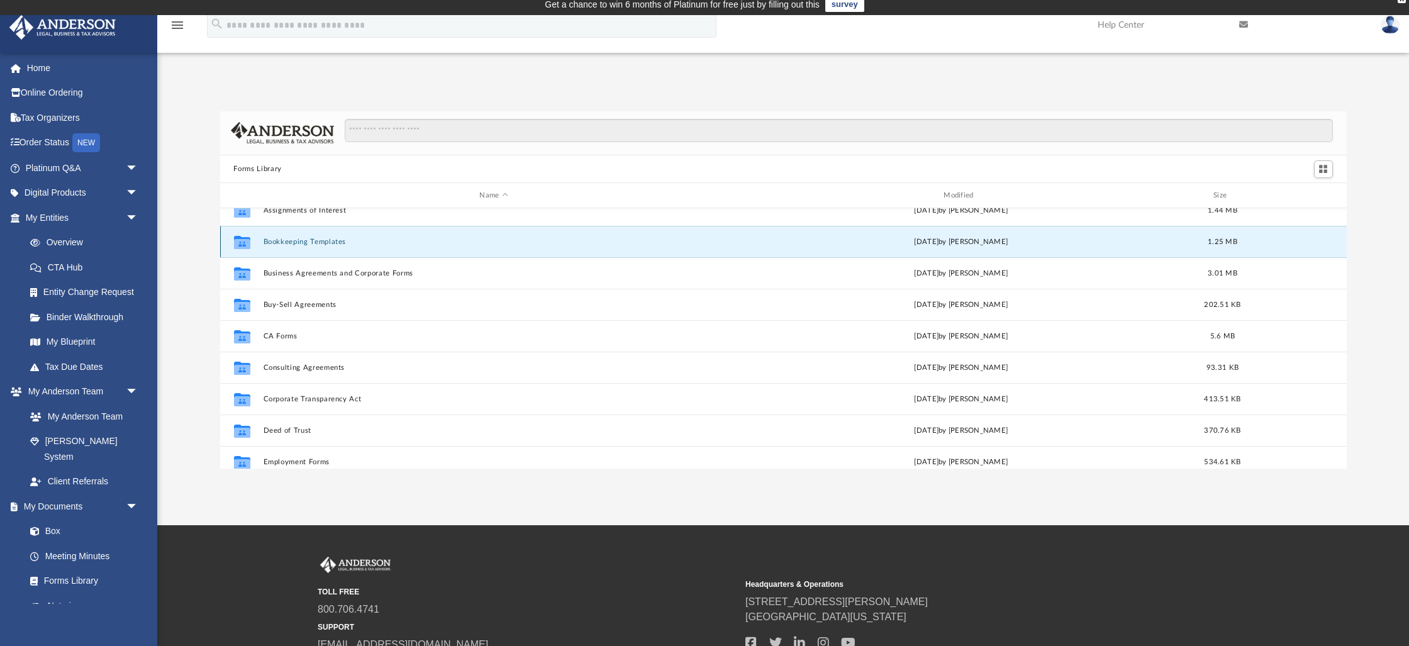
click at [267, 241] on button "Bookkeeping Templates" at bounding box center [494, 242] width 462 height 8
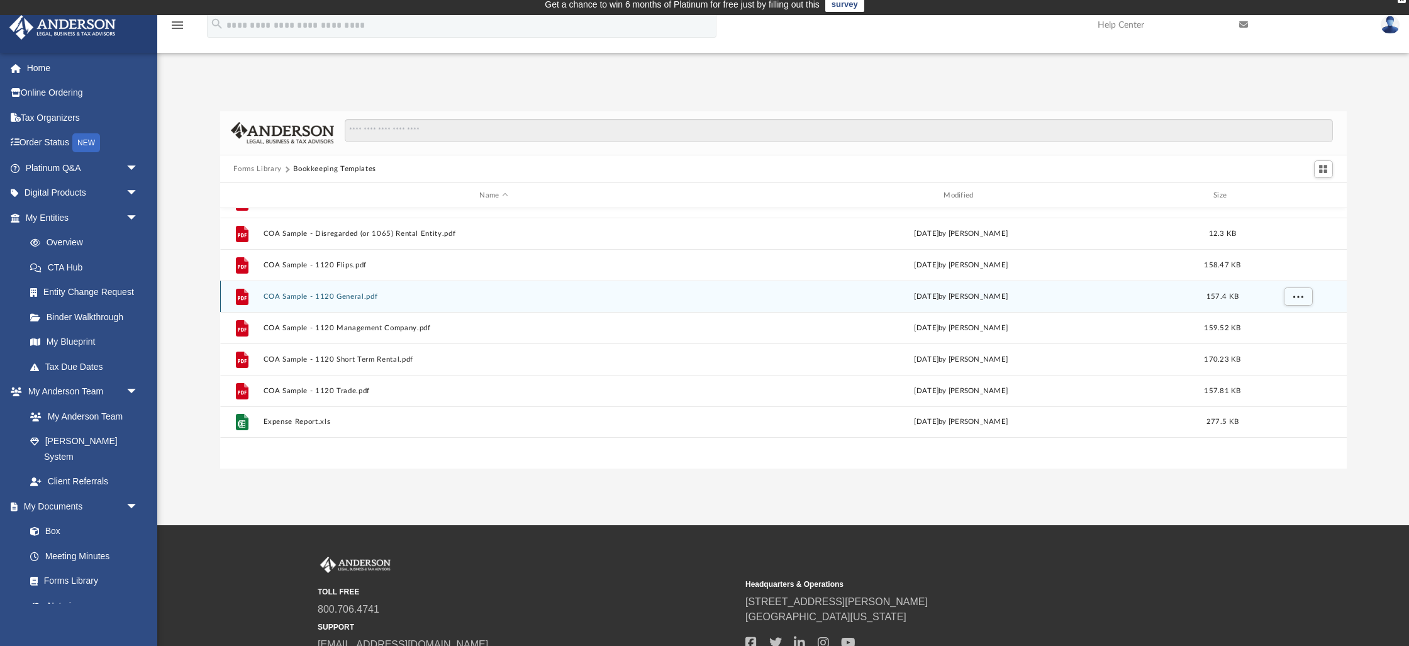
scroll to position [0, 0]
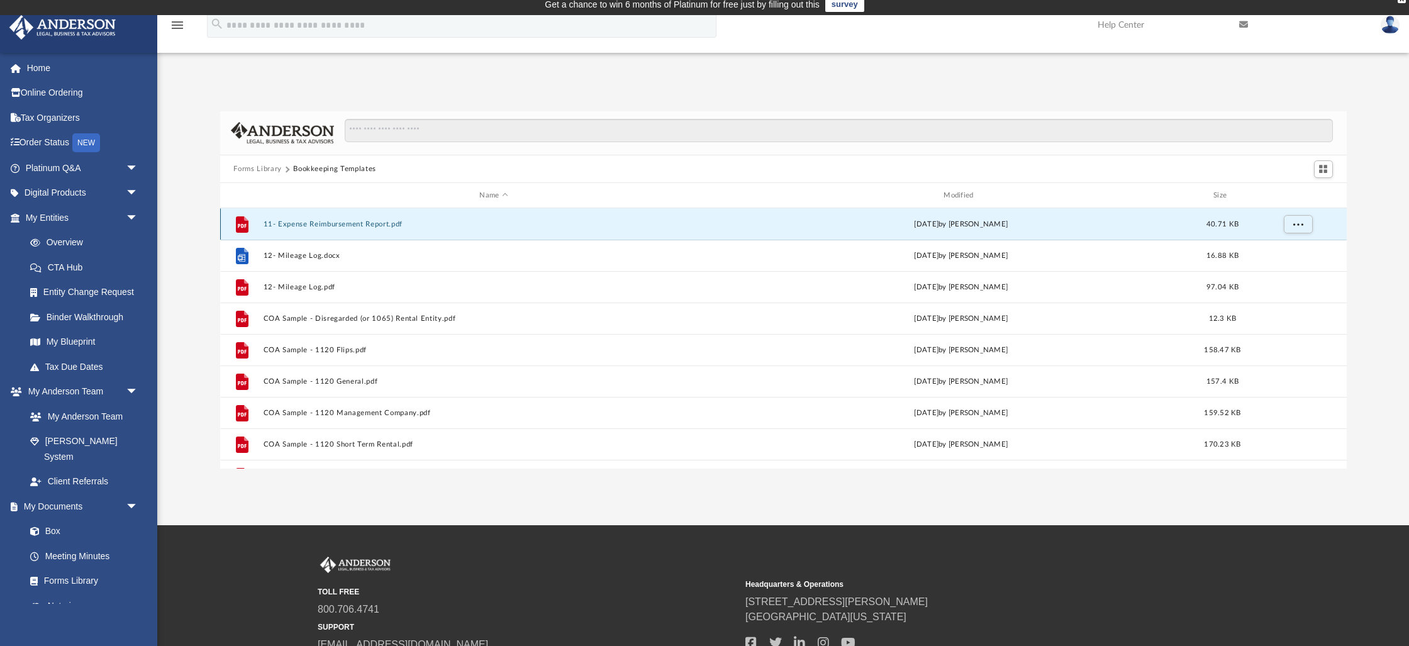
click at [334, 225] on button "11- Expense Reimbursement Report.pdf" at bounding box center [494, 224] width 462 height 8
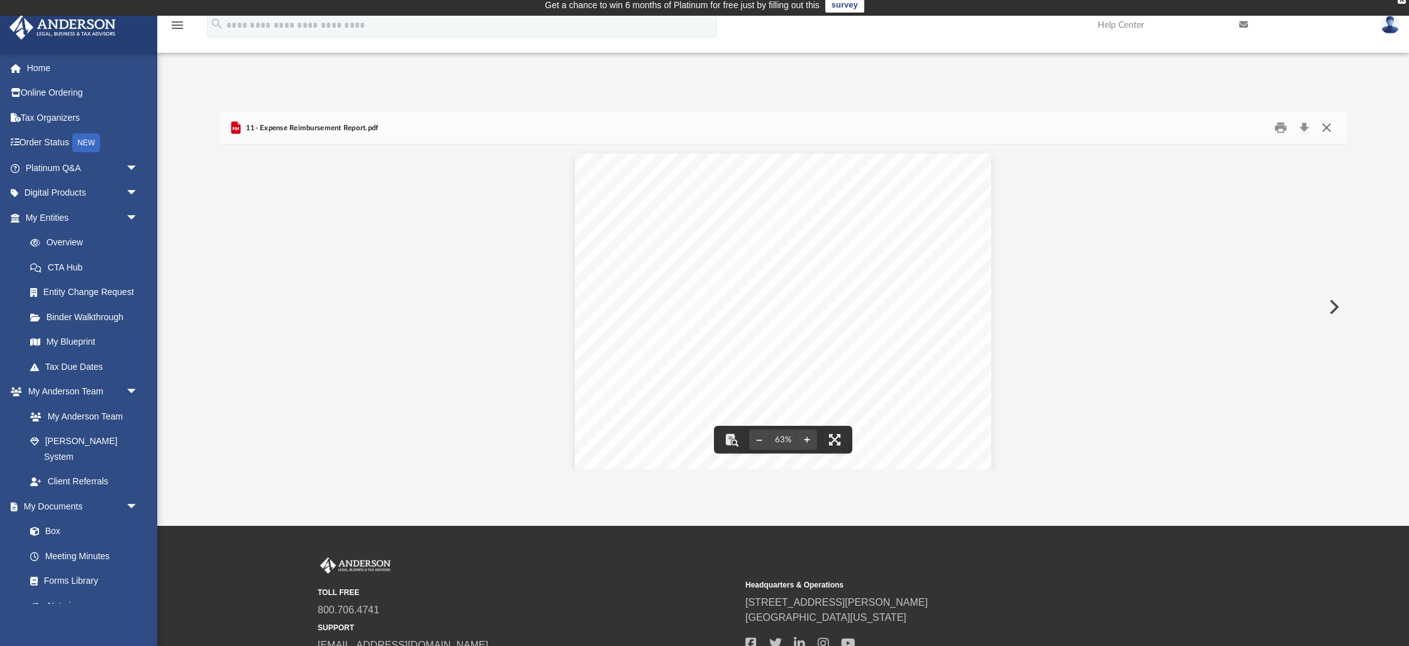
scroll to position [7, 0]
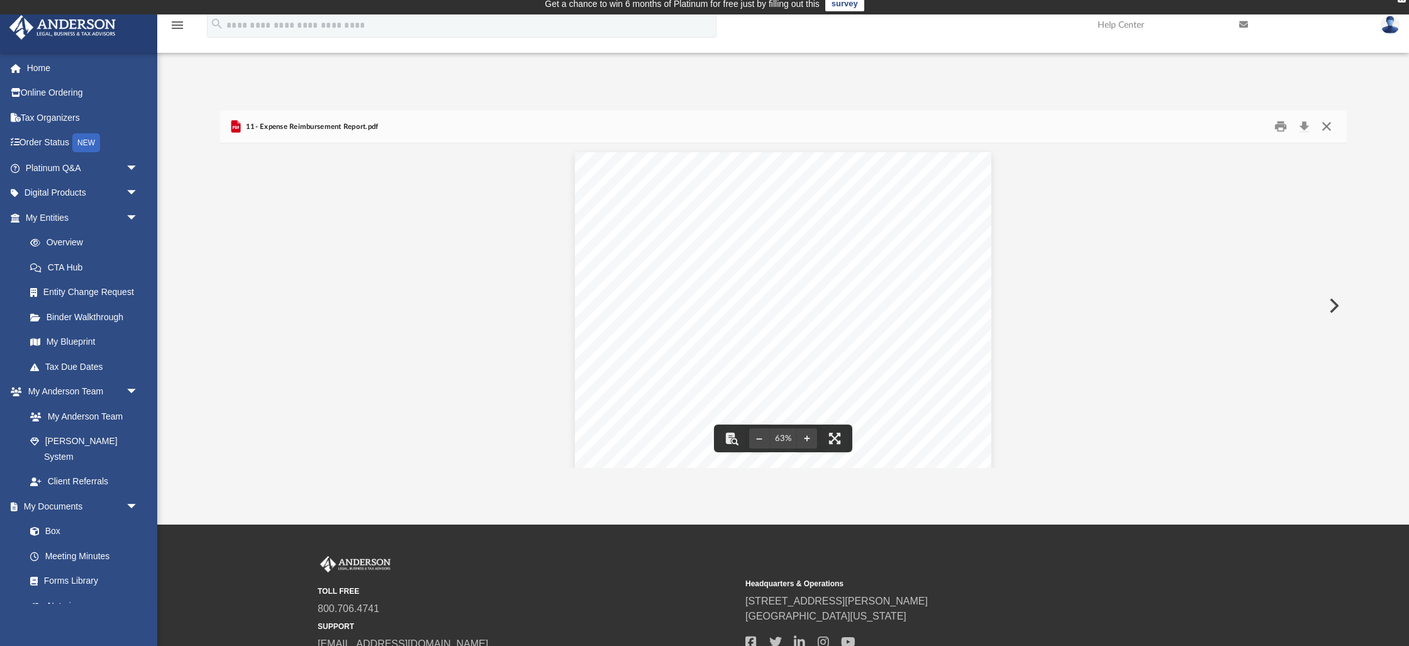
click at [1327, 125] on button "Close" at bounding box center [1326, 126] width 23 height 19
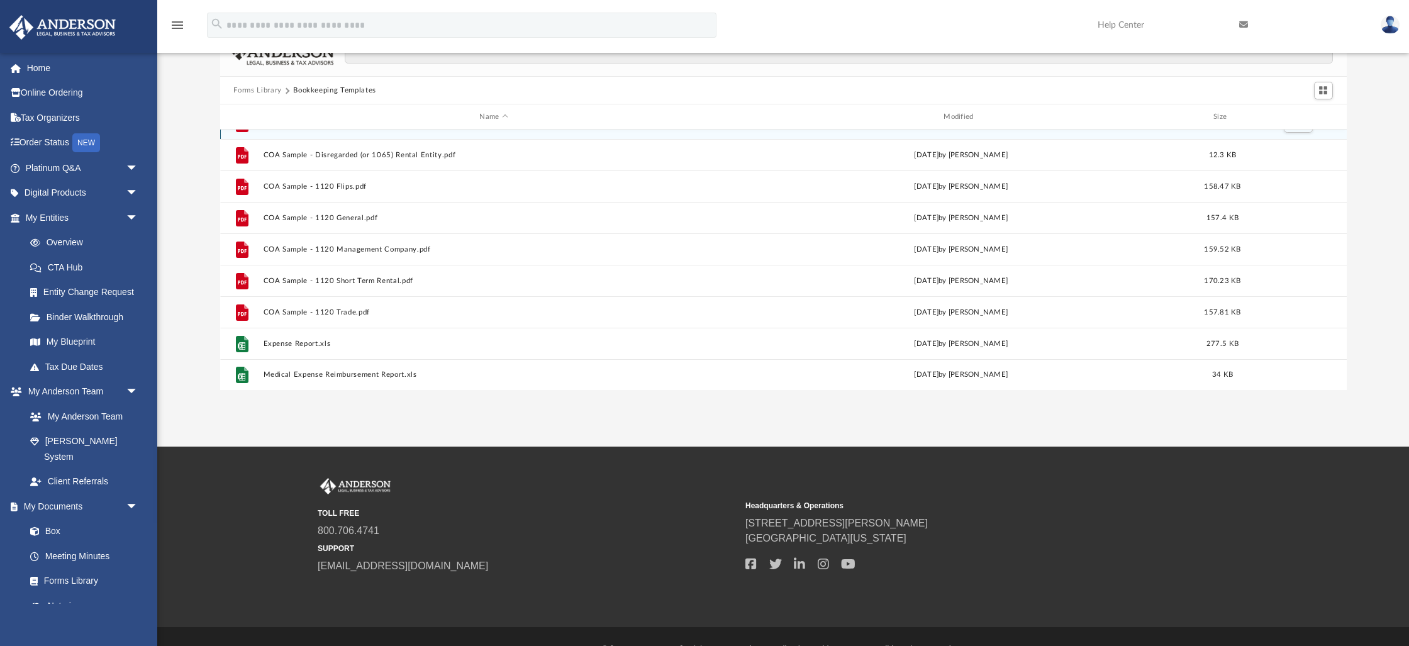
scroll to position [86, 0]
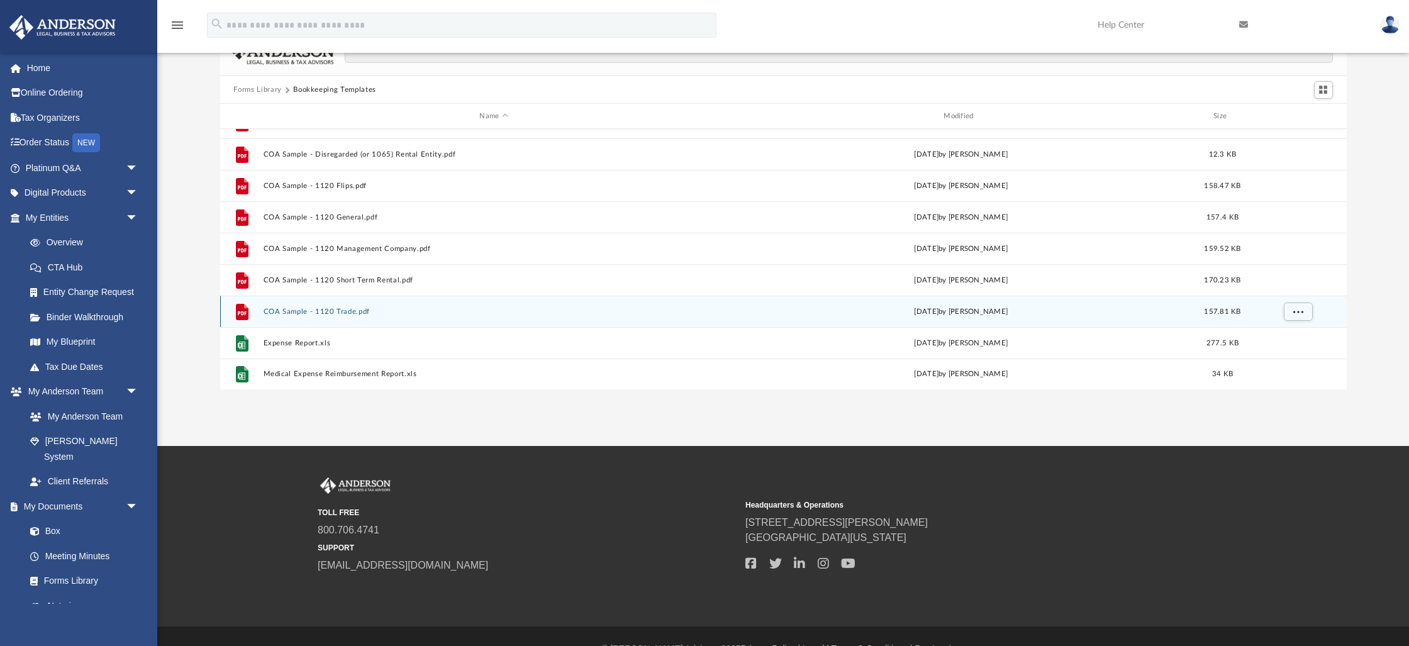
click at [298, 306] on div "File COA Sample - 1120 Trade.pdf Mon Jan 30 2023 by Mary Acree 157.81 KB" at bounding box center [783, 311] width 1126 height 31
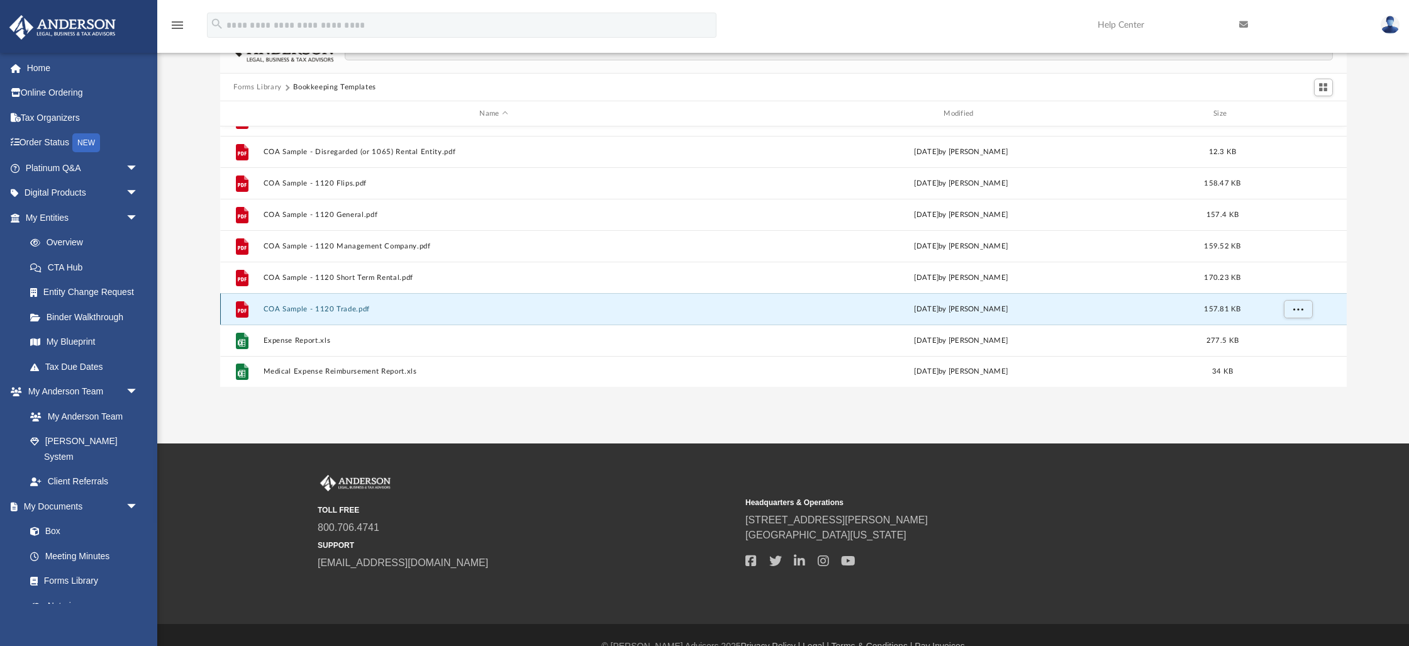
scroll to position [90, 0]
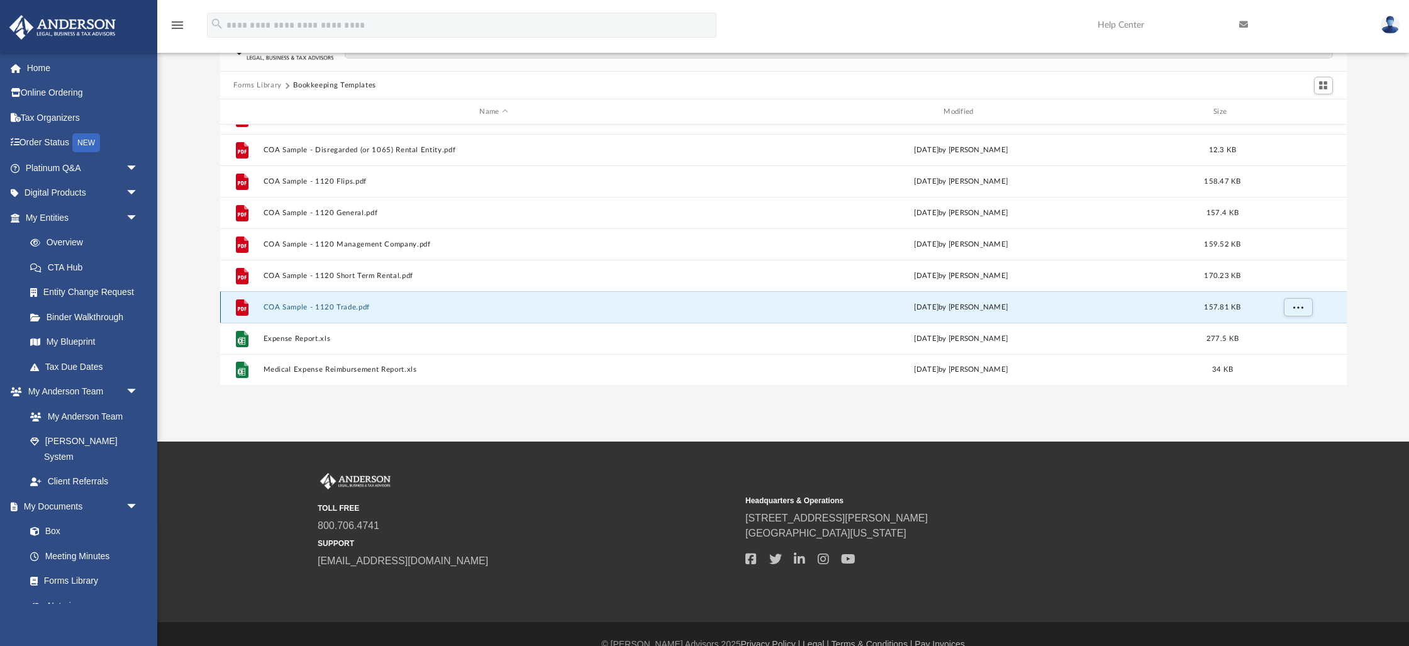
click at [311, 305] on button "COA Sample - 1120 Trade.pdf" at bounding box center [494, 307] width 462 height 8
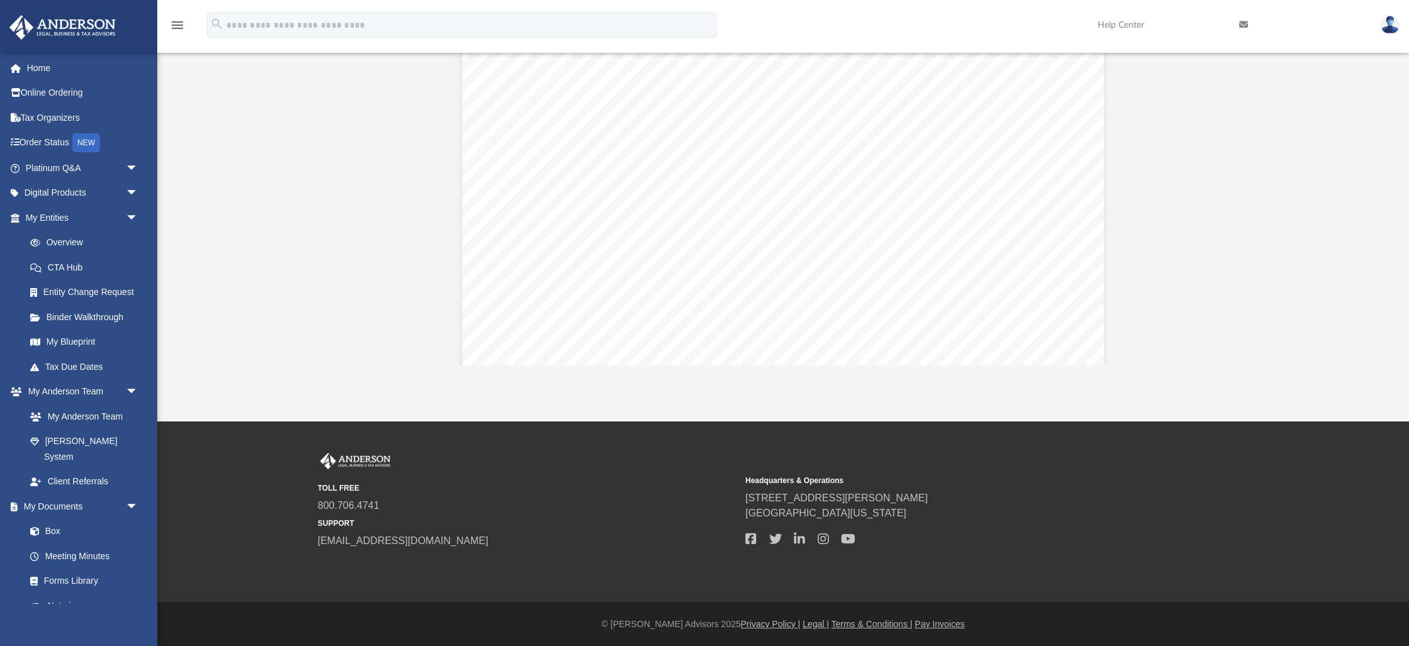
scroll to position [260, 0]
click at [583, 179] on span "Fee" at bounding box center [585, 176] width 11 height 8
click at [589, 176] on span "Fee" at bounding box center [585, 176] width 11 height 8
click at [607, 175] on span "Income" at bounding box center [604, 176] width 23 height 8
click at [616, 175] on span "Page 1" at bounding box center [617, 176] width 2 height 8
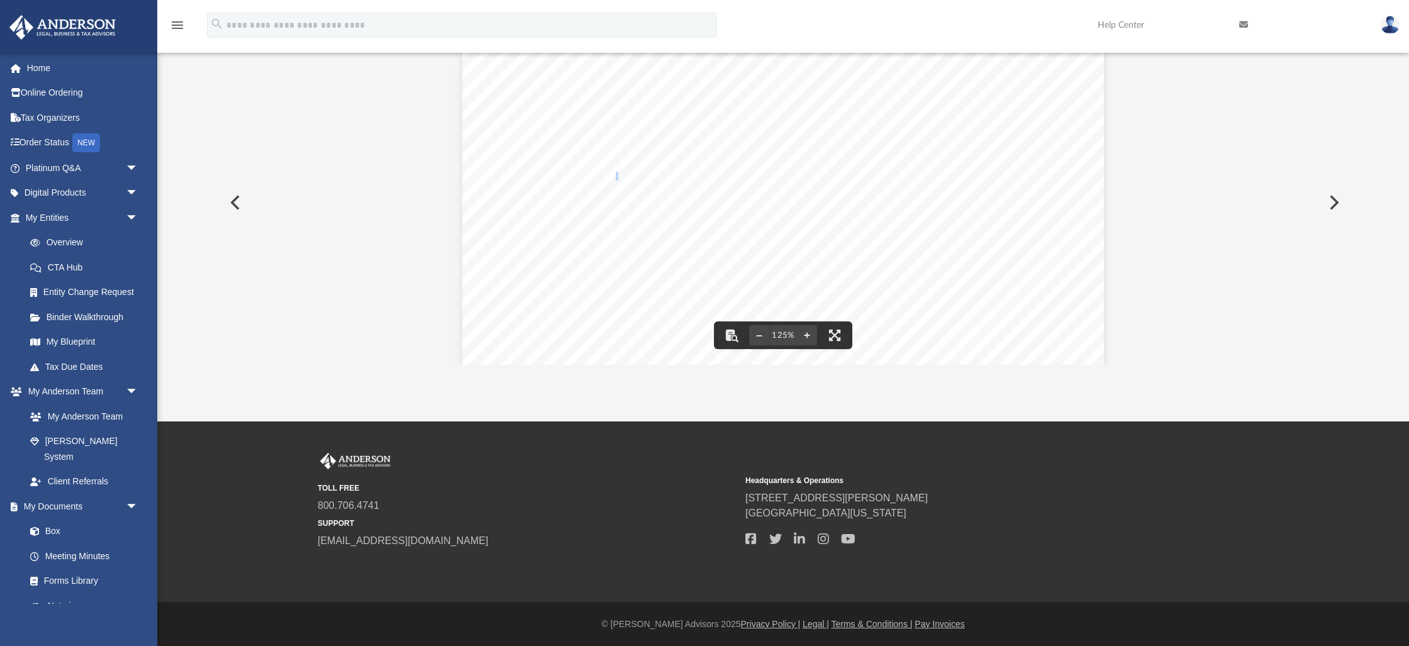
click at [616, 175] on span "Page 1" at bounding box center [617, 176] width 2 height 8
click at [733, 175] on span "Income" at bounding box center [737, 176] width 23 height 8
click at [1335, 200] on button "Preview" at bounding box center [1333, 202] width 28 height 35
click at [232, 201] on button "Preview" at bounding box center [234, 202] width 28 height 35
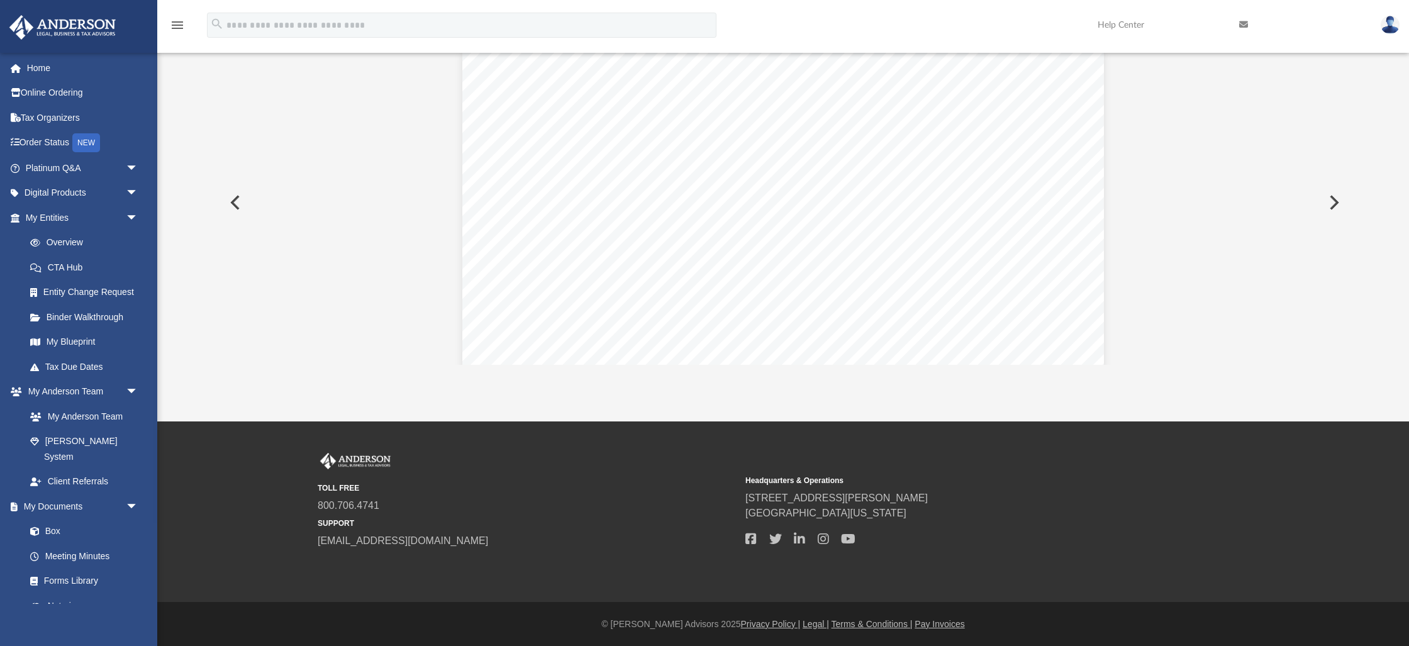
click at [233, 201] on button "Preview" at bounding box center [234, 202] width 28 height 35
click at [1337, 200] on button "Preview" at bounding box center [1333, 202] width 28 height 35
click at [231, 200] on button "Preview" at bounding box center [234, 202] width 28 height 35
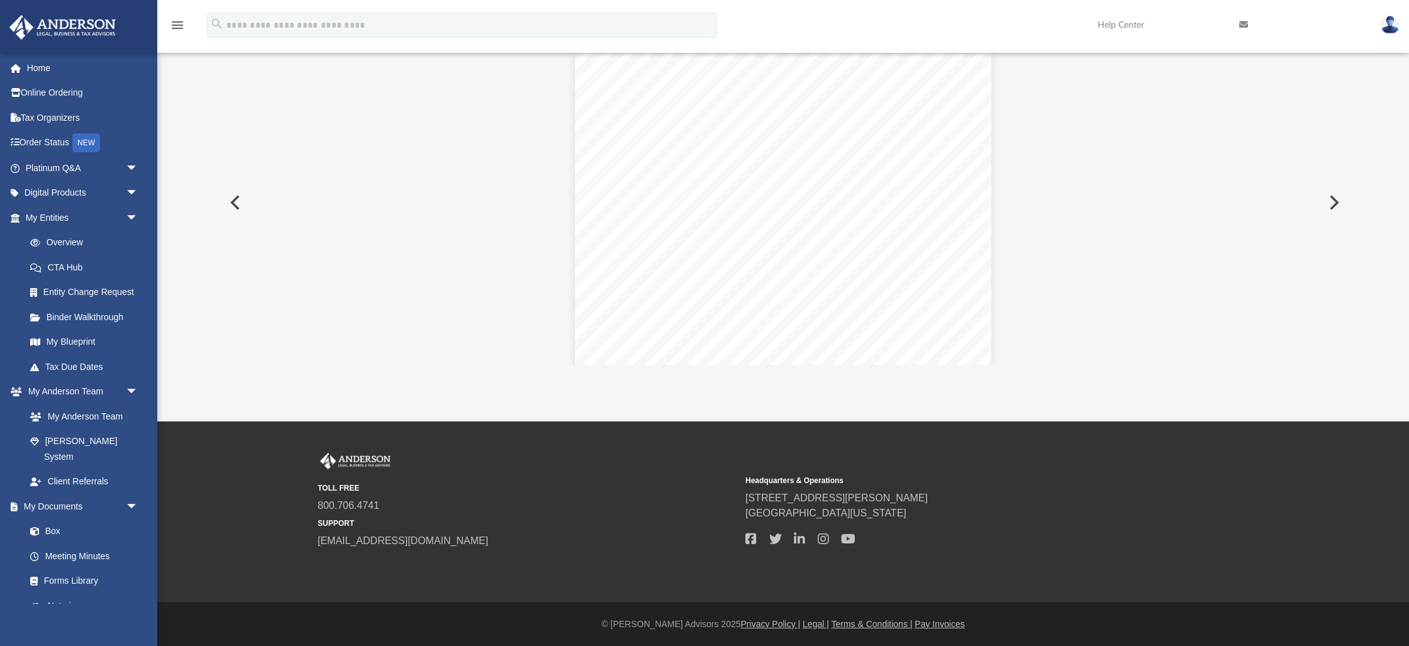
click at [231, 200] on button "Preview" at bounding box center [234, 202] width 28 height 35
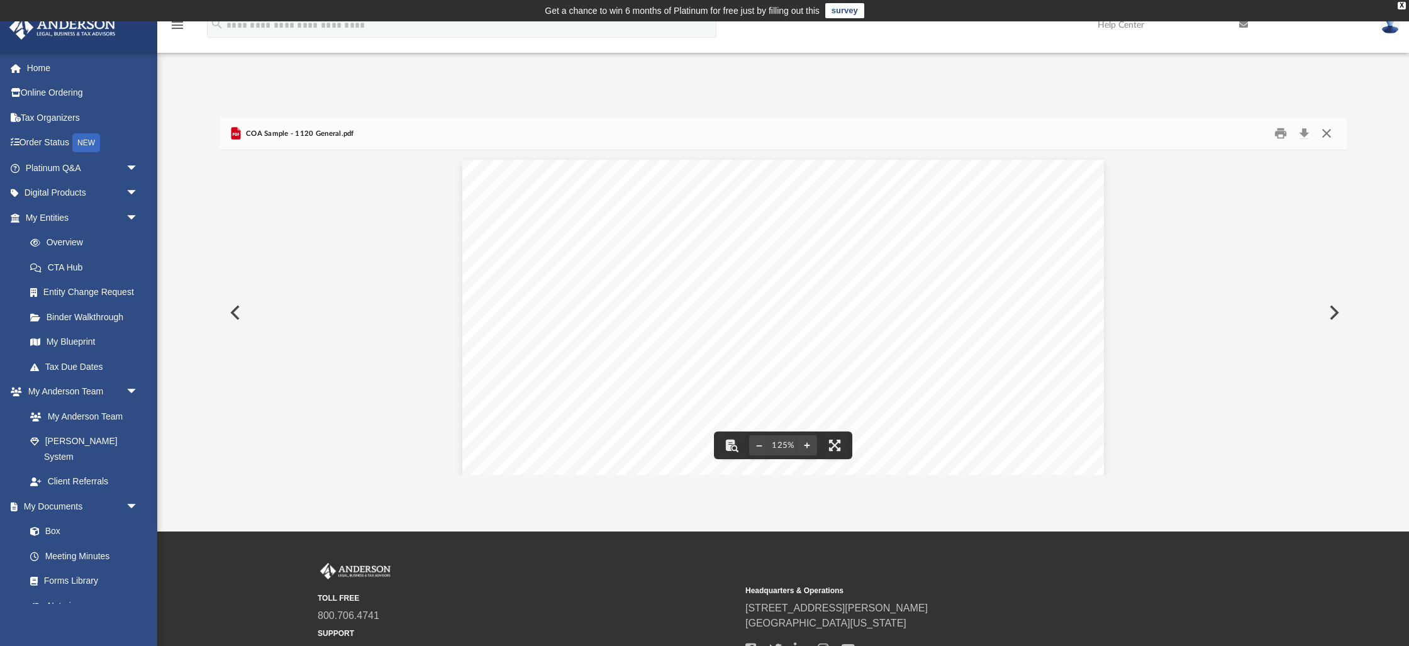
click at [1329, 135] on button "Close" at bounding box center [1326, 133] width 23 height 19
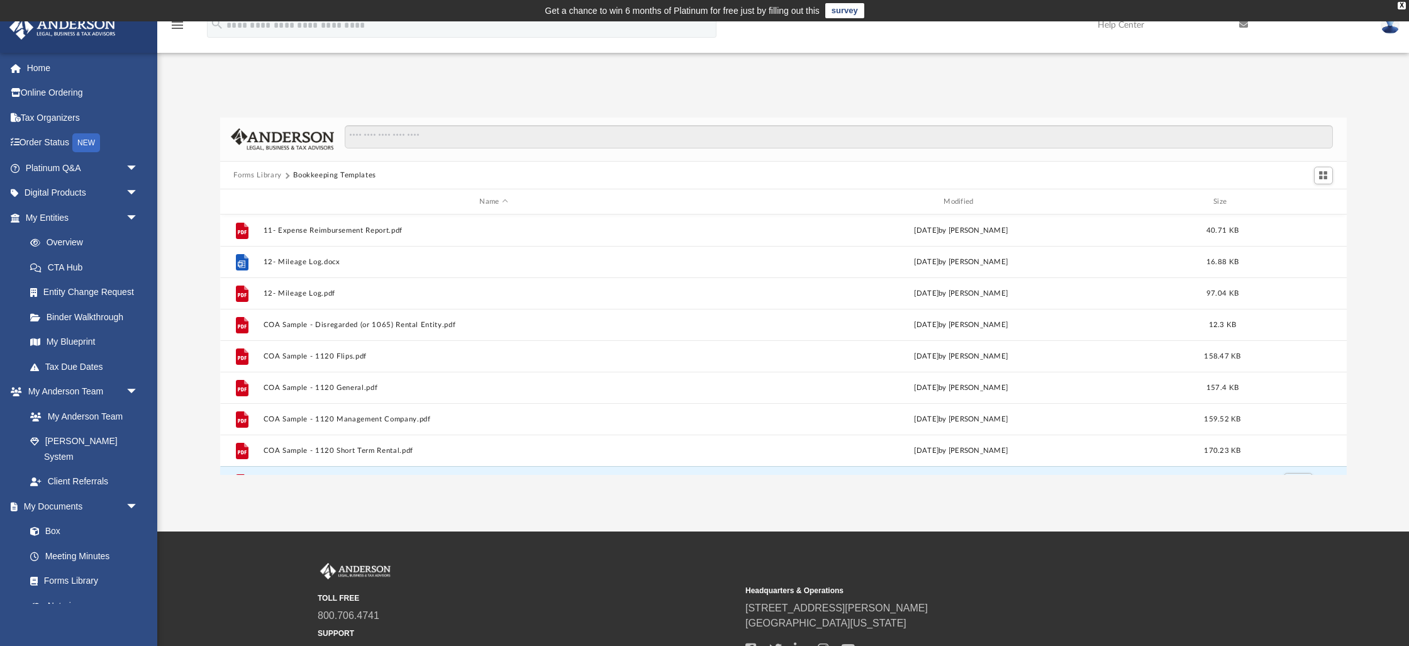
click at [252, 174] on button "Forms Library" at bounding box center [257, 175] width 48 height 11
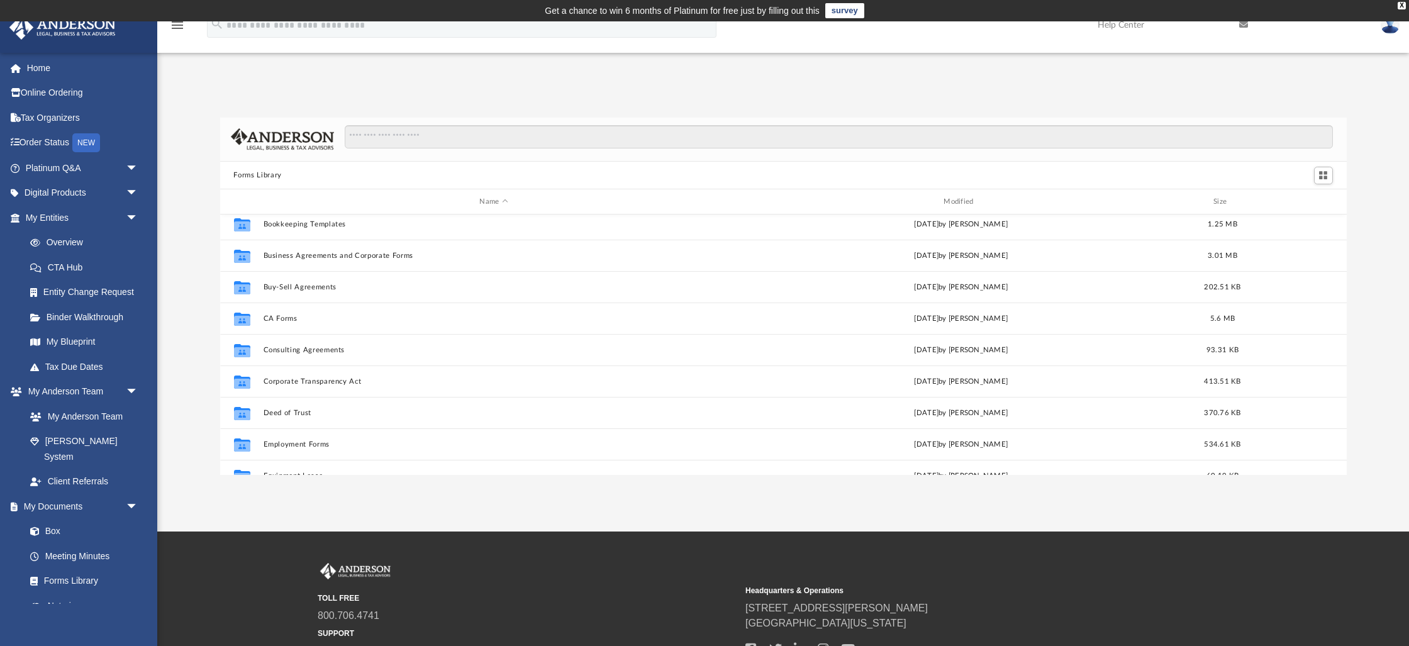
scroll to position [131, 0]
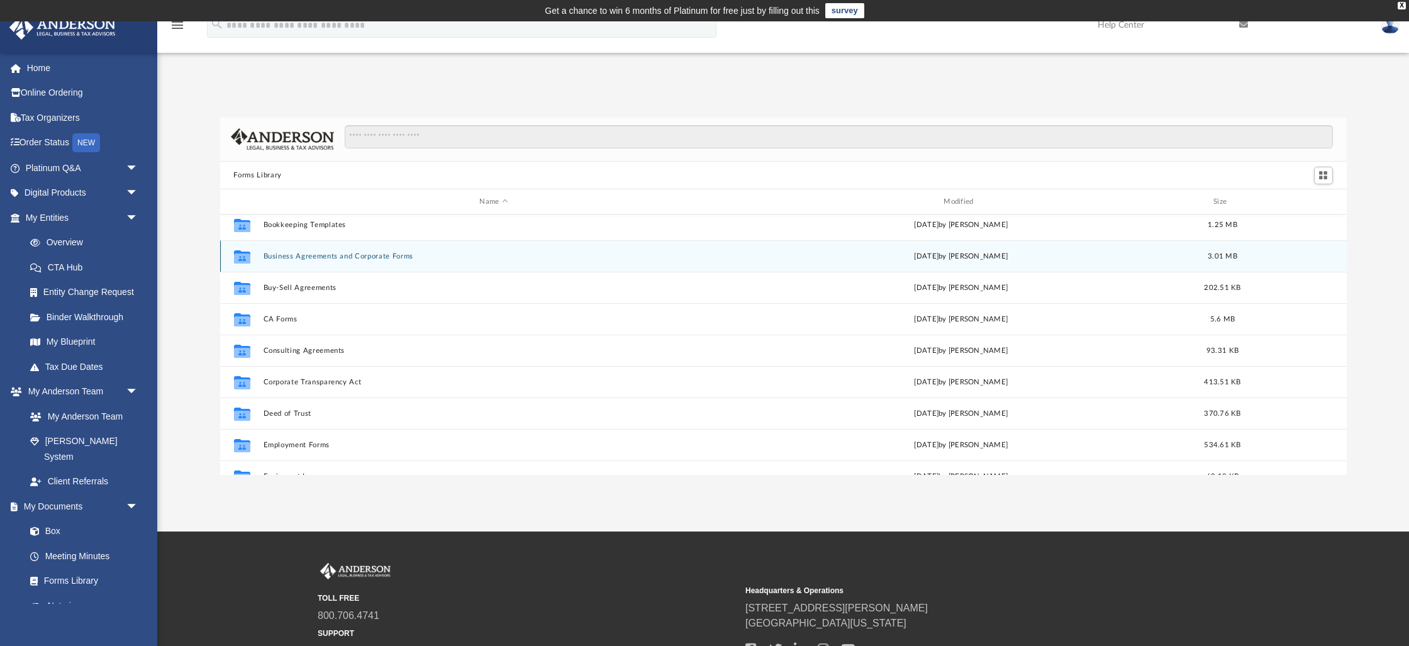
click at [313, 256] on button "Business Agreements and Corporate Forms" at bounding box center [494, 256] width 462 height 8
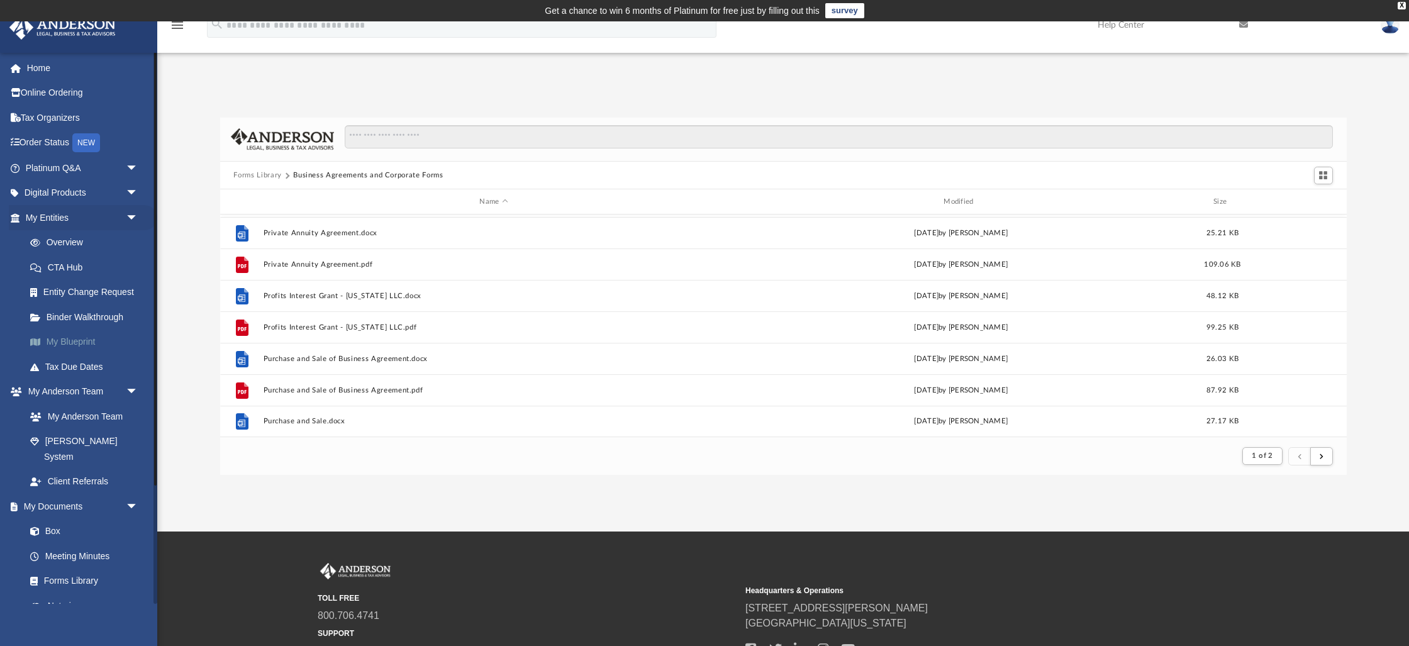
scroll to position [1, 0]
click at [67, 339] on link "My Blueprint" at bounding box center [88, 342] width 140 height 25
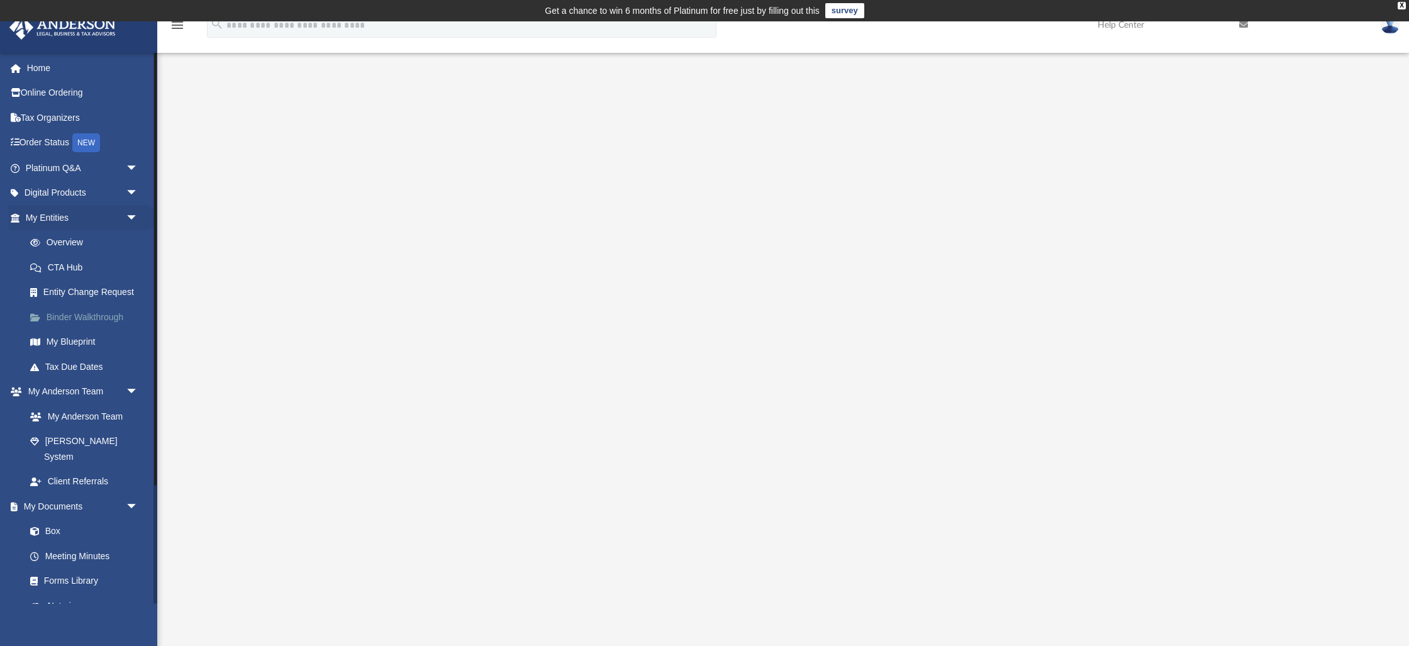
click at [69, 315] on link "Binder Walkthrough" at bounding box center [88, 316] width 140 height 25
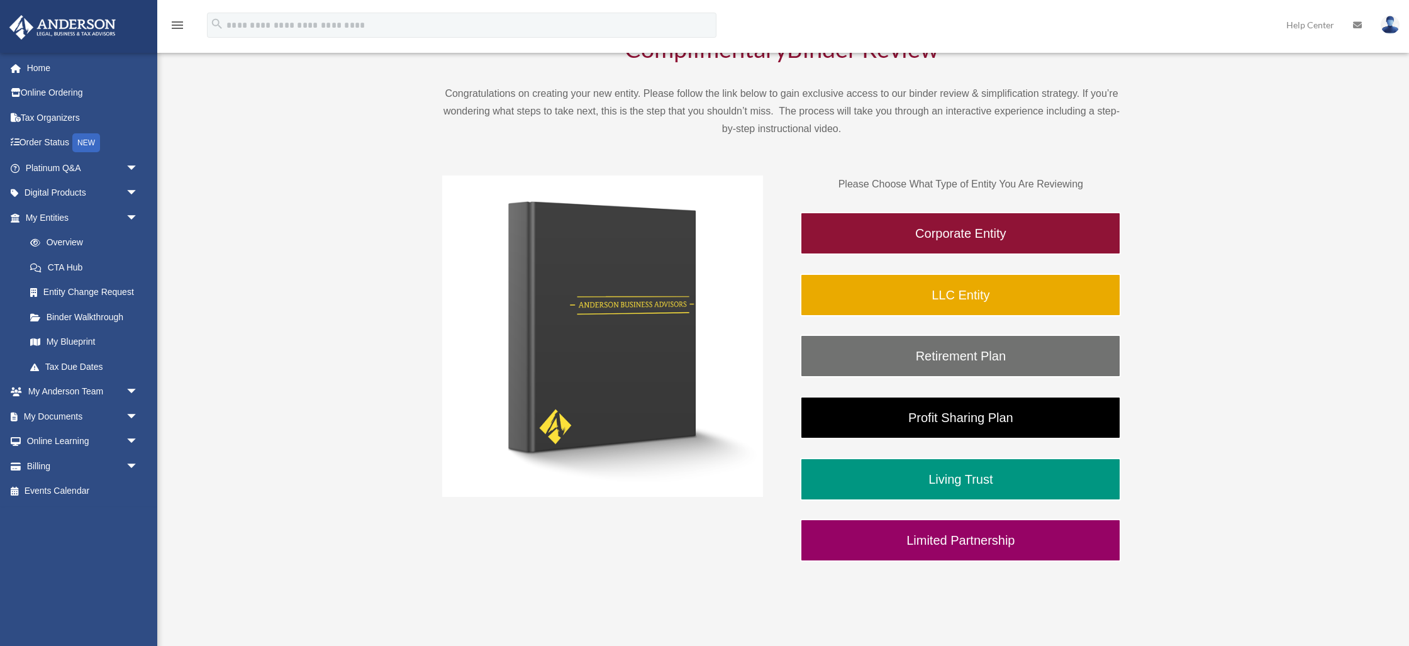
scroll to position [177, 0]
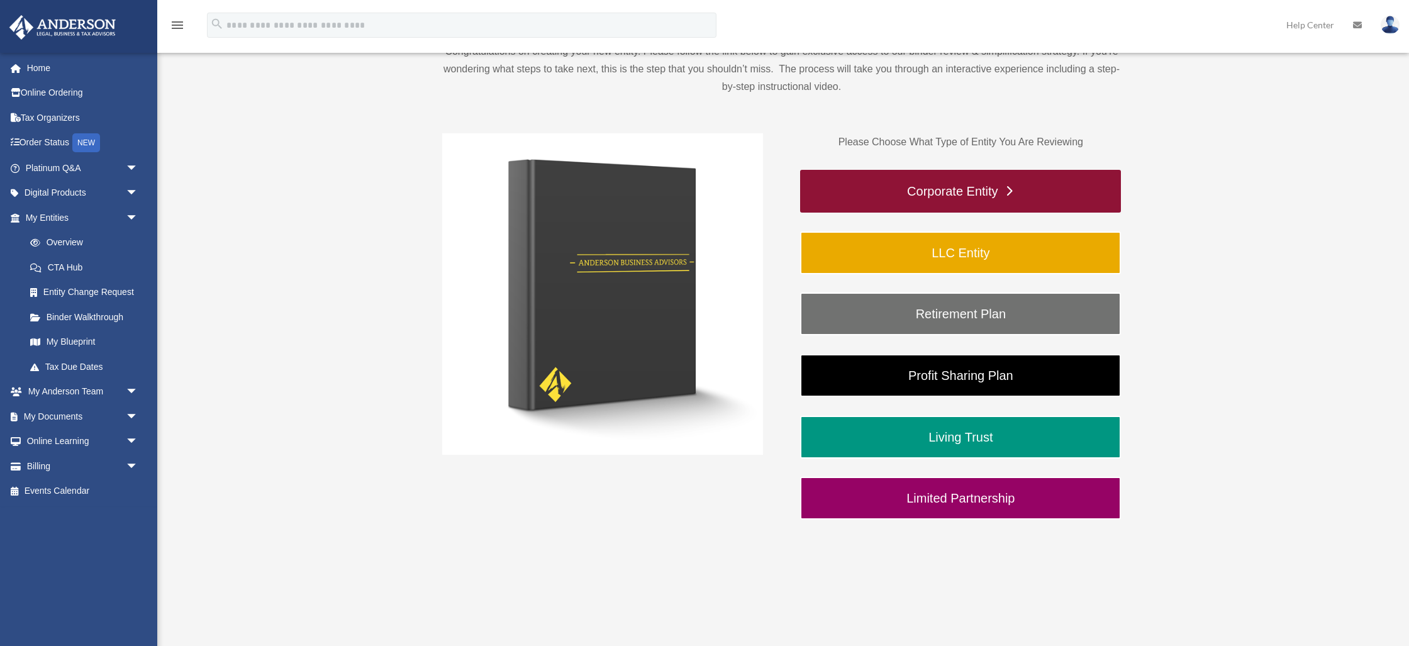
click at [969, 192] on link "Corporate Entity" at bounding box center [960, 191] width 321 height 43
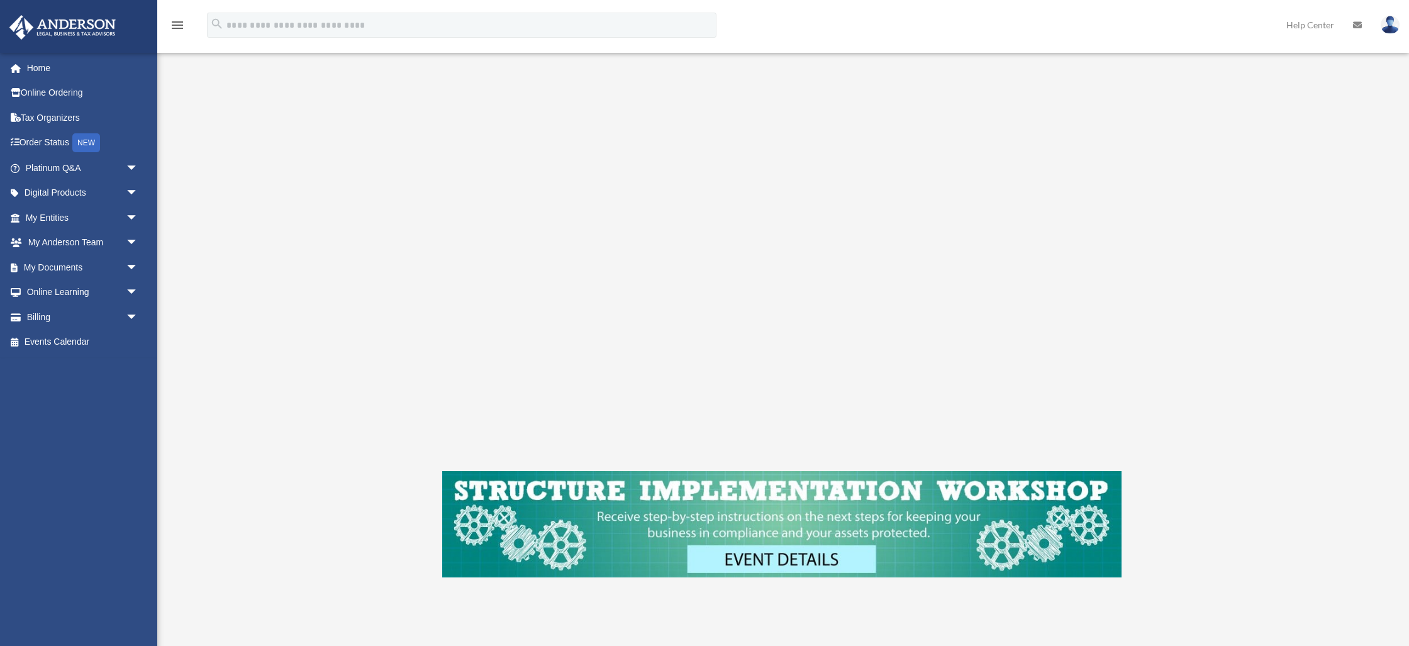
scroll to position [185, 0]
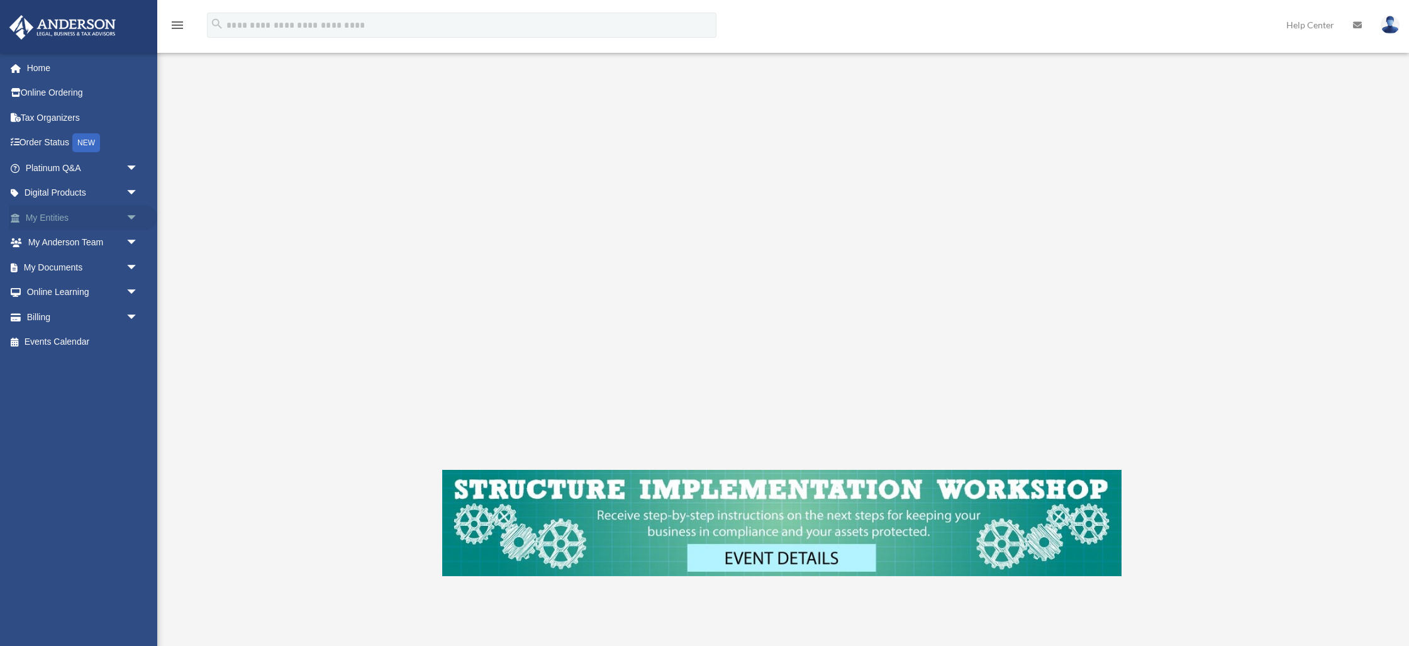
click at [131, 214] on span "arrow_drop_down" at bounding box center [138, 218] width 25 height 26
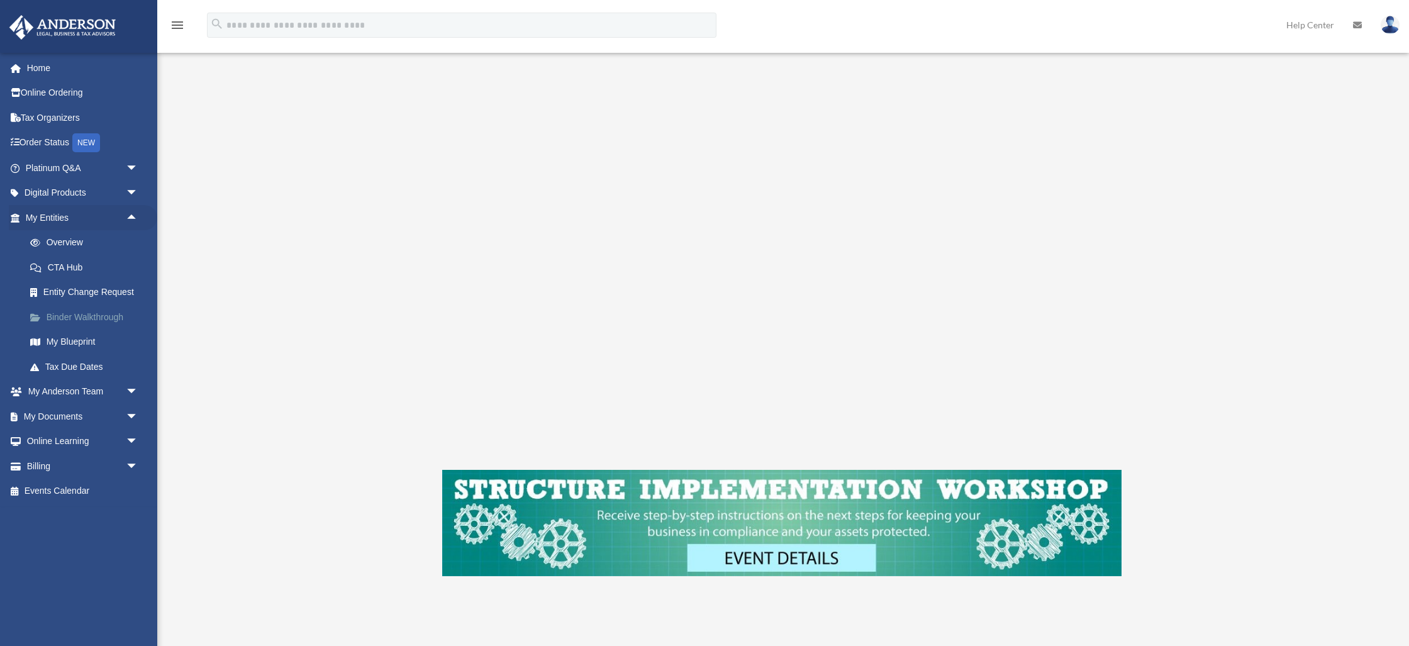
click at [86, 315] on link "Binder Walkthrough" at bounding box center [88, 316] width 140 height 25
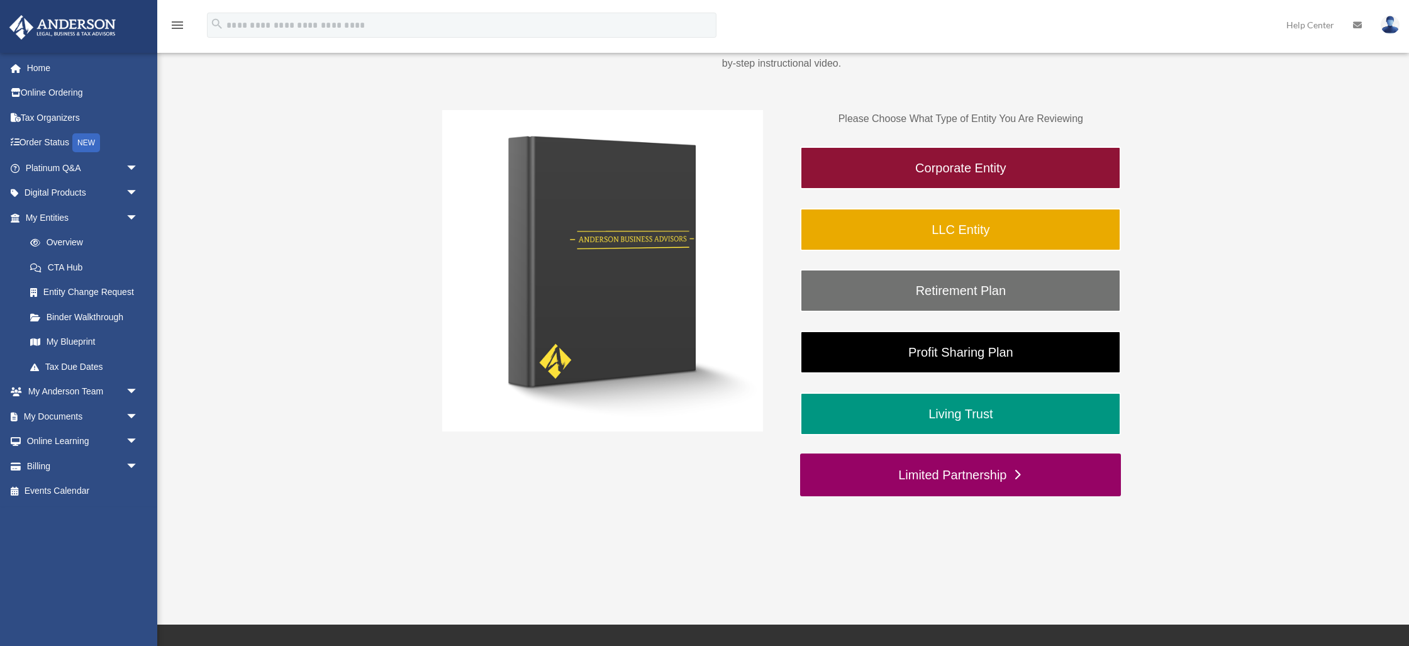
scroll to position [202, 0]
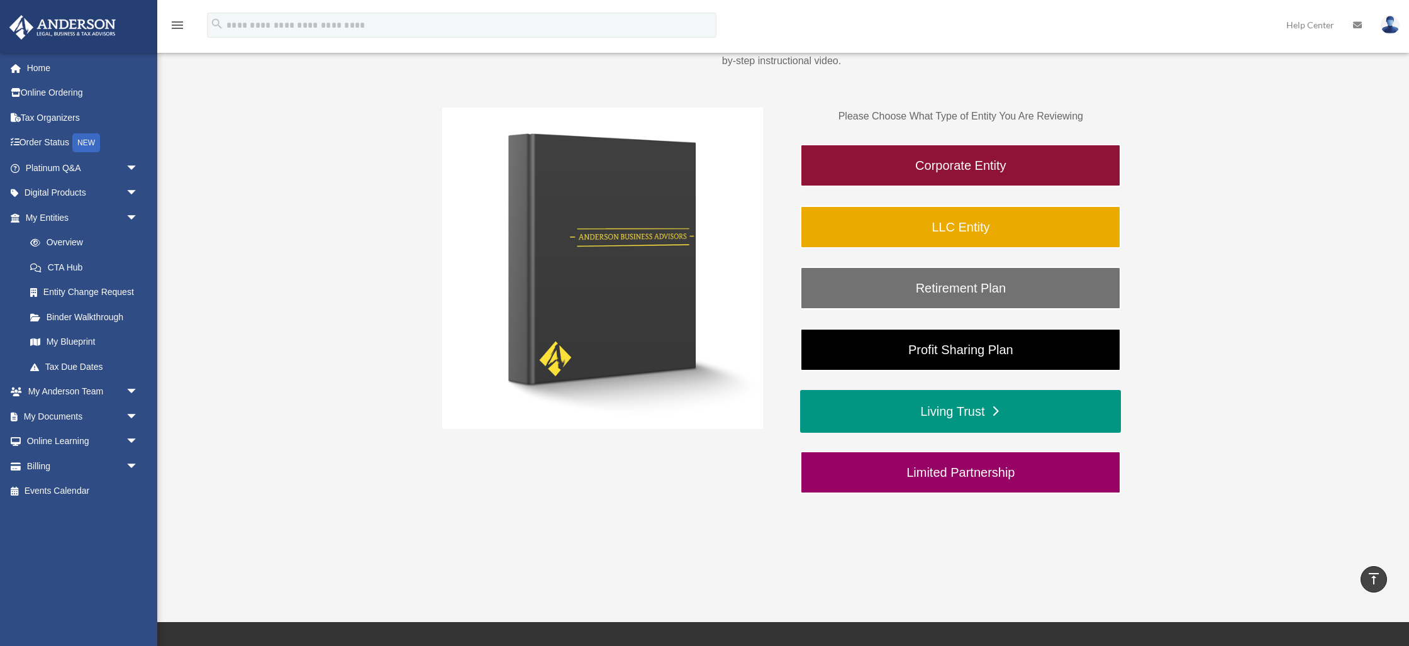
click at [946, 422] on link "Living Trust" at bounding box center [960, 411] width 321 height 43
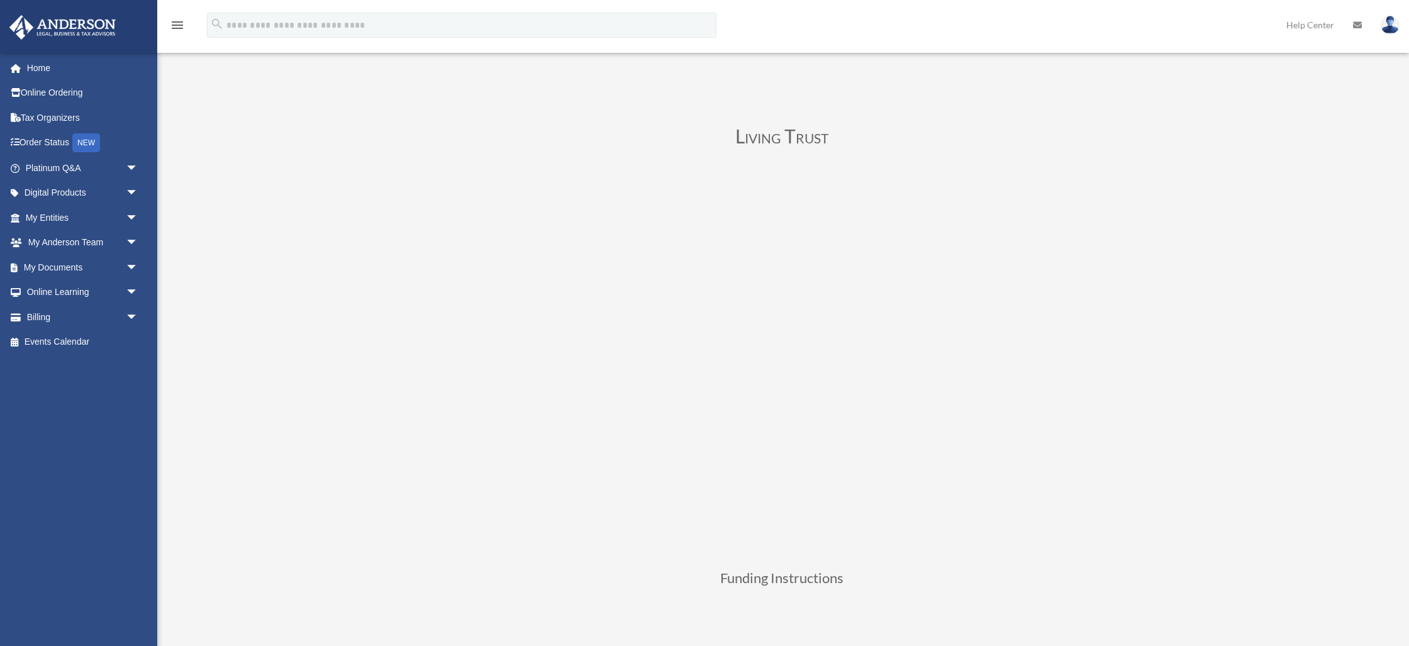
scroll to position [48, 0]
